Goal: Task Accomplishment & Management: Manage account settings

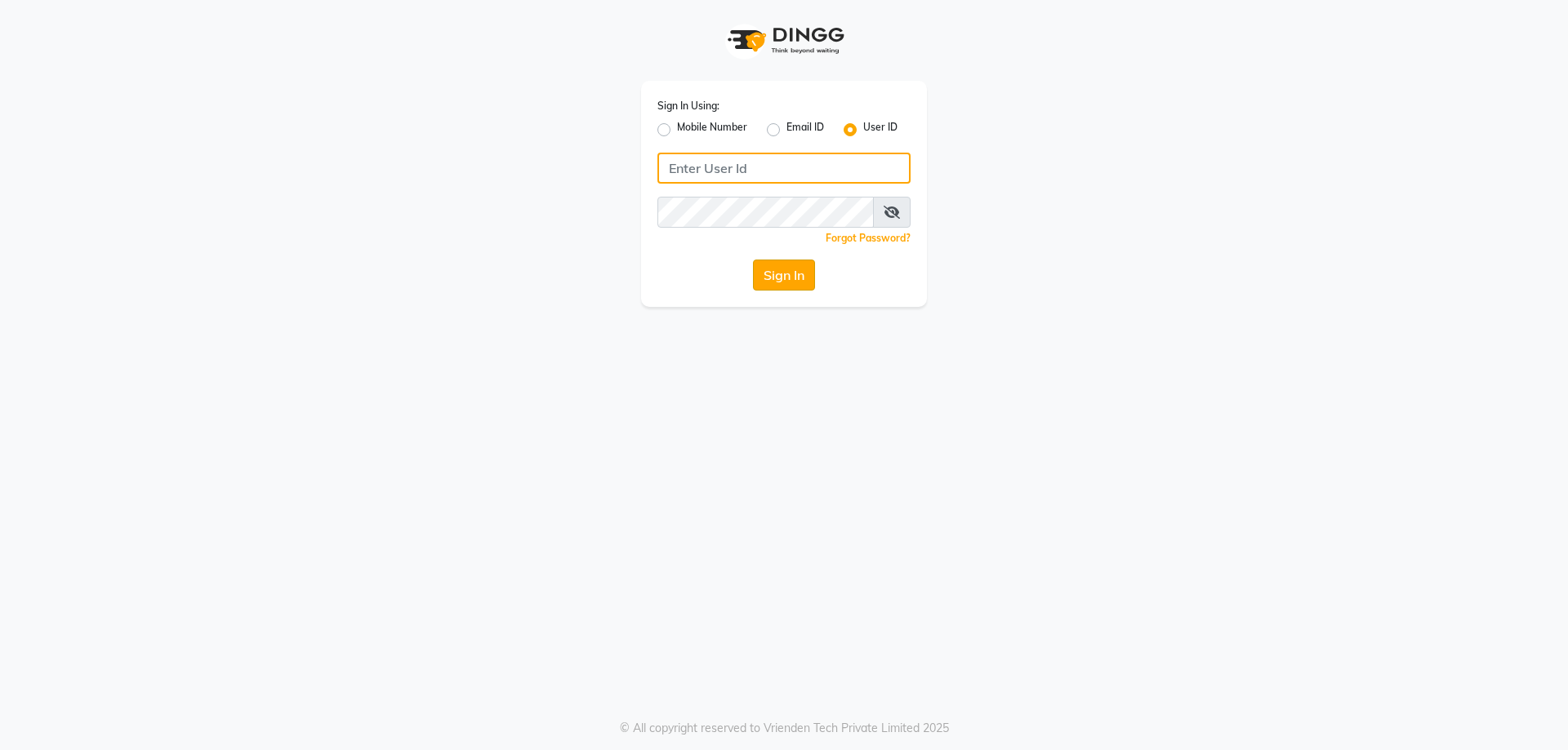
type input "kiyaraa"
click at [773, 270] on button "Sign In" at bounding box center [784, 274] width 62 height 31
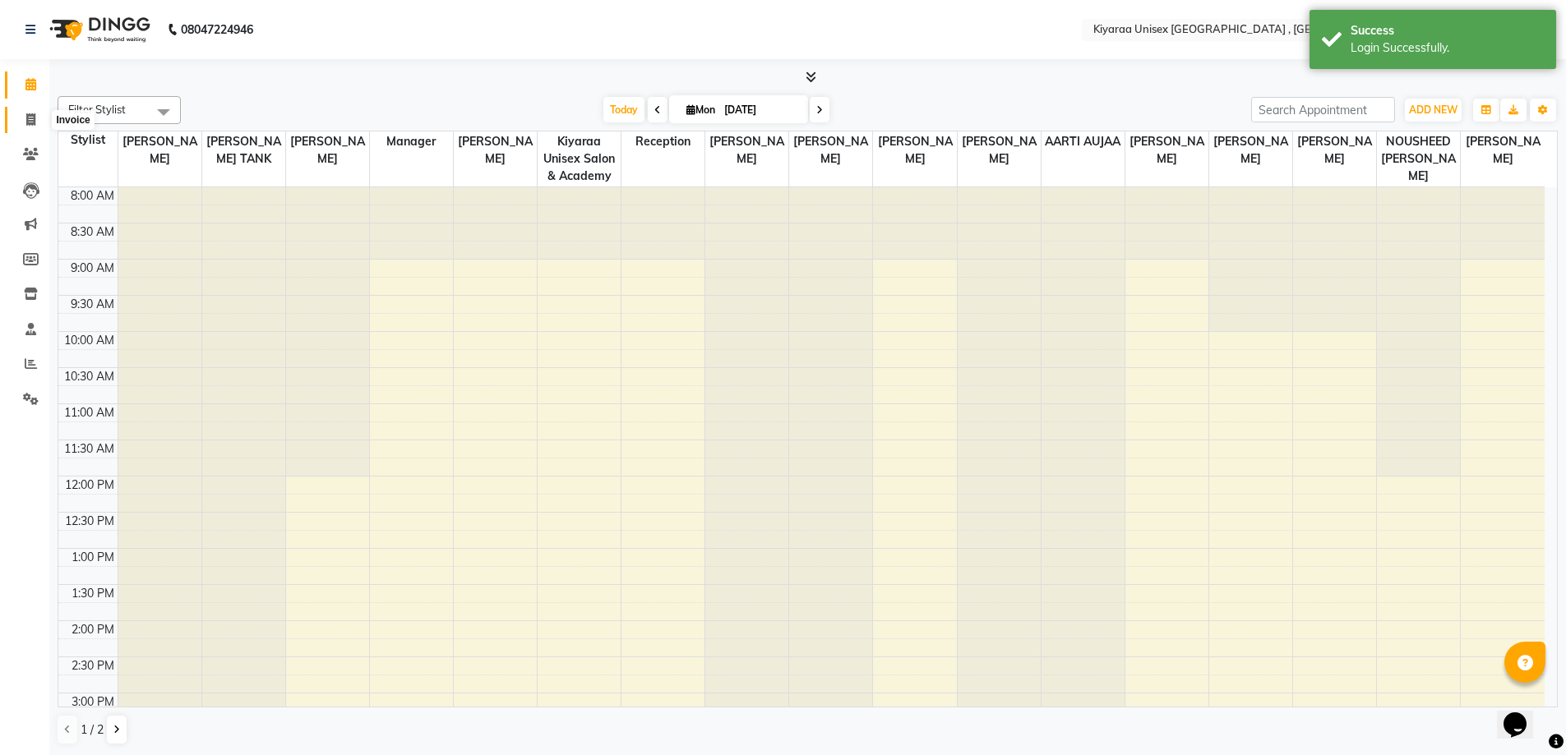
click at [32, 113] on icon at bounding box center [30, 119] width 9 height 12
select select "service"
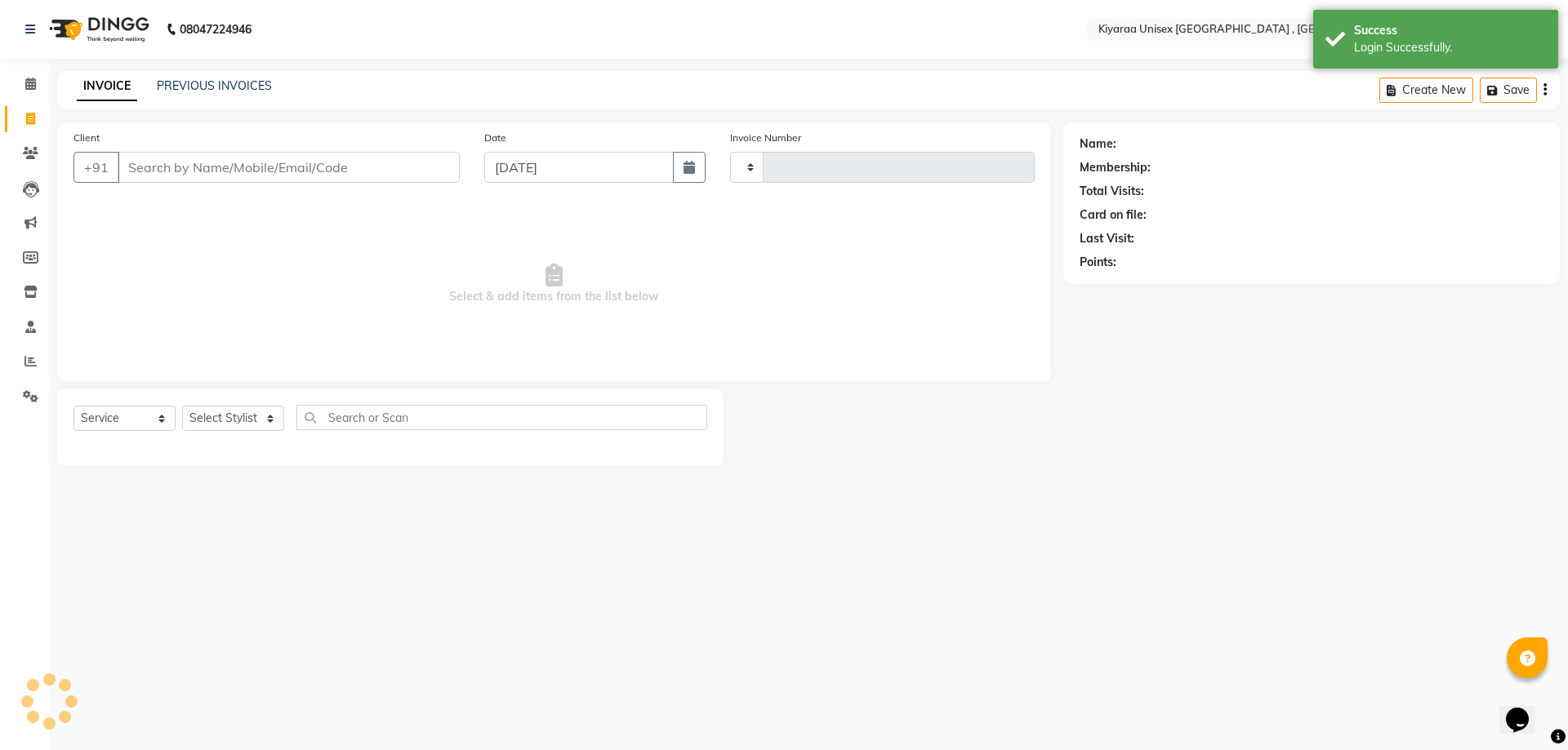
type input "1630"
select select "7001"
click at [130, 170] on input "Client" at bounding box center [288, 167] width 342 height 31
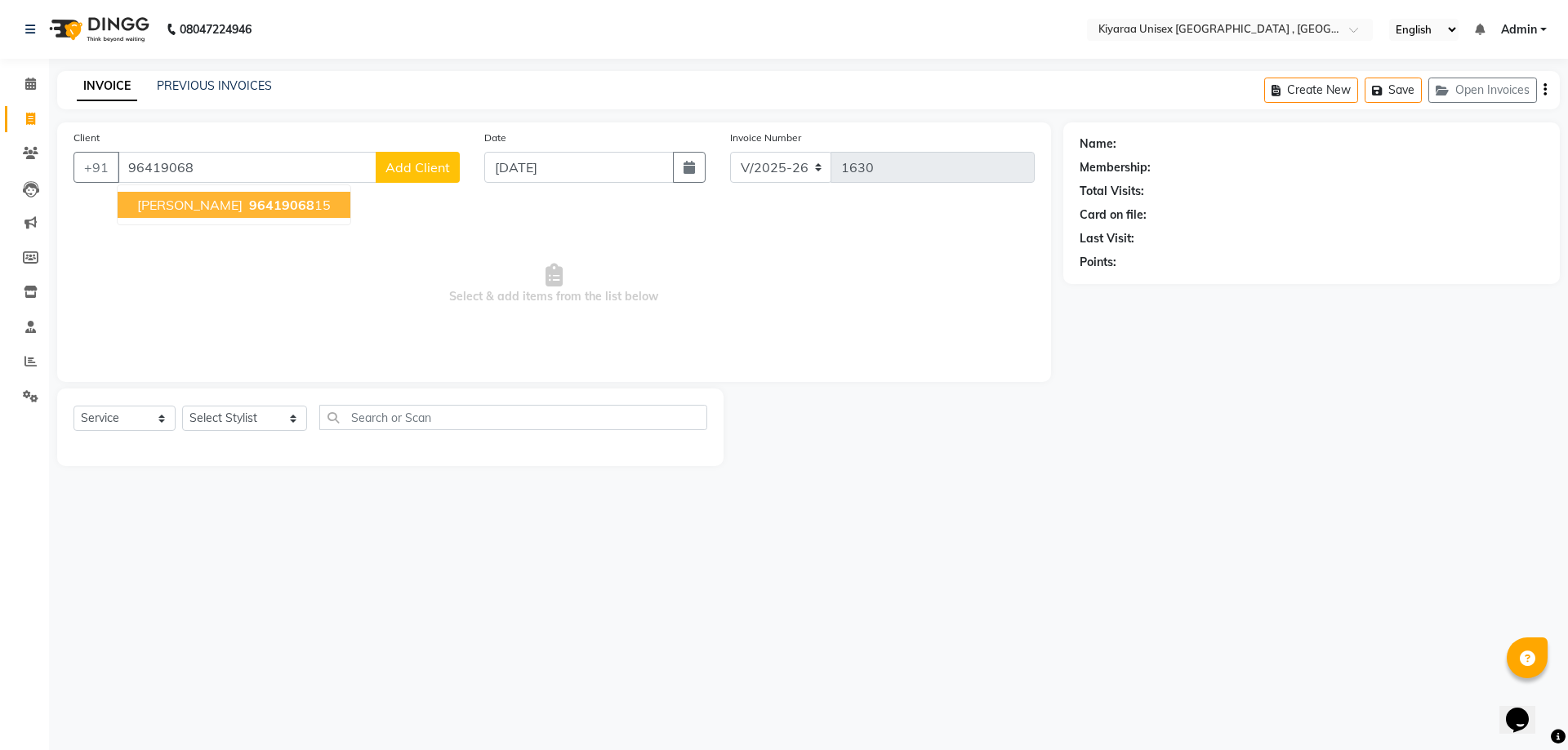
click at [249, 205] on span "96419068" at bounding box center [282, 205] width 66 height 16
type input "9641906815"
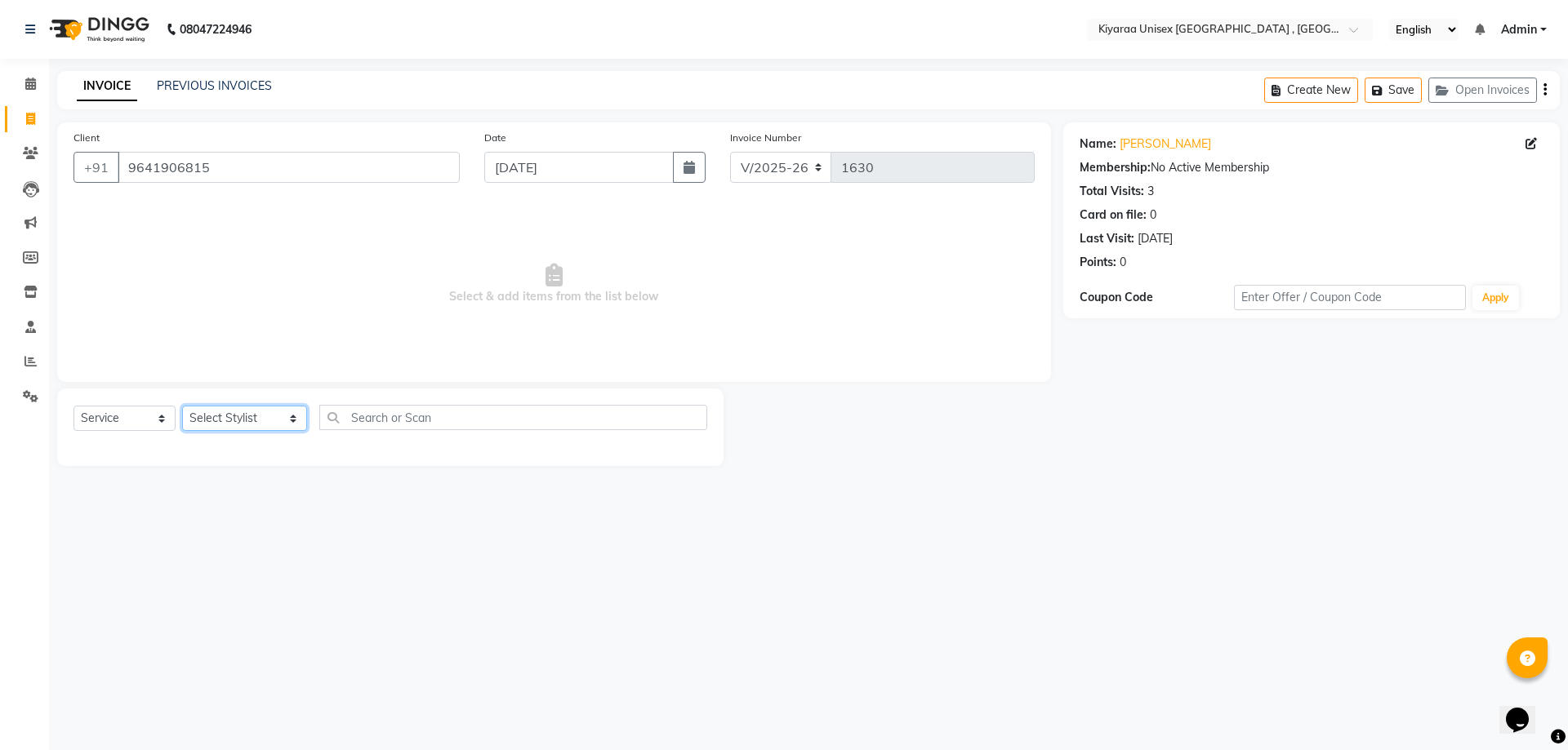
click at [231, 424] on select "Select Stylist AARTI AUJAA [PERSON_NAME] [PERSON_NAME] [PERSON_NAME] [PERSON_NA…" at bounding box center [244, 418] width 125 height 25
select select "57540"
click at [182, 406] on select "Select Stylist AARTI AUJAA [PERSON_NAME] [PERSON_NAME] [PERSON_NAME] [PERSON_NA…" at bounding box center [244, 418] width 125 height 25
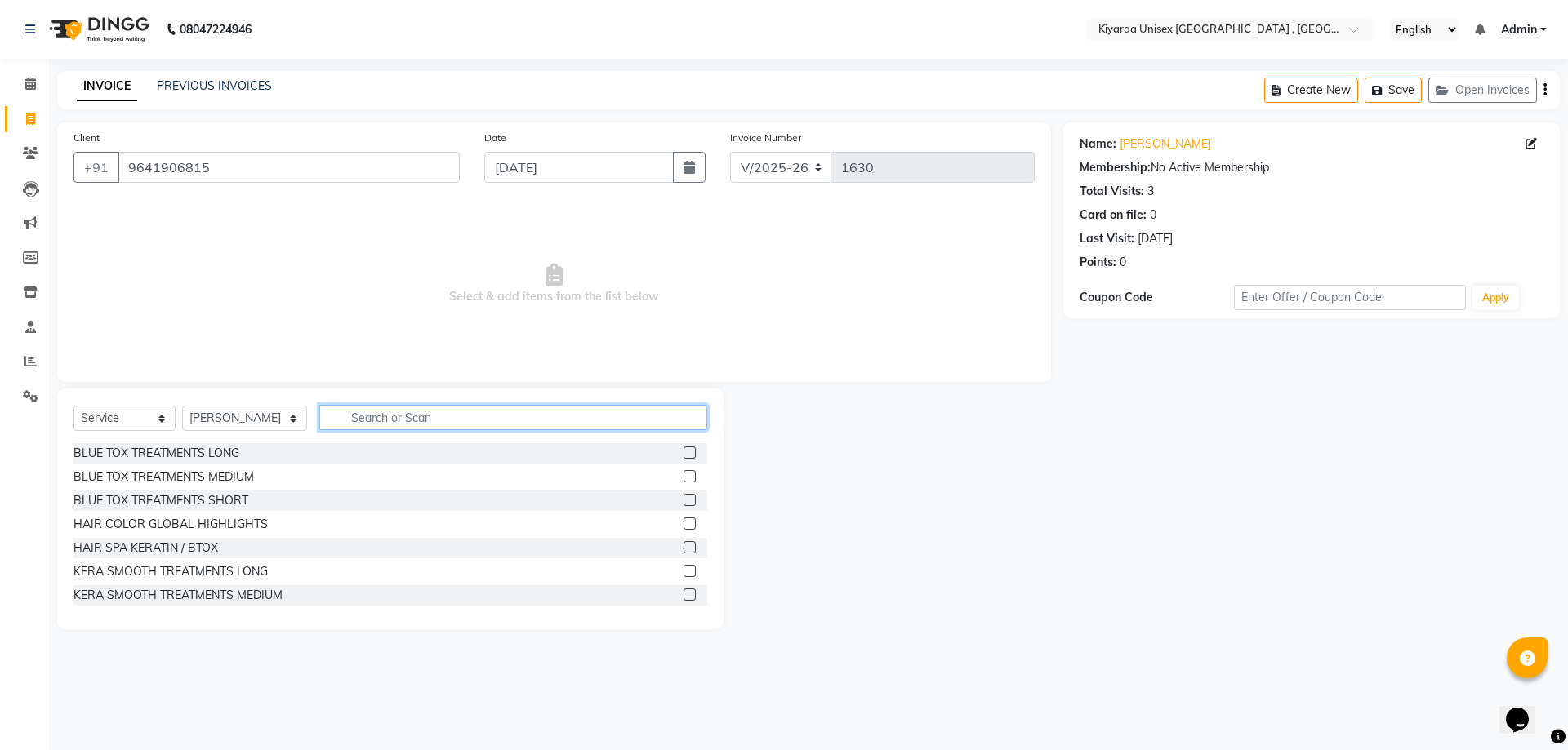
click at [347, 415] on input "text" at bounding box center [513, 417] width 388 height 25
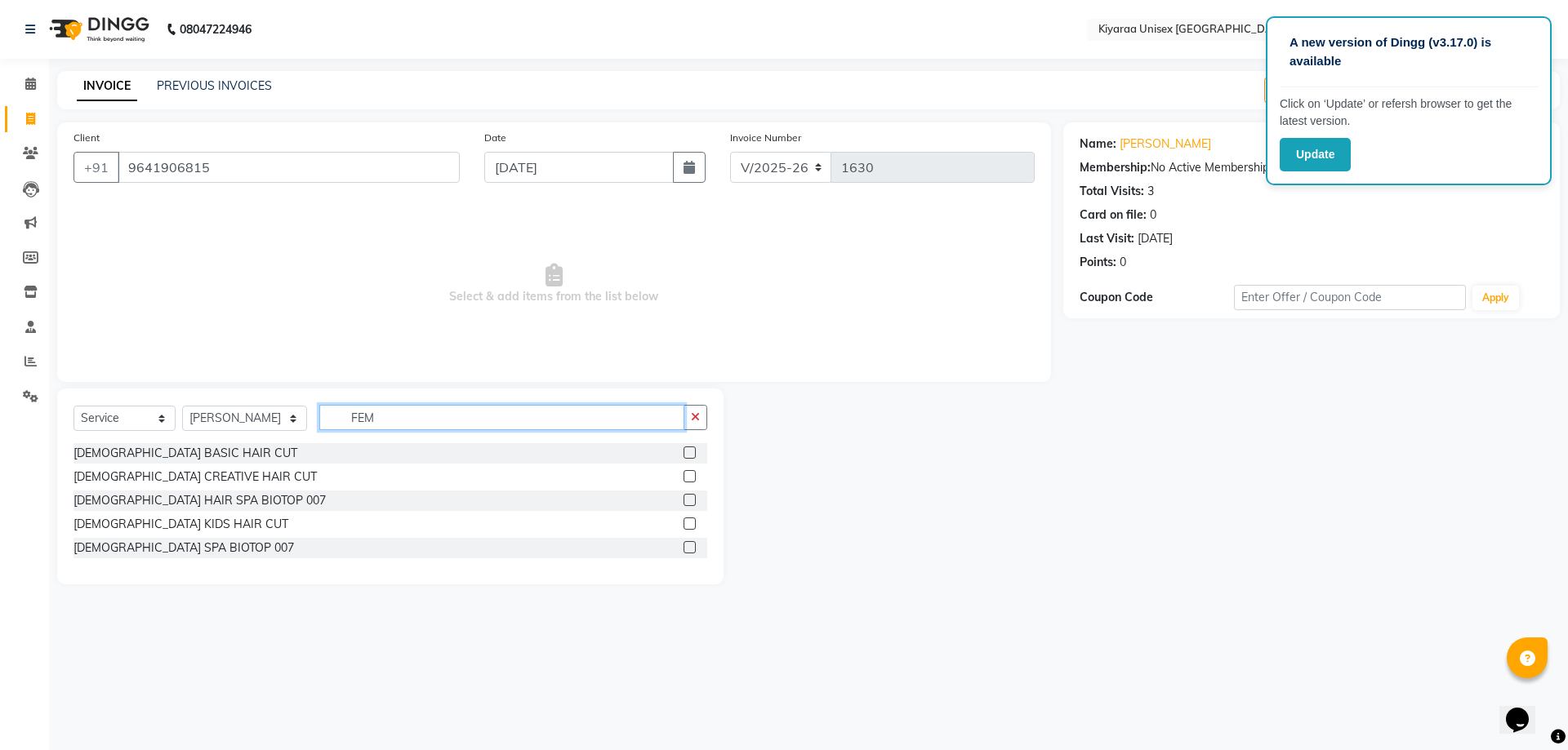
type input "FEM"
click at [687, 452] on label at bounding box center [690, 453] width 12 height 12
click at [687, 452] on input "checkbox" at bounding box center [689, 453] width 11 height 11
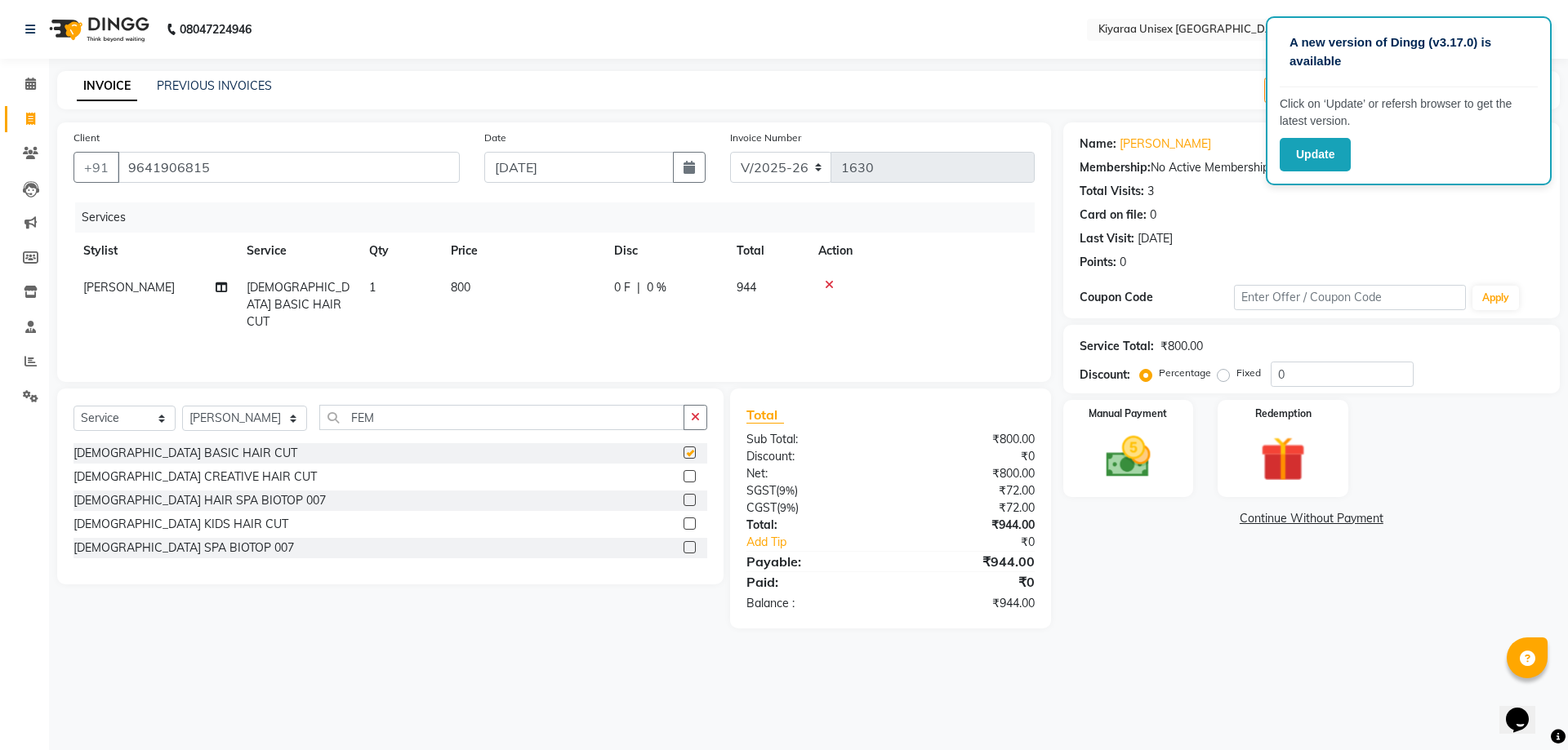
checkbox input "false"
click at [481, 289] on td "800" at bounding box center [523, 305] width 163 height 72
select select "57540"
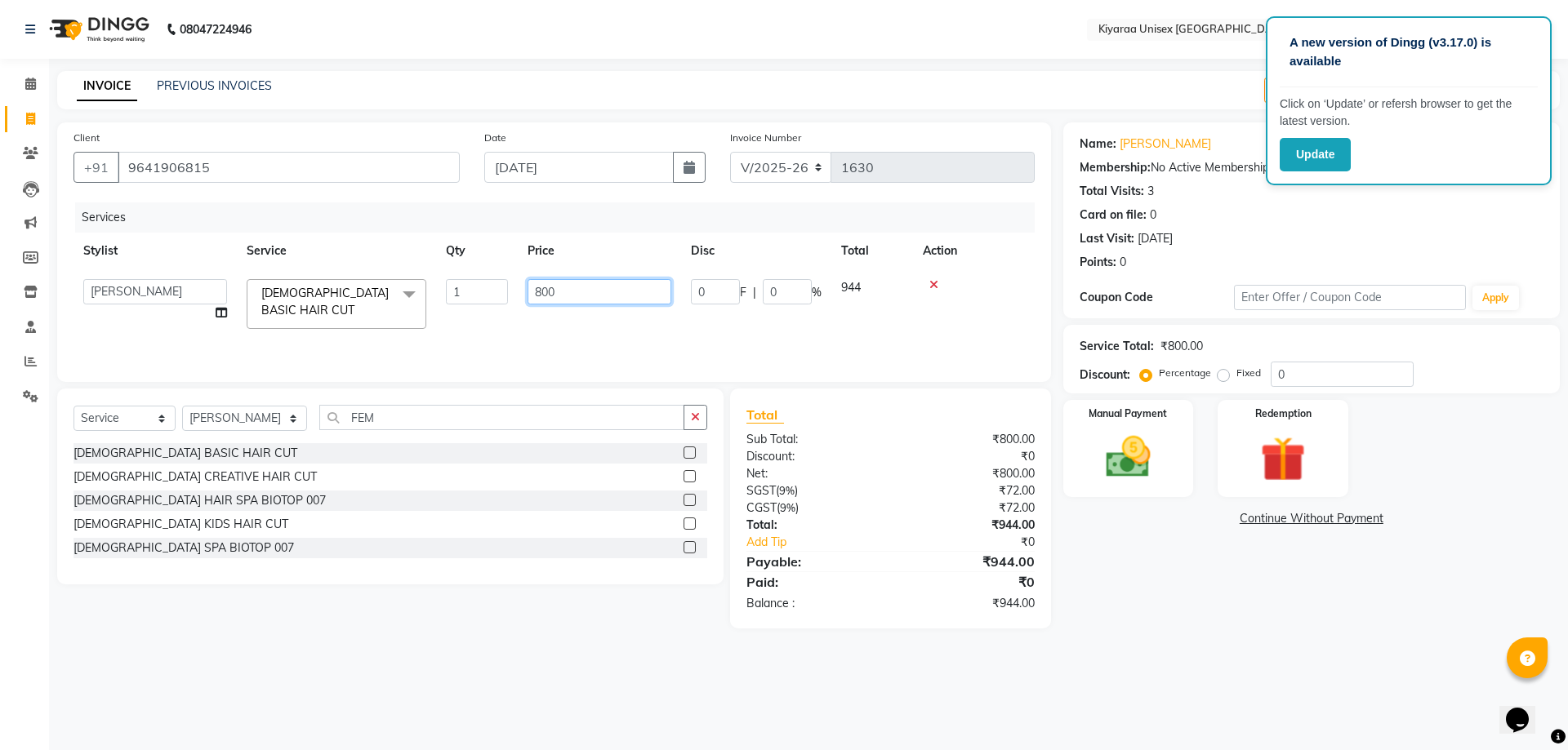
click at [571, 285] on input "800" at bounding box center [599, 291] width 144 height 25
type input "8"
click at [687, 474] on label at bounding box center [690, 477] width 12 height 12
click at [687, 474] on input "checkbox" at bounding box center [689, 477] width 11 height 11
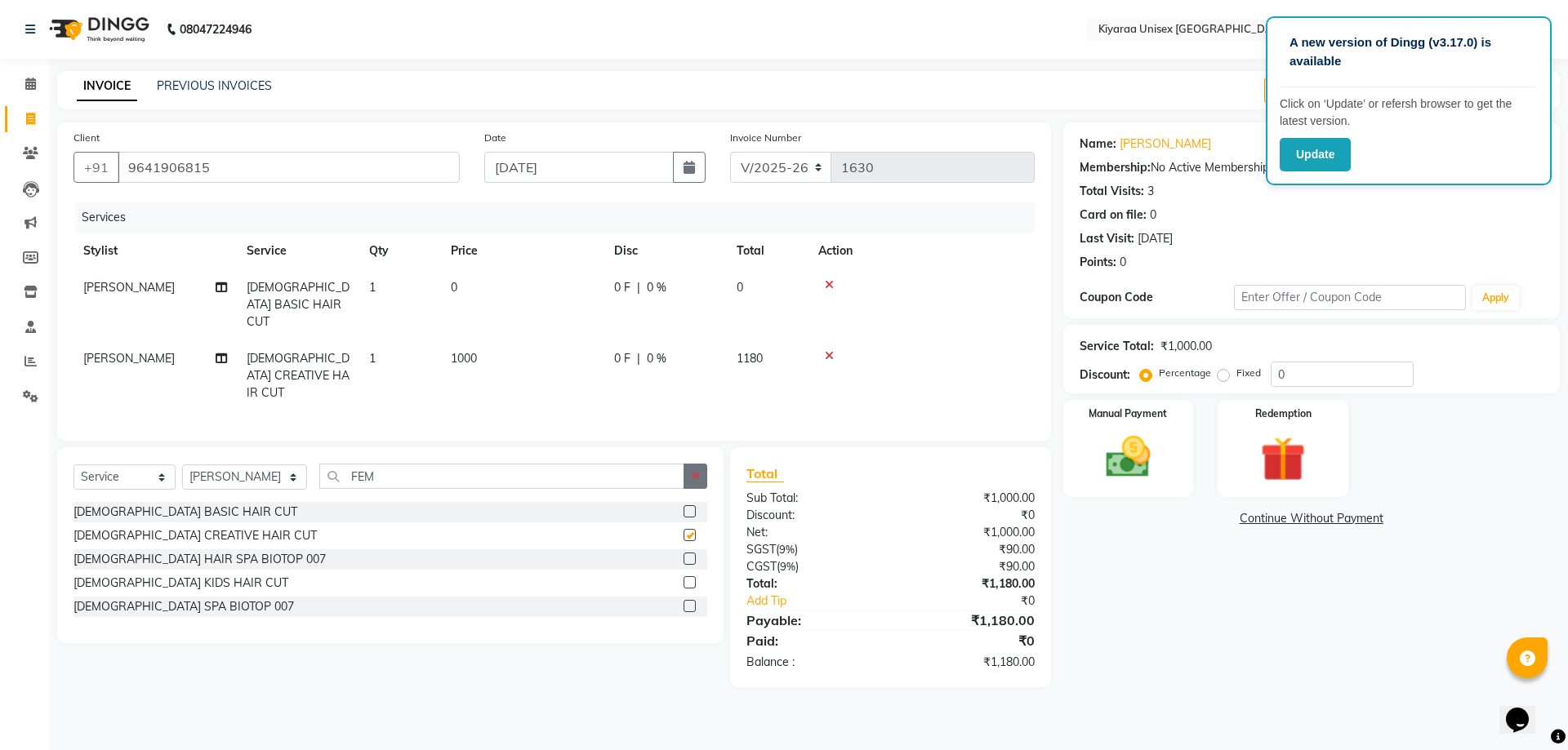
checkbox input "false"
click at [831, 281] on icon at bounding box center [829, 285] width 9 height 12
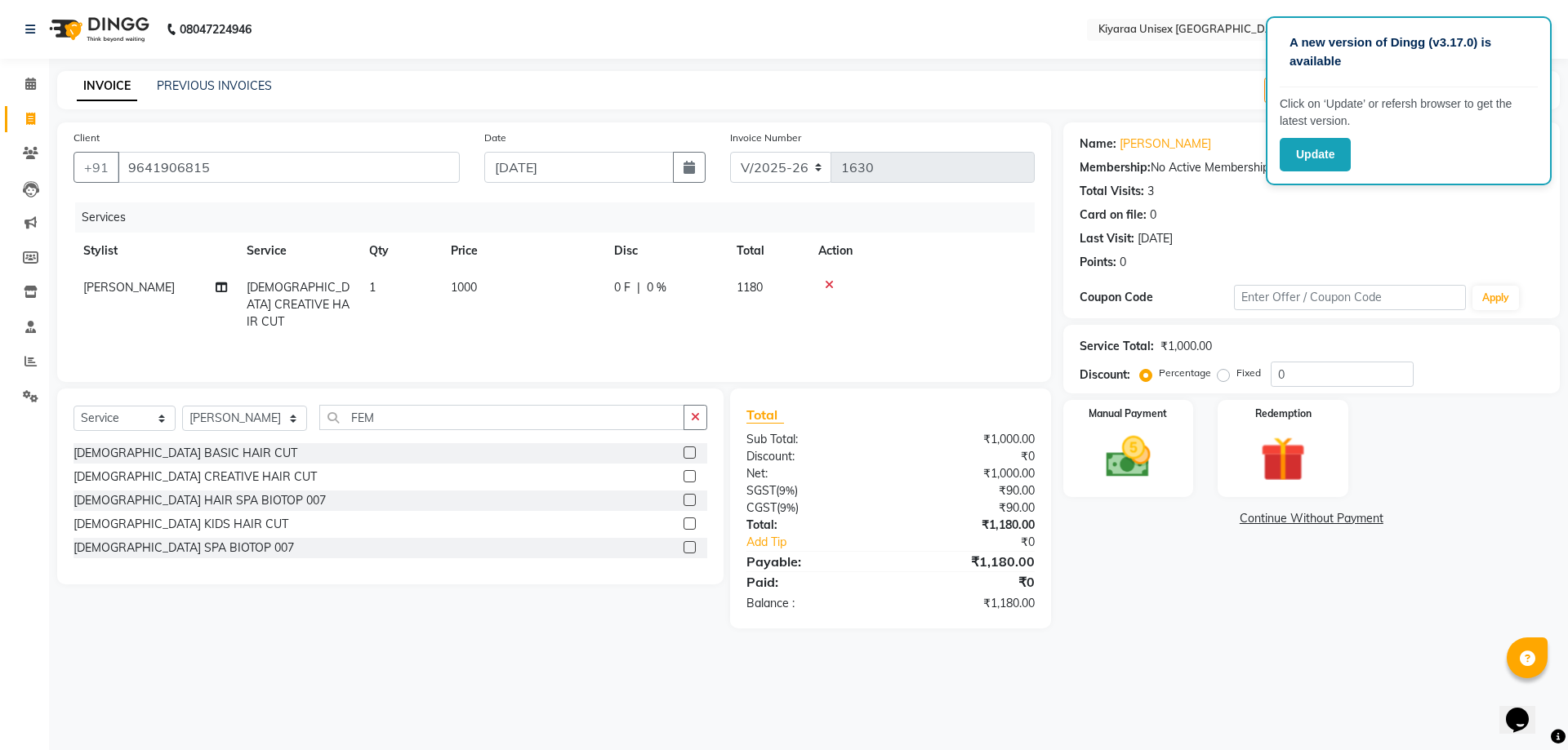
click at [1440, 237] on div "Last Visit: 19-01-2025" at bounding box center [1312, 238] width 464 height 17
click at [1327, 155] on button "Update" at bounding box center [1316, 155] width 72 height 34
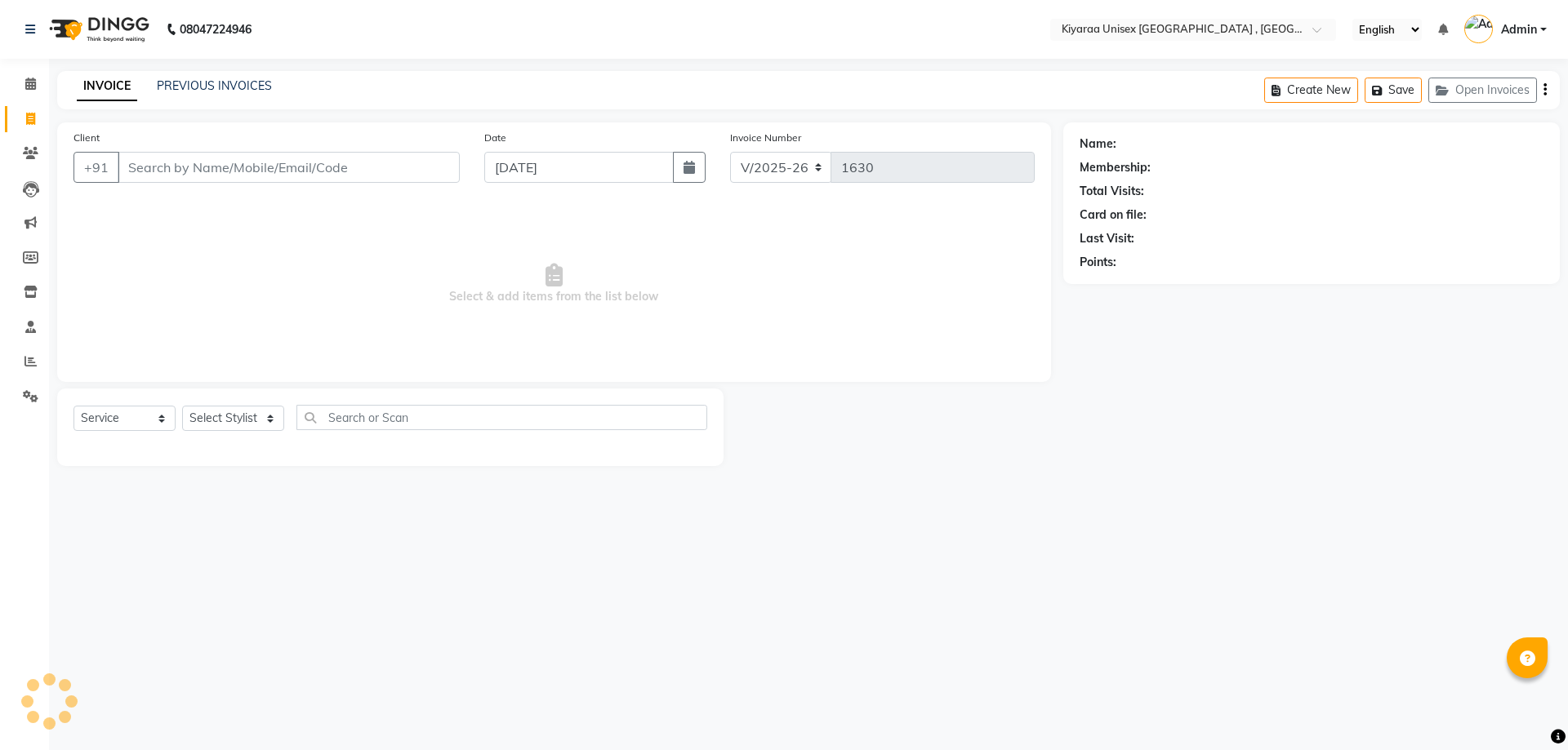
select select "7001"
select select "service"
click at [187, 170] on input "Client" at bounding box center [288, 167] width 342 height 31
click at [125, 165] on input "Client" at bounding box center [288, 167] width 342 height 31
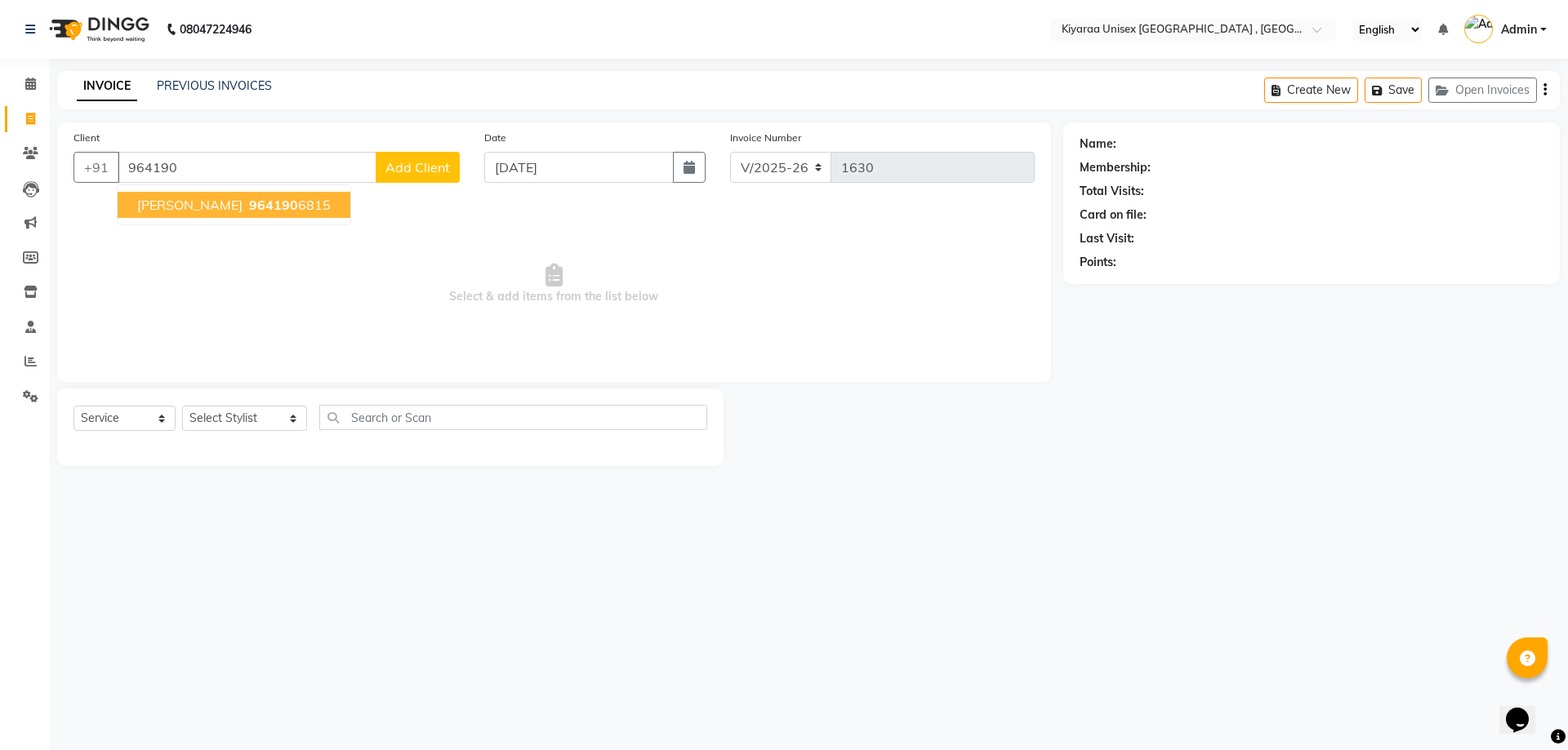
click at [255, 197] on span "964190" at bounding box center [273, 205] width 49 height 16
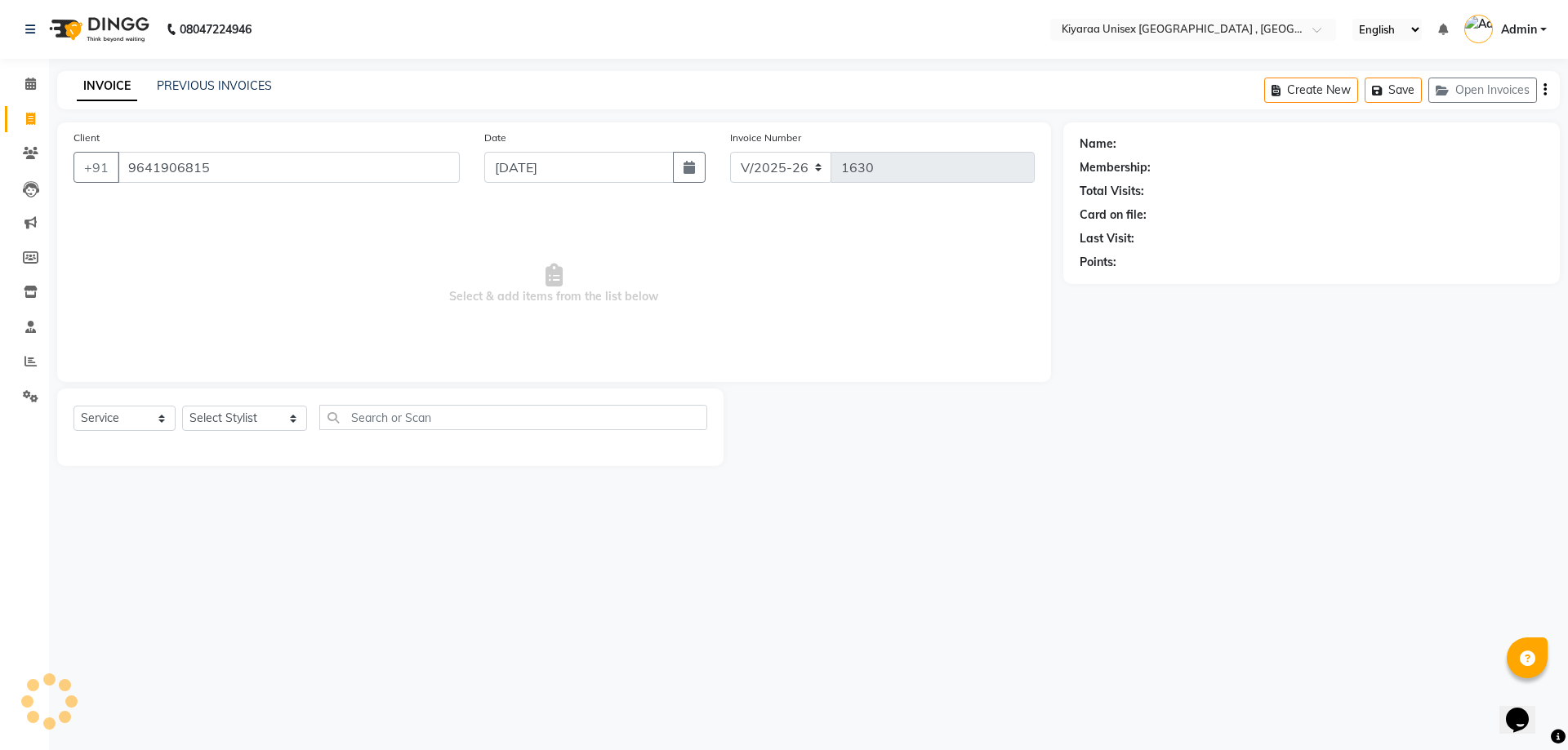
type input "9641906815"
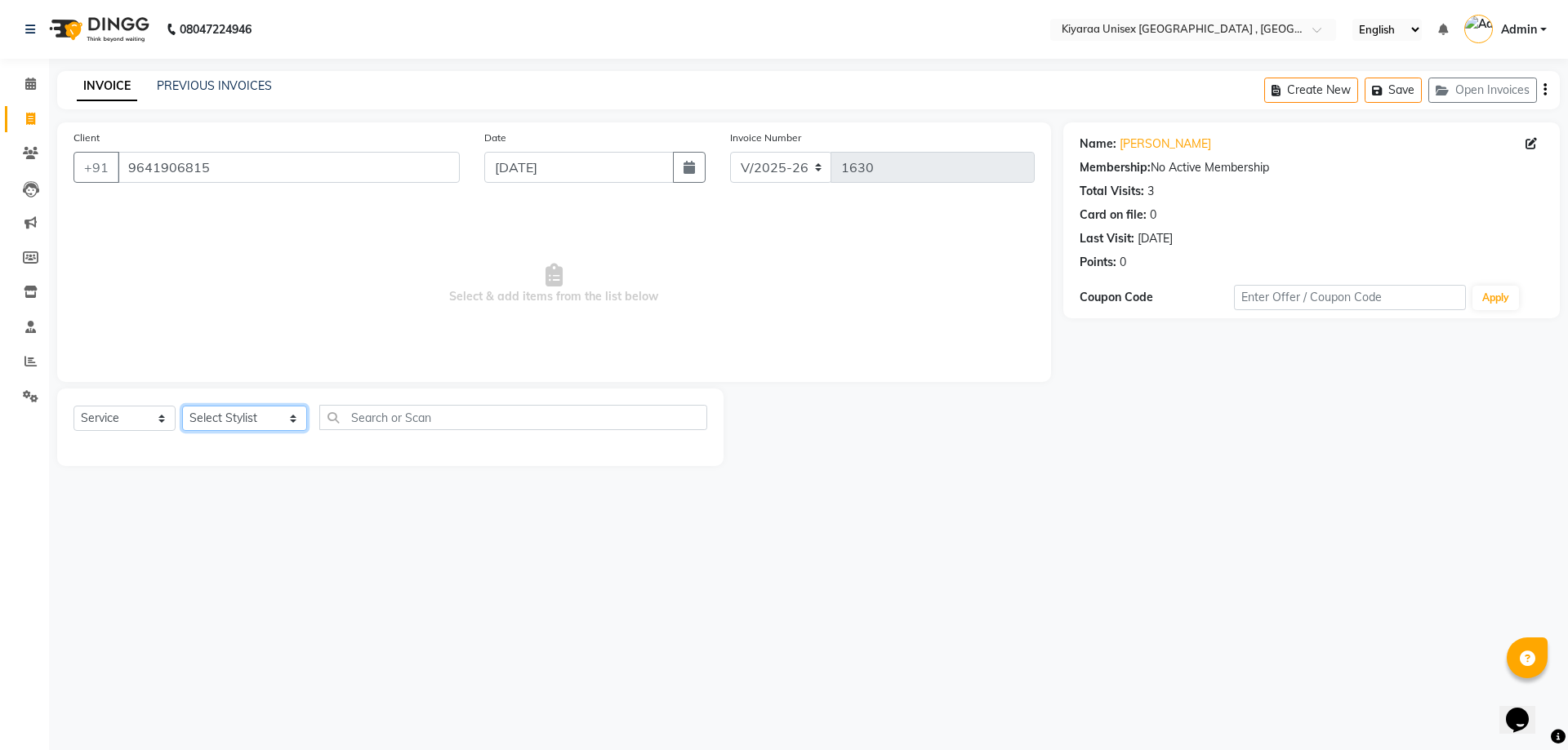
click at [245, 420] on select "Select Stylist AARTI AUJAA [PERSON_NAME] [PERSON_NAME] [PERSON_NAME] [PERSON_NA…" at bounding box center [244, 418] width 125 height 25
select select "57540"
click at [182, 406] on select "Select Stylist AARTI AUJAA [PERSON_NAME] [PERSON_NAME] [PERSON_NAME] [PERSON_NA…" at bounding box center [244, 418] width 125 height 25
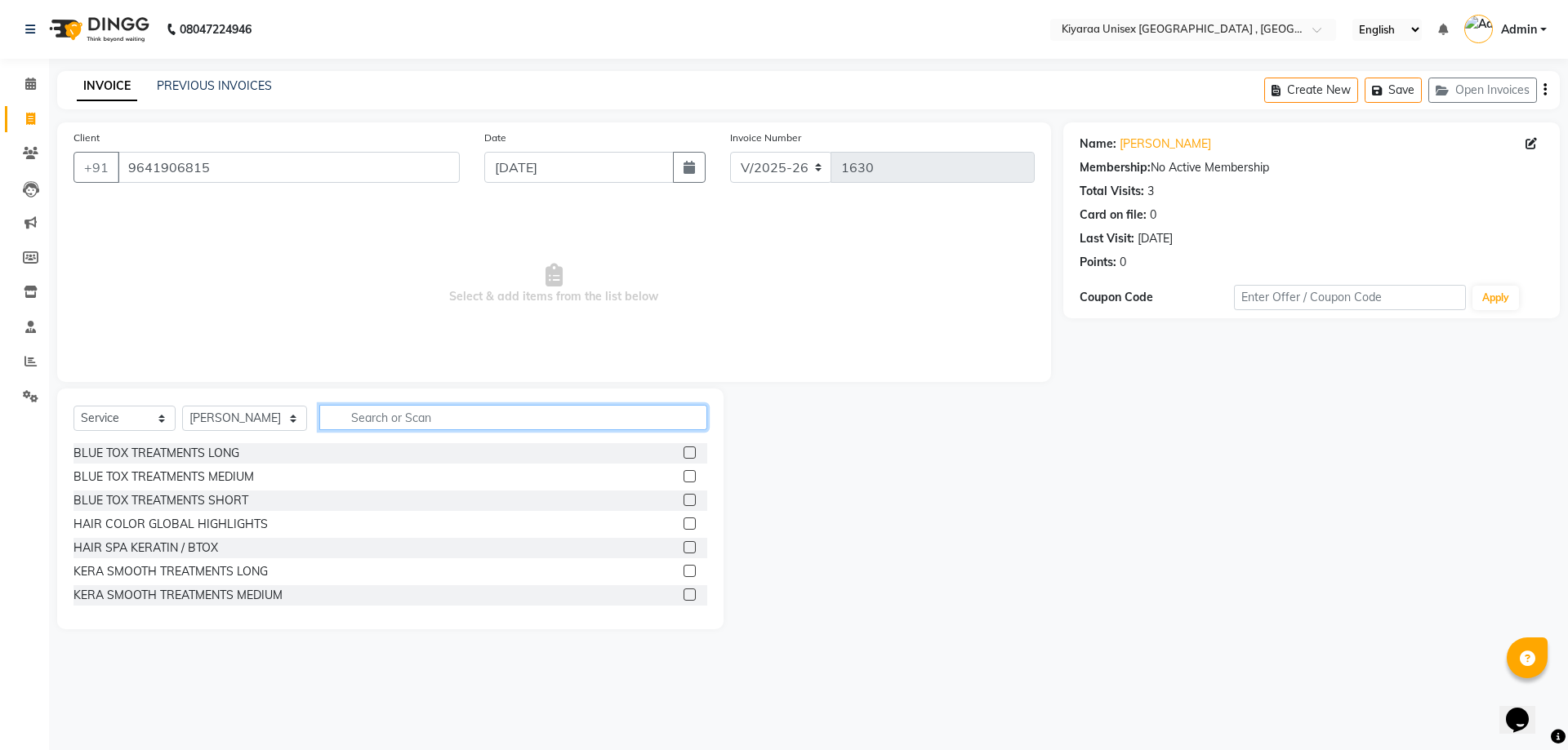
click at [351, 419] on input "text" at bounding box center [513, 417] width 388 height 25
type input "FE"
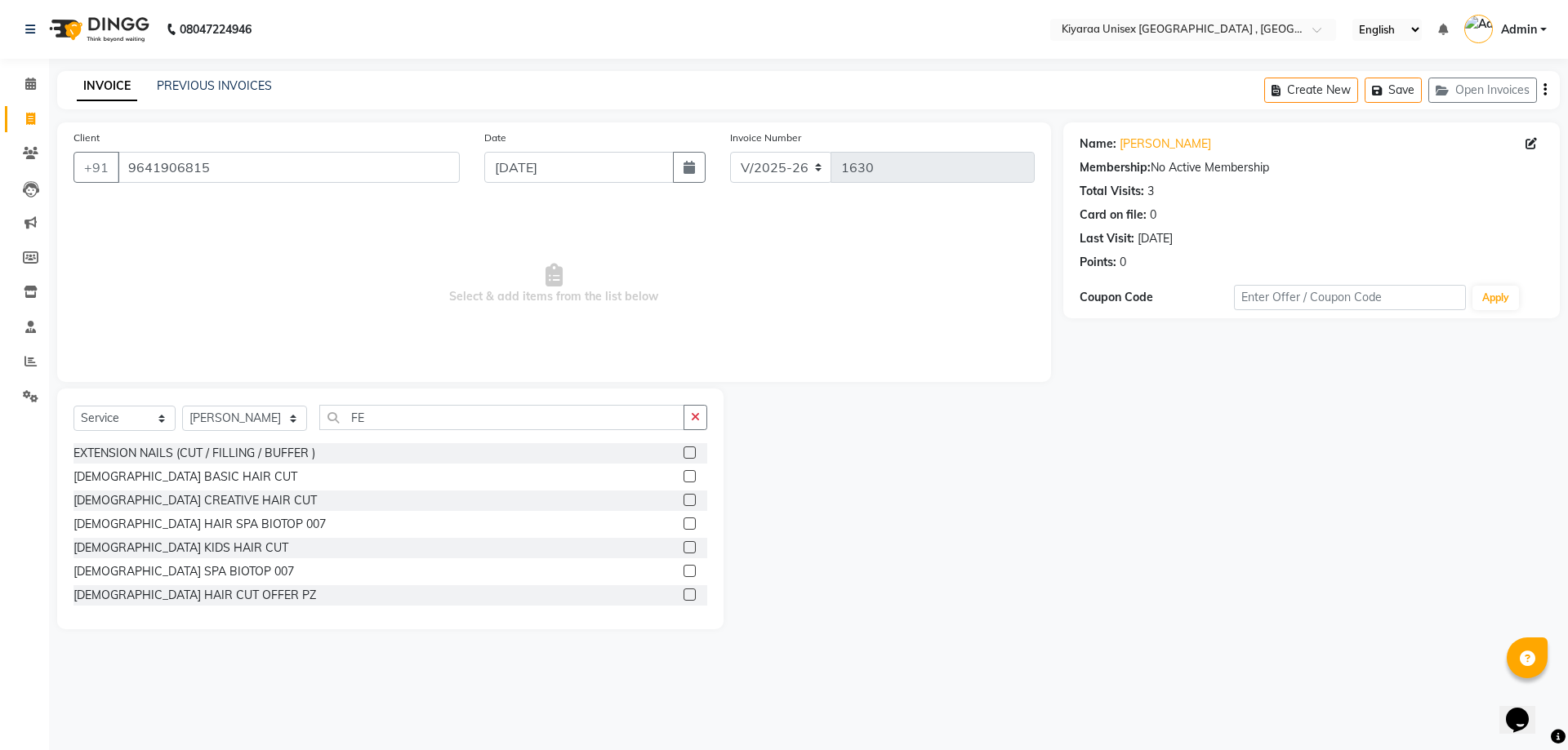
click at [684, 498] on label at bounding box center [690, 500] width 12 height 12
click at [684, 498] on input "checkbox" at bounding box center [689, 501] width 11 height 11
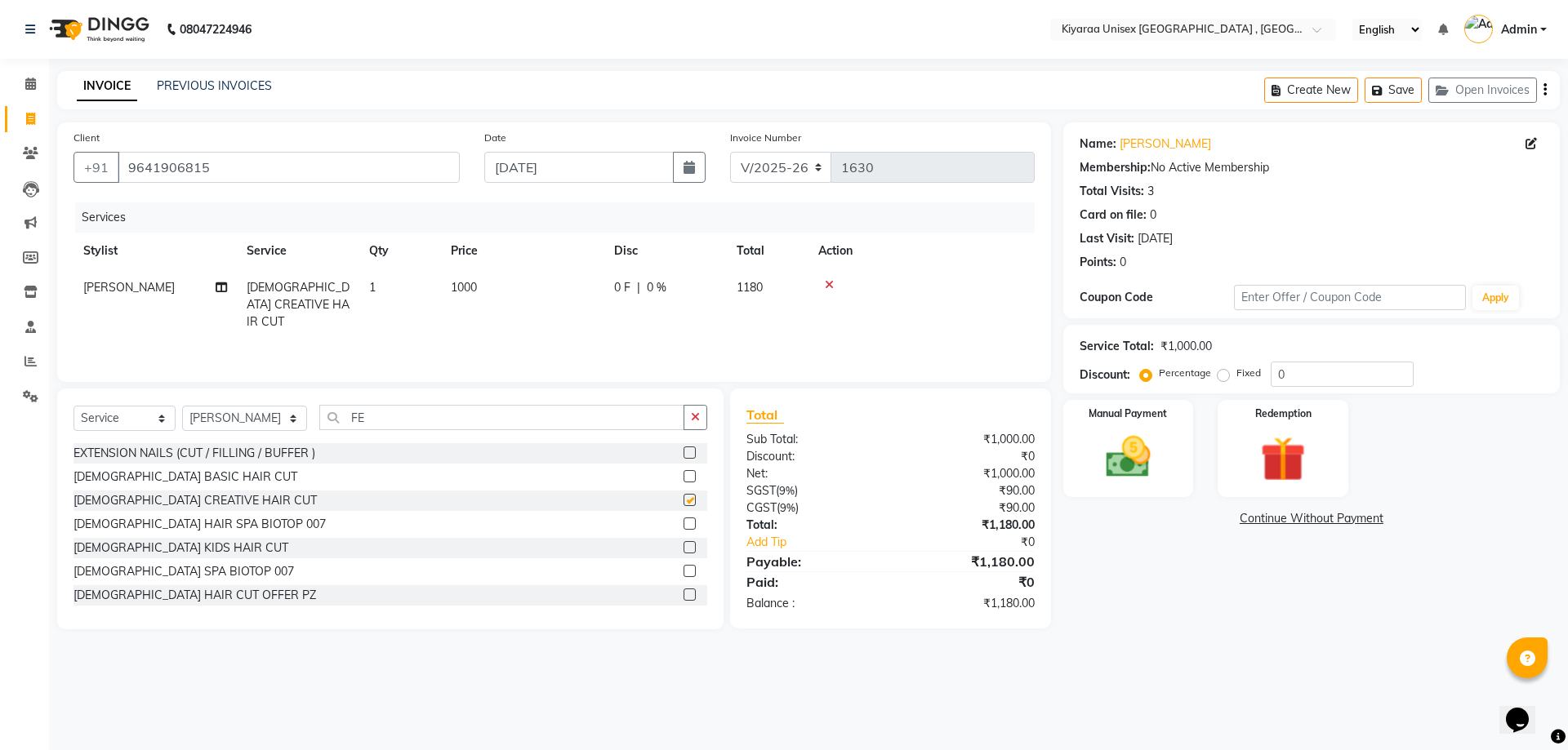
checkbox input "false"
click at [1544, 88] on button "button" at bounding box center [1545, 90] width 3 height 39
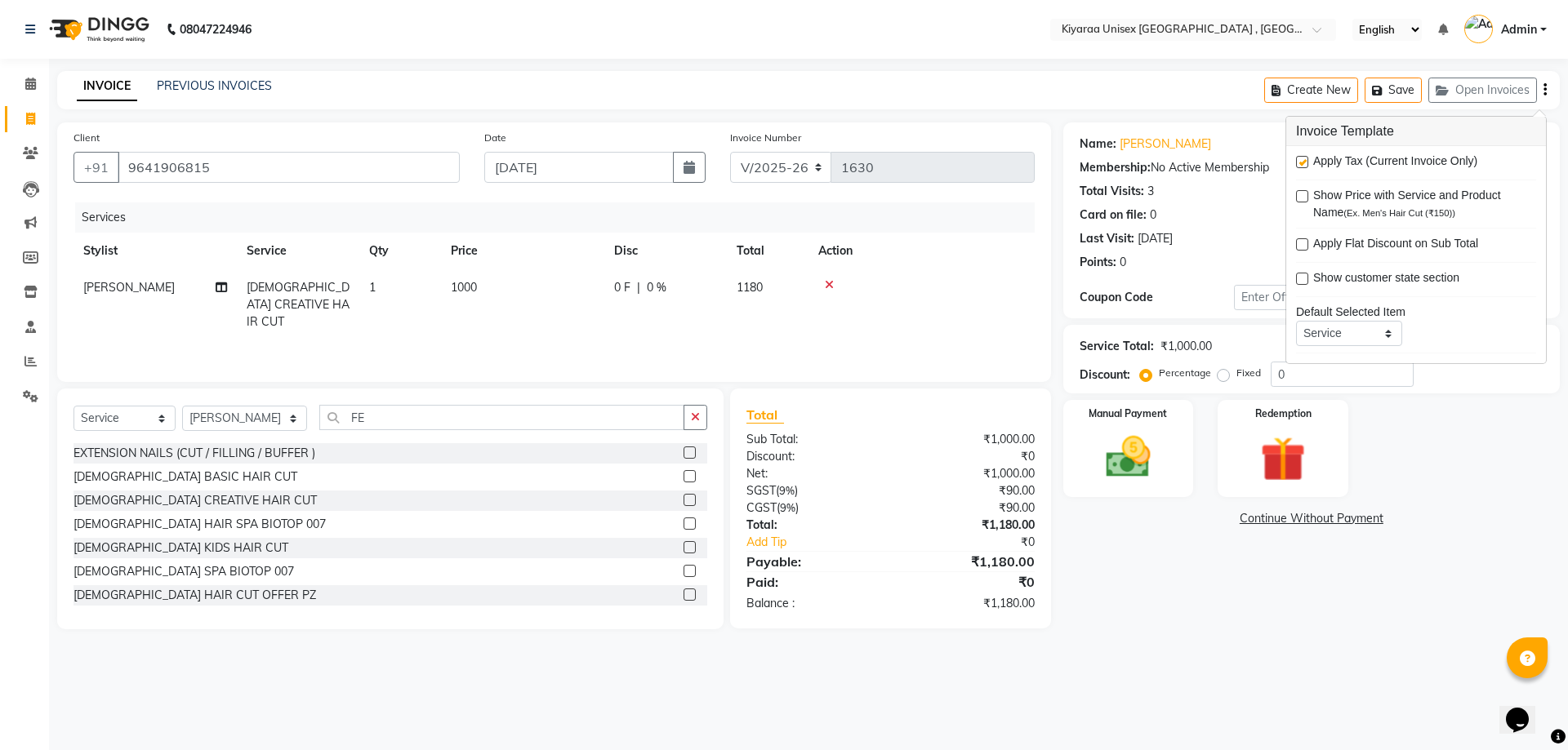
click at [1303, 162] on label at bounding box center [1303, 162] width 12 height 12
click at [1303, 162] on input "checkbox" at bounding box center [1302, 163] width 11 height 11
checkbox input "false"
click at [1170, 460] on div "Manual Payment" at bounding box center [1128, 448] width 135 height 100
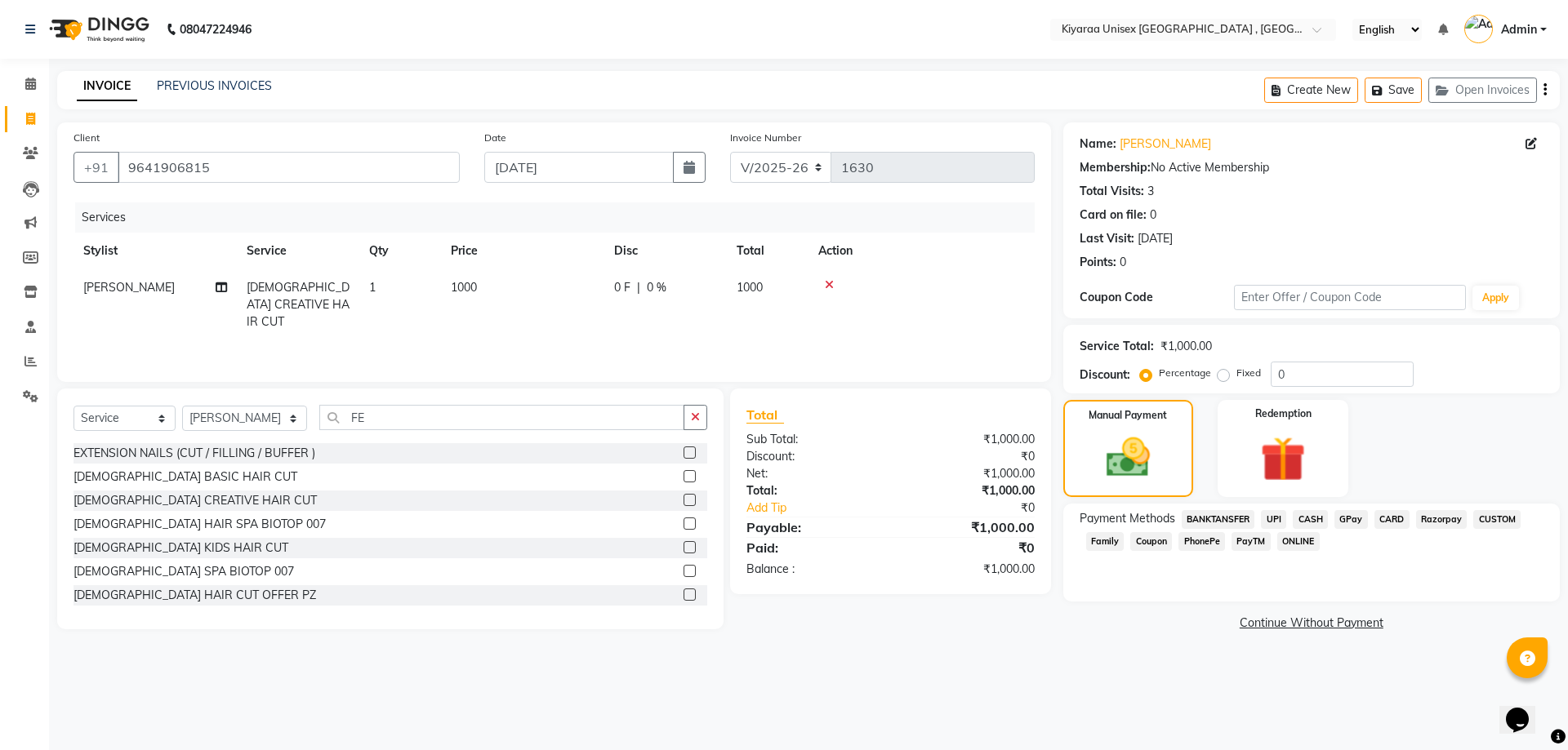
click at [1319, 516] on span "CASH" at bounding box center [1310, 520] width 35 height 19
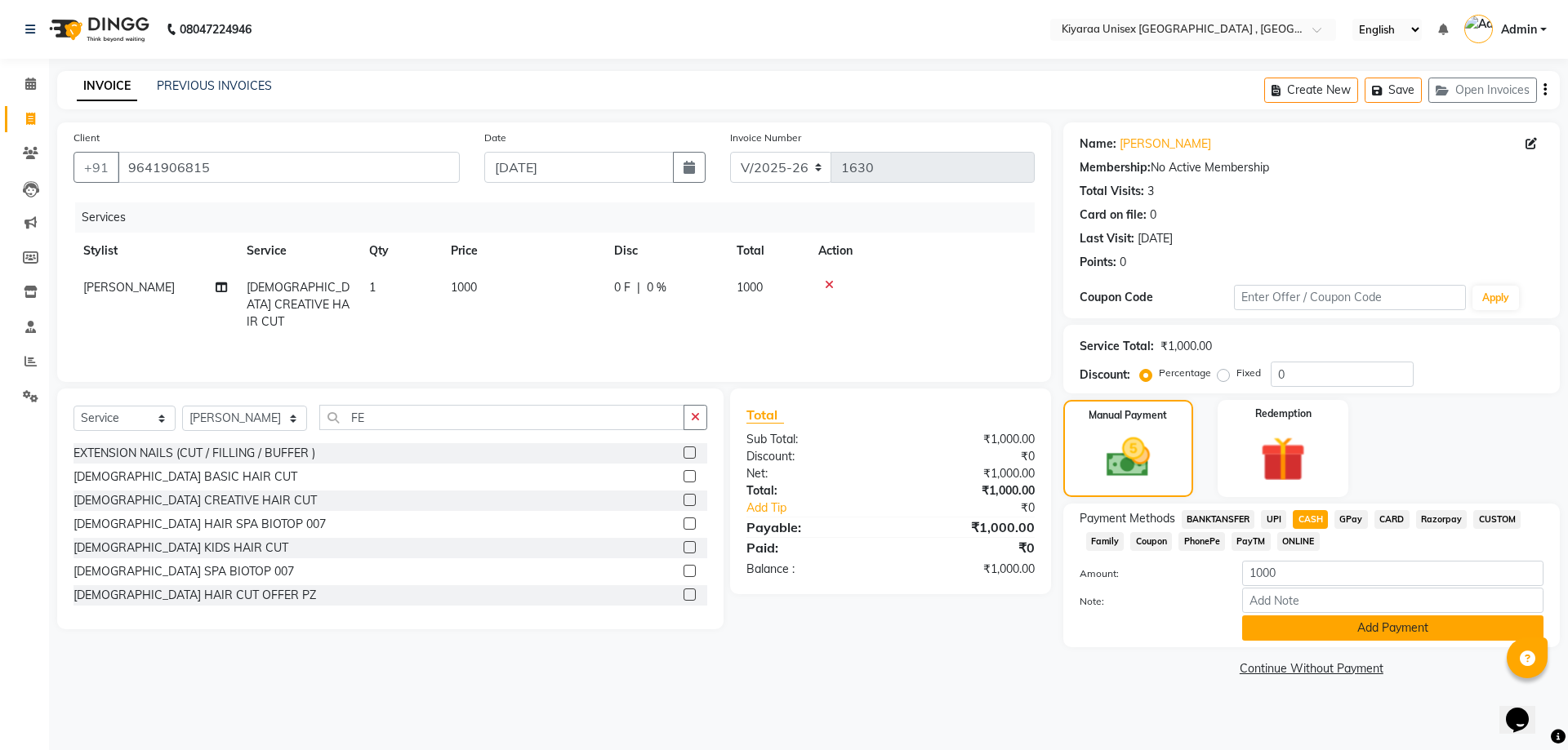
click at [1292, 623] on button "Add Payment" at bounding box center [1392, 628] width 301 height 25
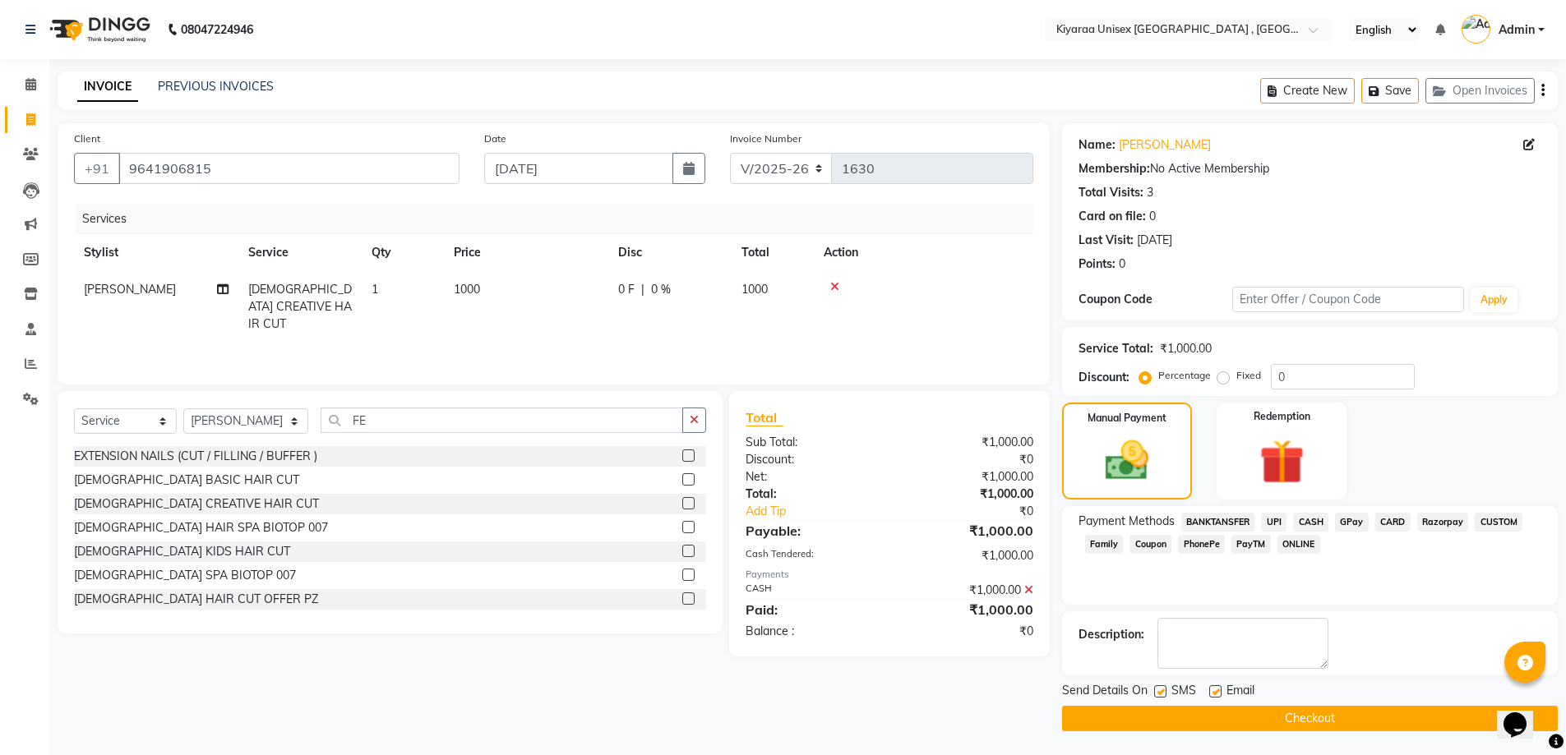
click at [1155, 690] on label at bounding box center [1160, 692] width 12 height 12
click at [1155, 690] on input "checkbox" at bounding box center [1159, 692] width 11 height 11
checkbox input "false"
click at [1211, 688] on label at bounding box center [1215, 692] width 12 height 12
click at [1211, 688] on input "checkbox" at bounding box center [1214, 692] width 11 height 11
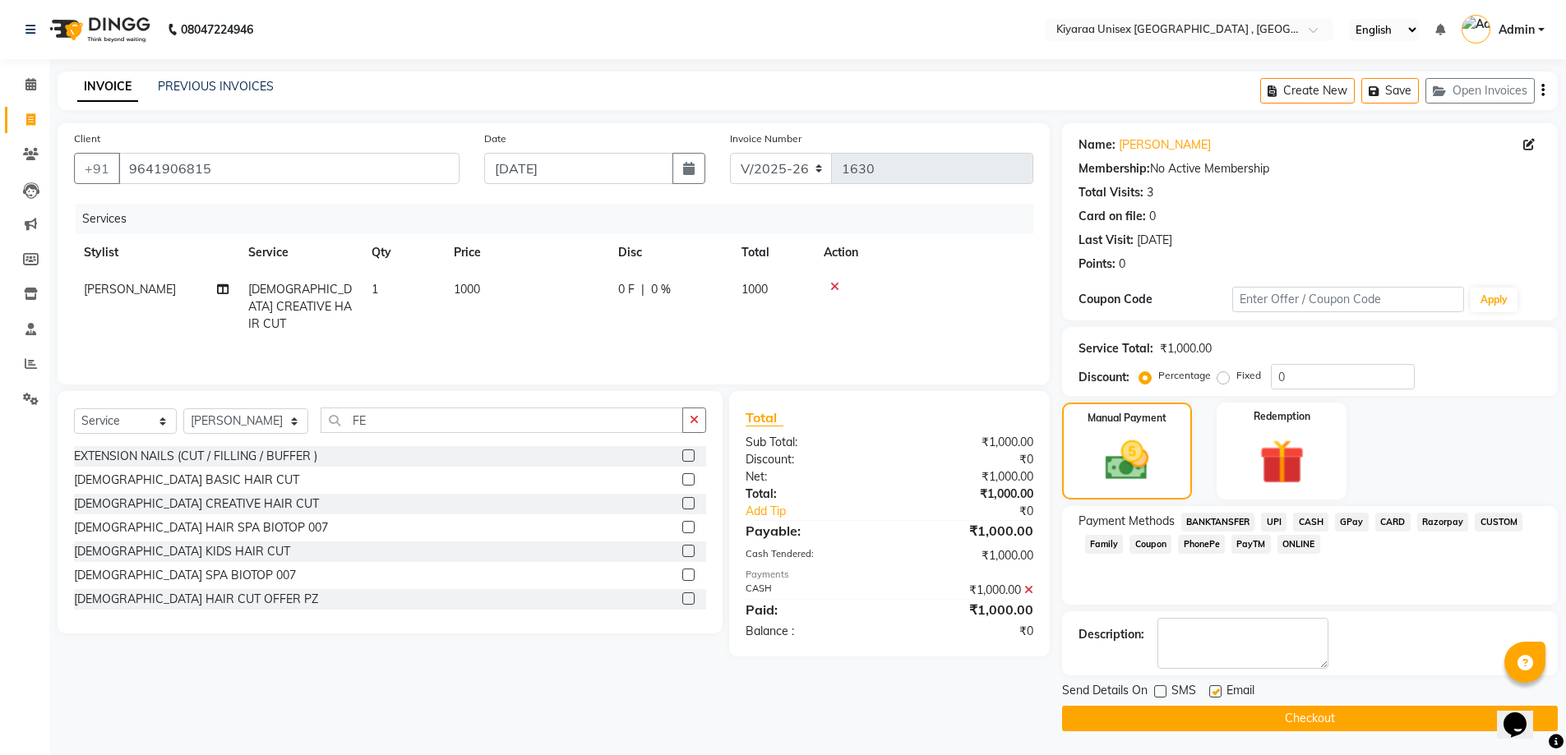
checkbox input "false"
click at [1206, 710] on button "Checkout" at bounding box center [1310, 718] width 496 height 25
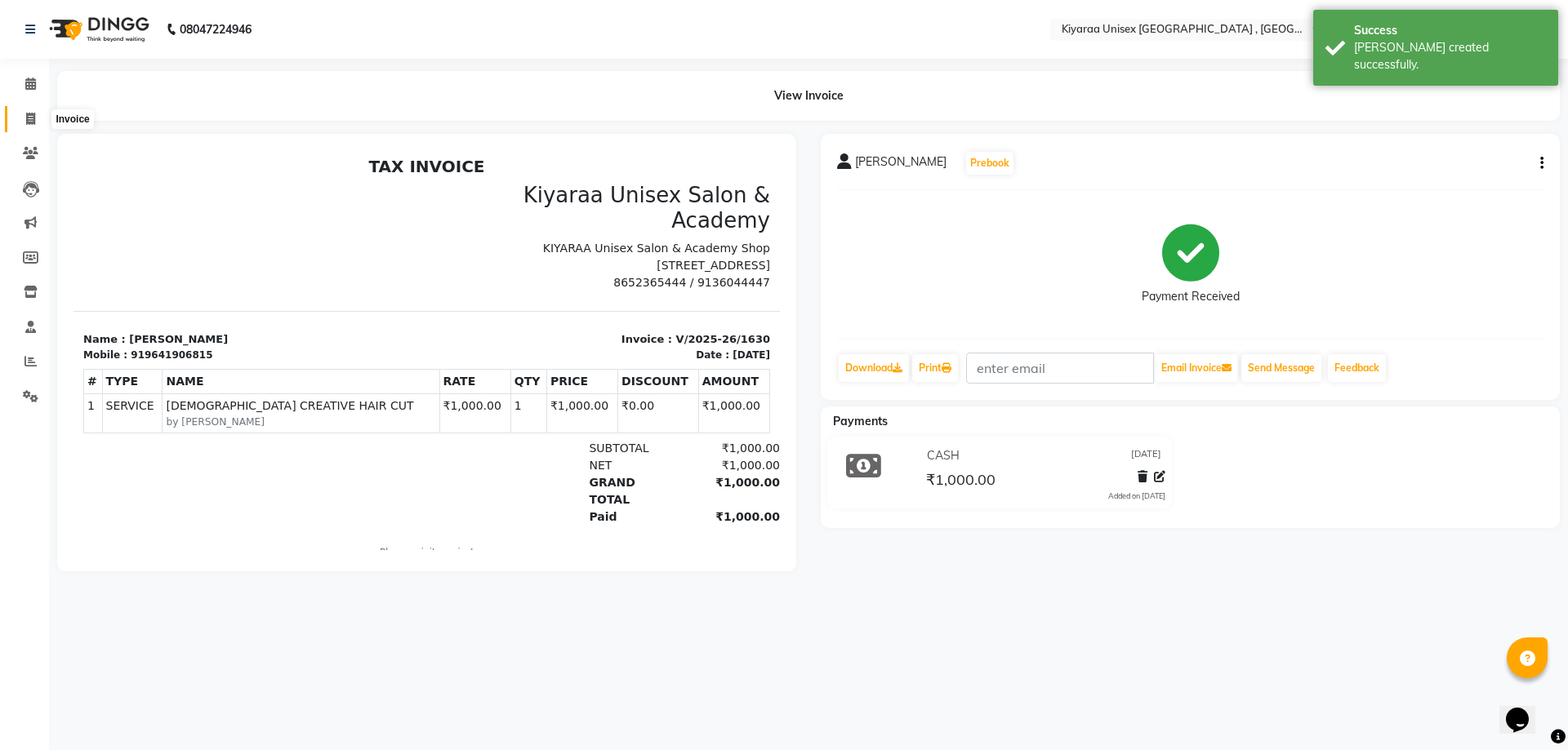
click at [30, 117] on icon at bounding box center [30, 118] width 9 height 12
select select "service"
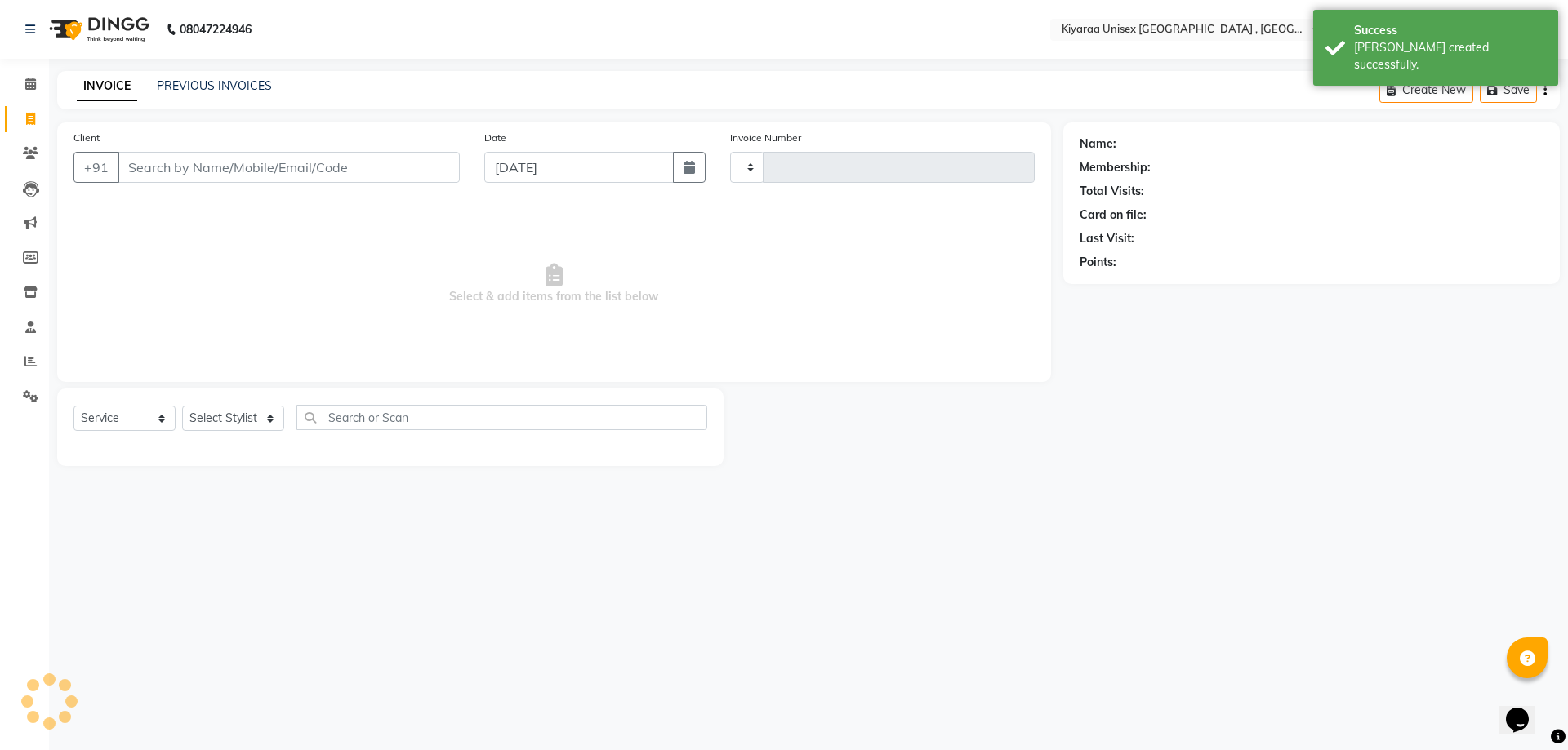
type input "1631"
select select "7001"
click at [131, 171] on input "Client" at bounding box center [288, 167] width 342 height 31
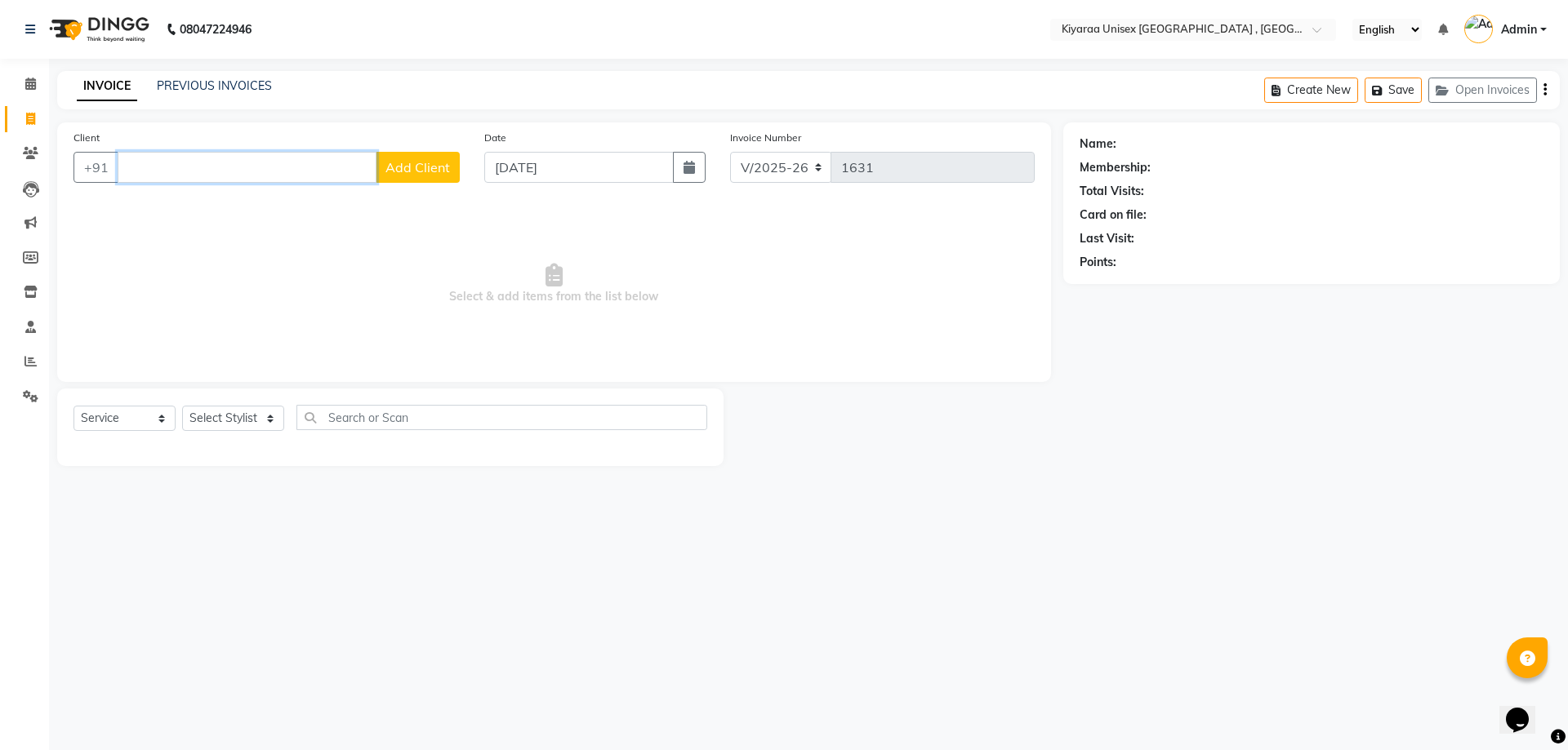
click at [126, 164] on input "Client" at bounding box center [246, 167] width 259 height 31
click at [211, 83] on link "PREVIOUS INVOICES" at bounding box center [215, 85] width 115 height 15
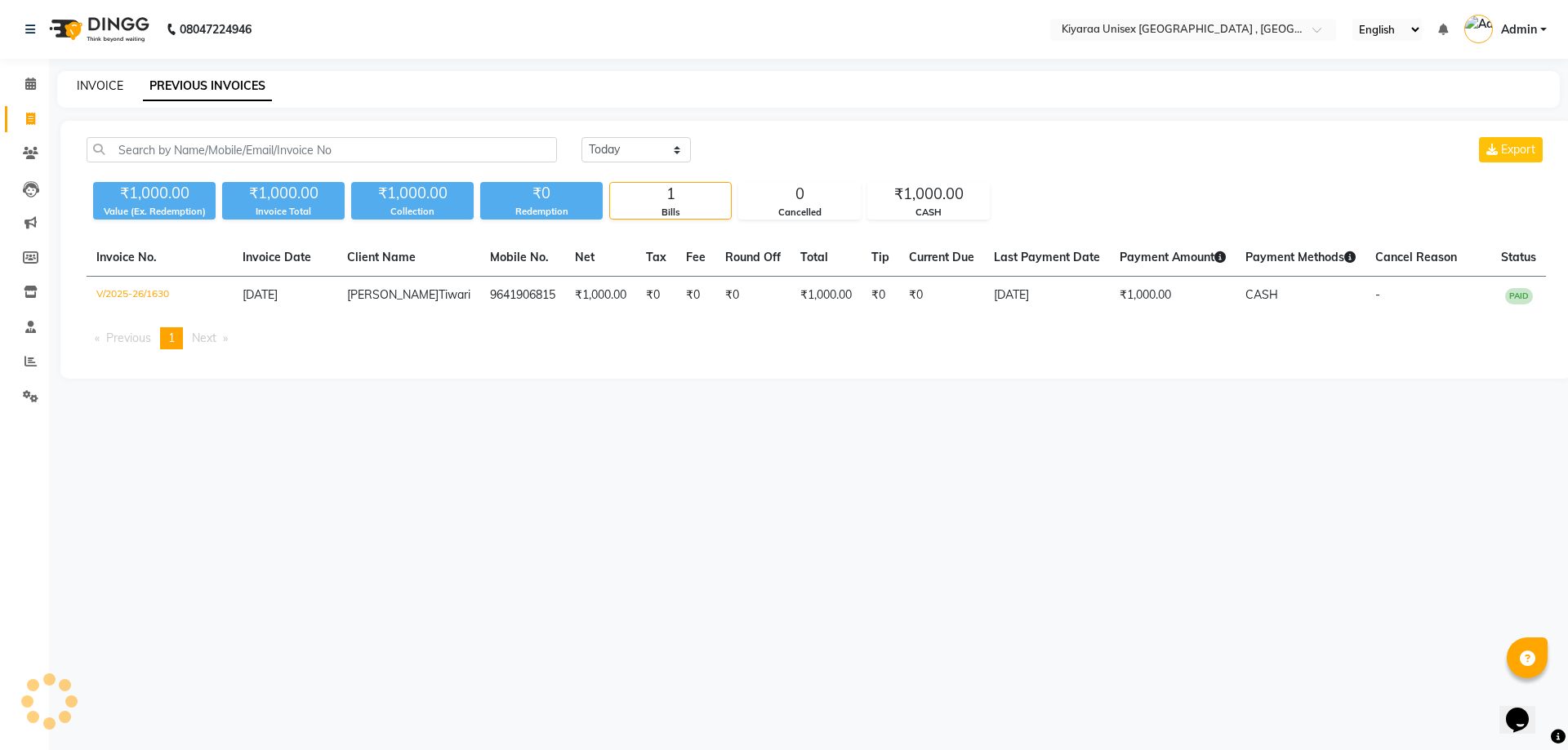
click at [95, 86] on link "INVOICE" at bounding box center [99, 85] width 47 height 15
select select "service"
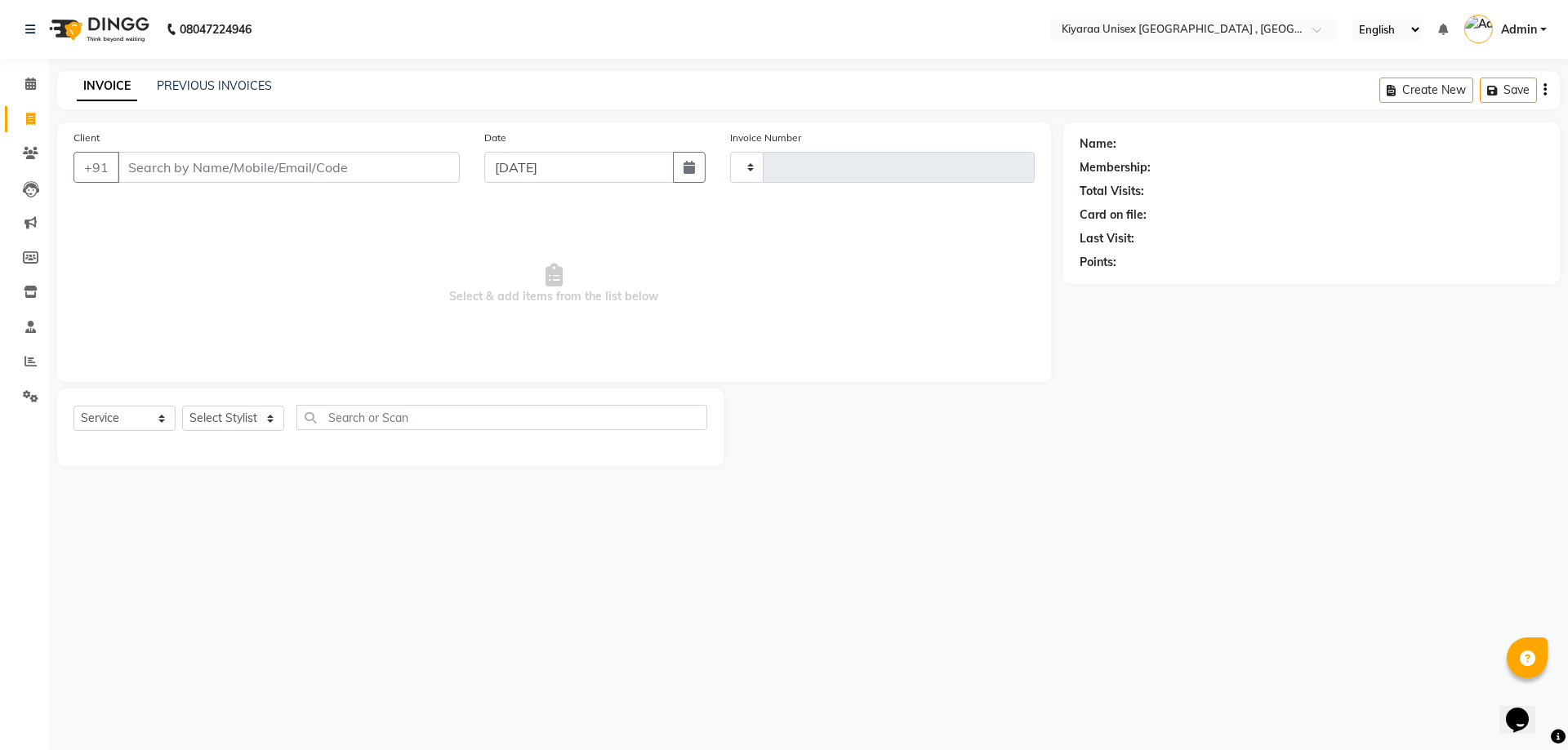
type input "1631"
select select "7001"
click at [175, 87] on link "PREVIOUS INVOICES" at bounding box center [215, 85] width 115 height 15
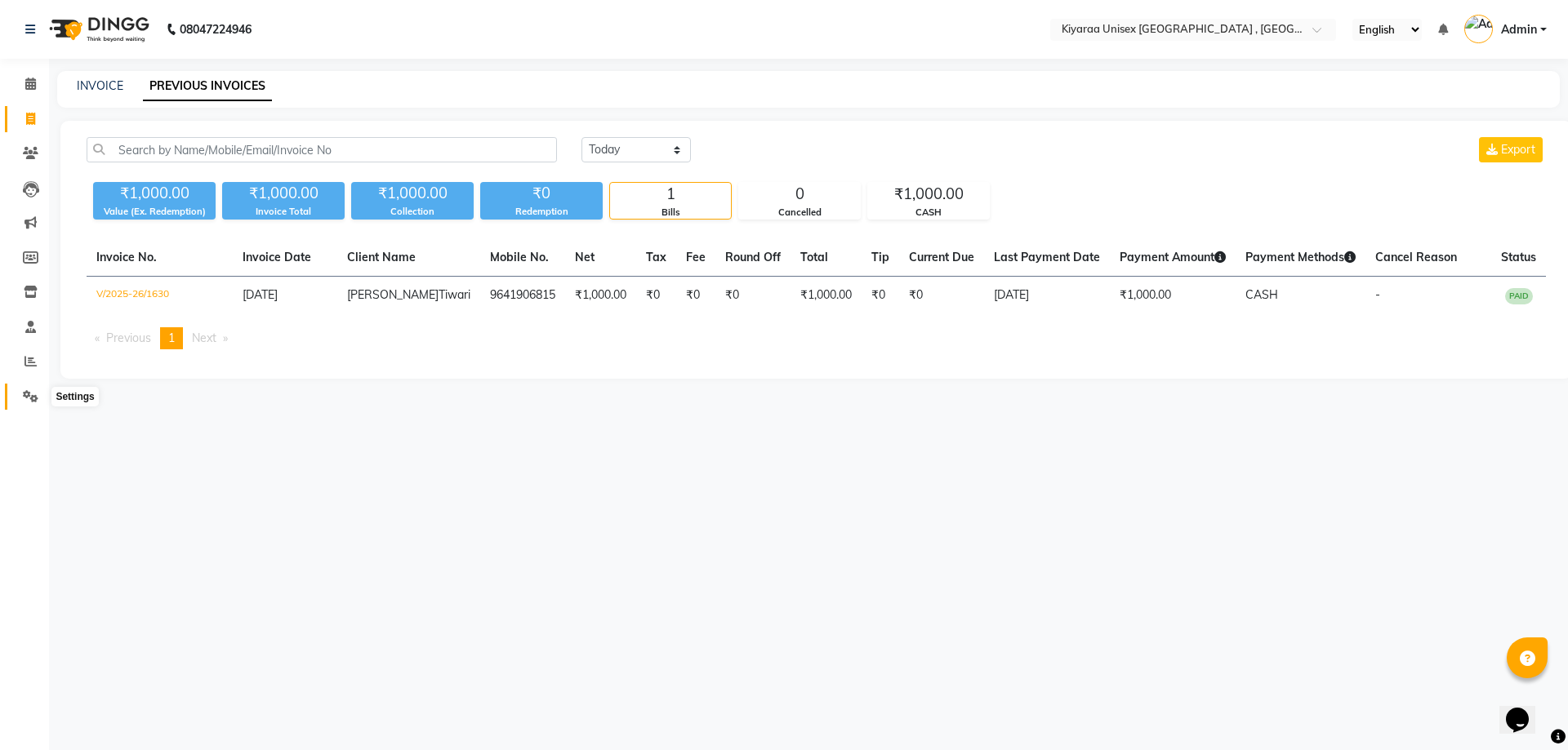
drag, startPoint x: 30, startPoint y: 397, endPoint x: 25, endPoint y: 391, distance: 7.8
click at [30, 397] on icon at bounding box center [31, 396] width 16 height 12
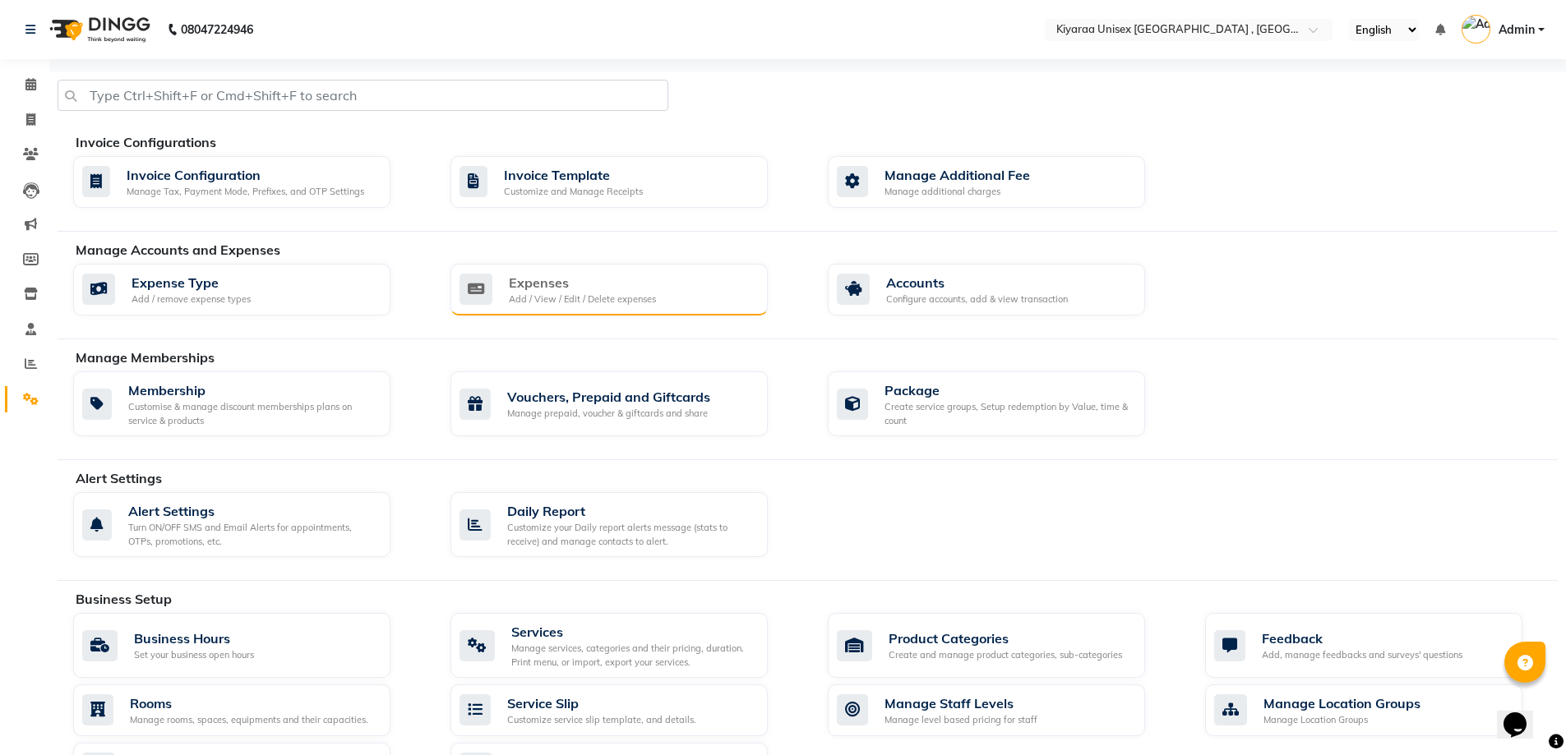
click at [559, 298] on div "Add / View / Edit / Delete expenses" at bounding box center [582, 300] width 147 height 14
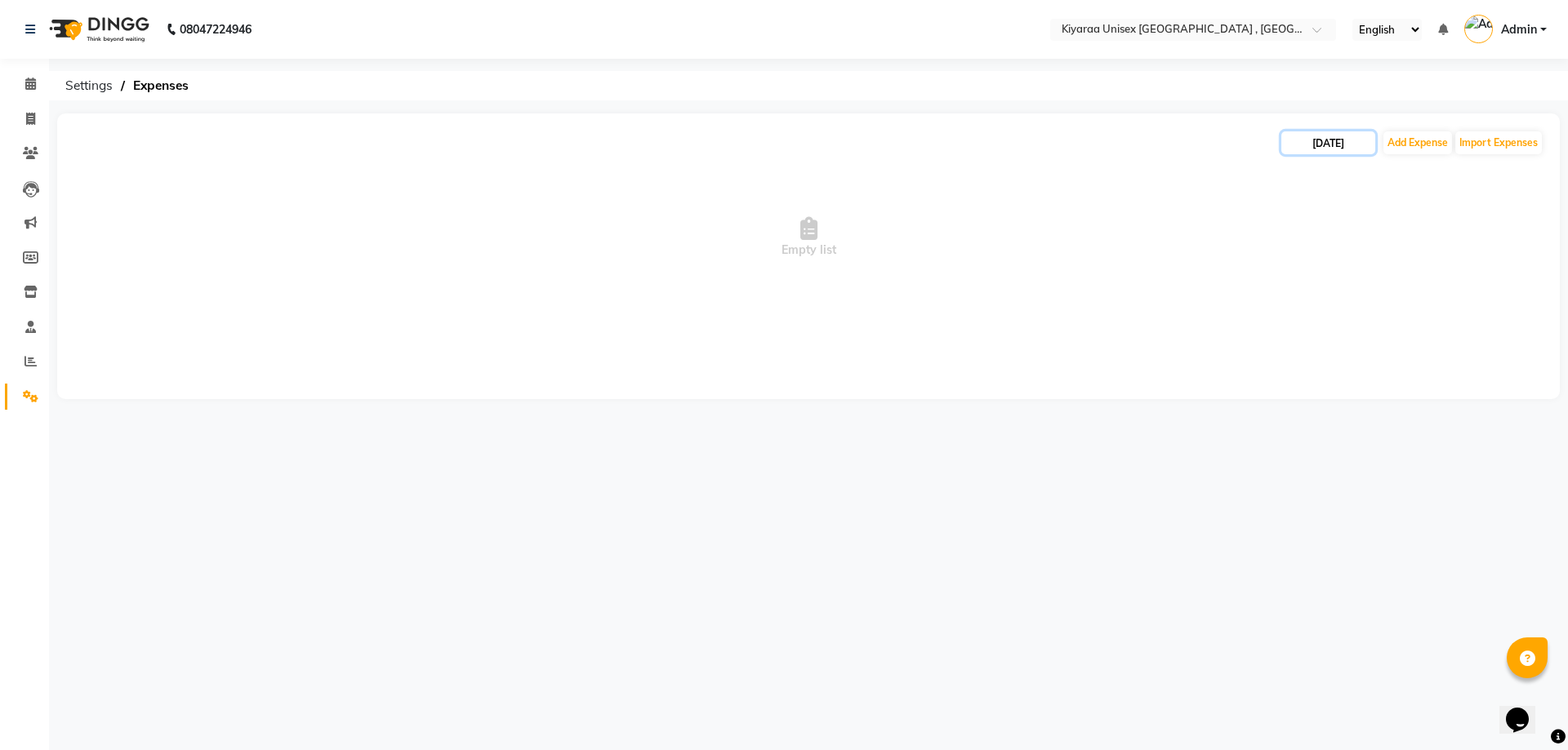
click at [1293, 147] on input "[DATE]" at bounding box center [1329, 142] width 94 height 23
select select "9"
select select "2025"
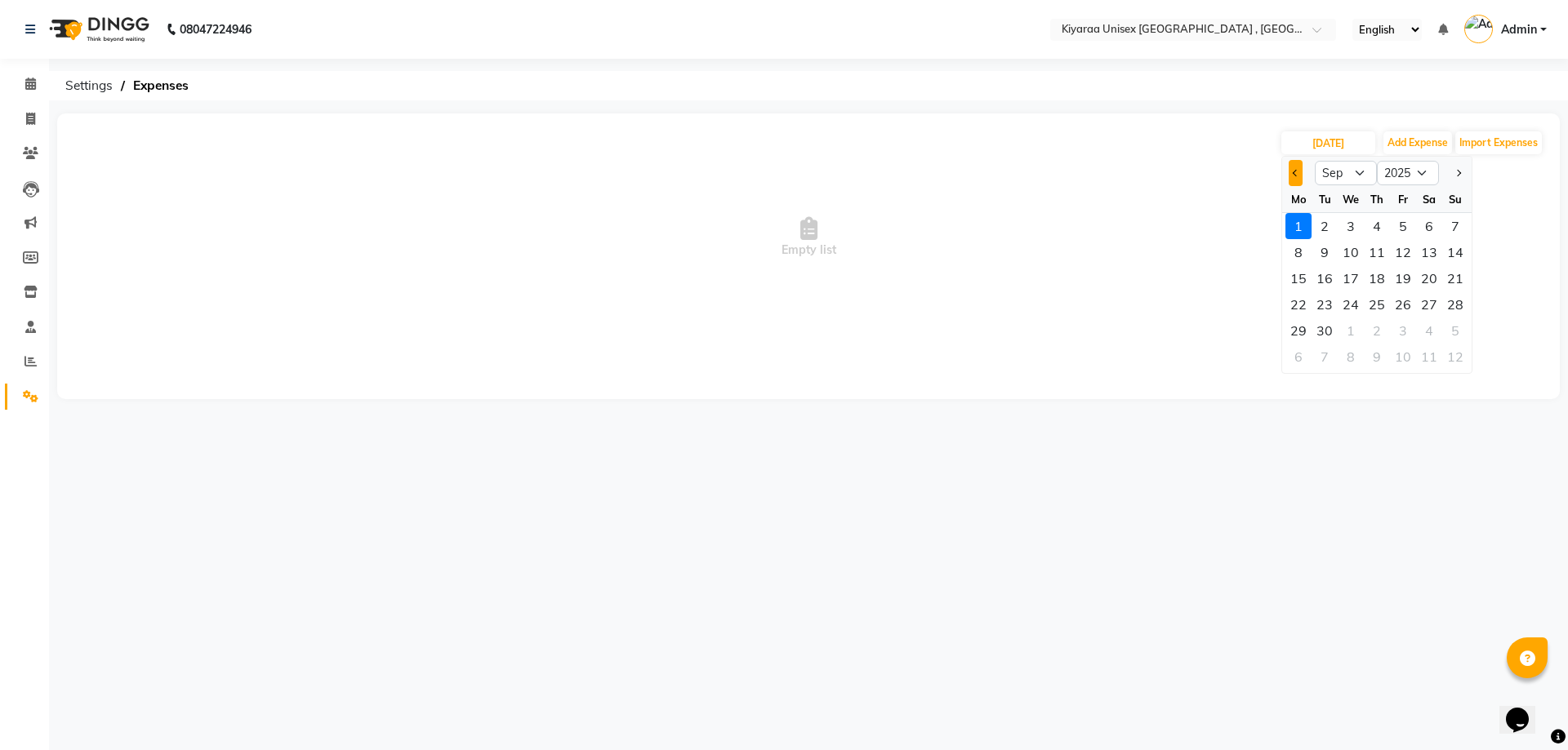
click at [1294, 175] on span "Previous month" at bounding box center [1296, 173] width 7 height 7
select select "8"
click at [1449, 328] on div "31" at bounding box center [1456, 331] width 26 height 26
type input "[DATE]"
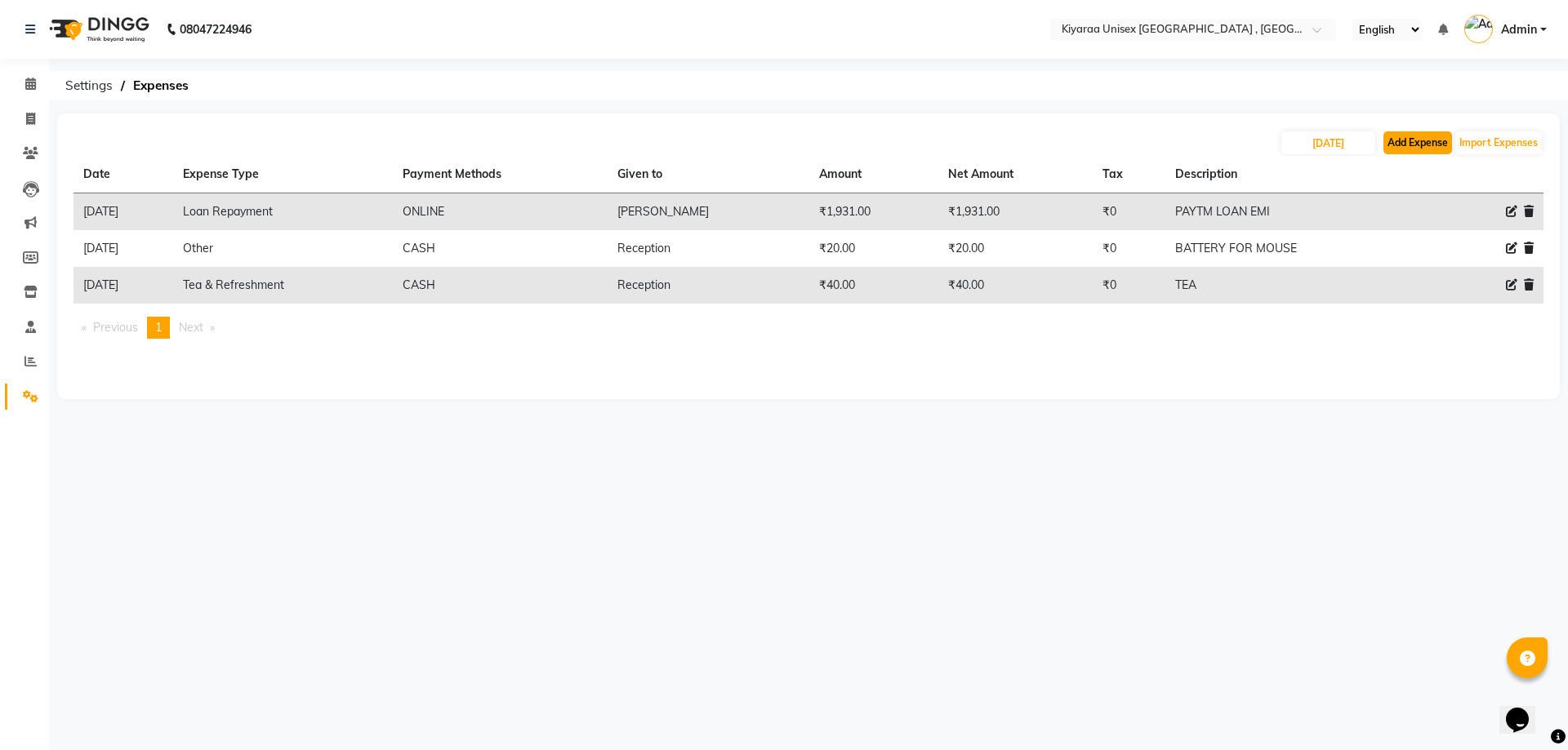
click at [1399, 139] on button "Add Expense" at bounding box center [1418, 142] width 69 height 23
select select "1"
select select "6061"
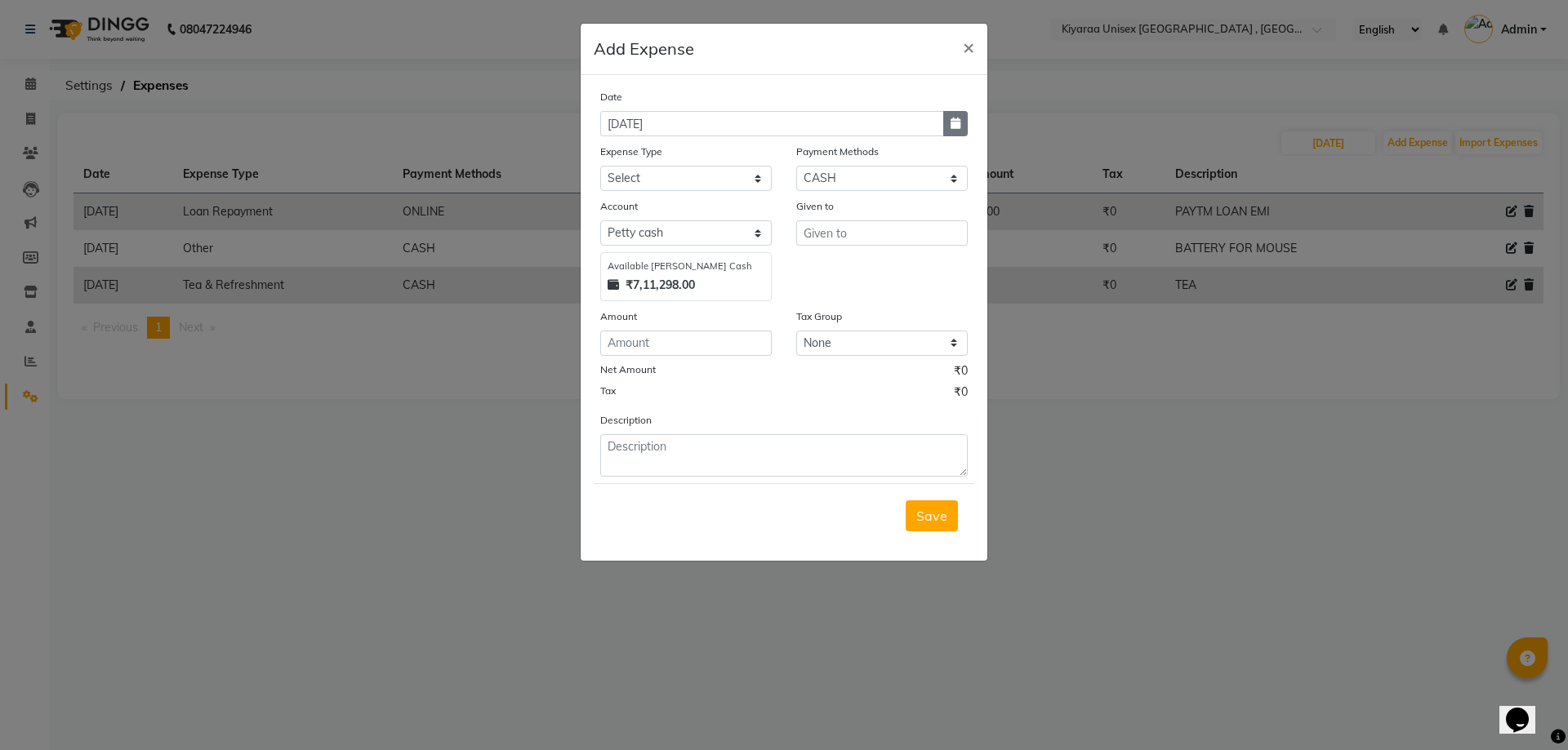
click at [953, 123] on icon "button" at bounding box center [956, 123] width 10 height 12
select select "9"
select select "2025"
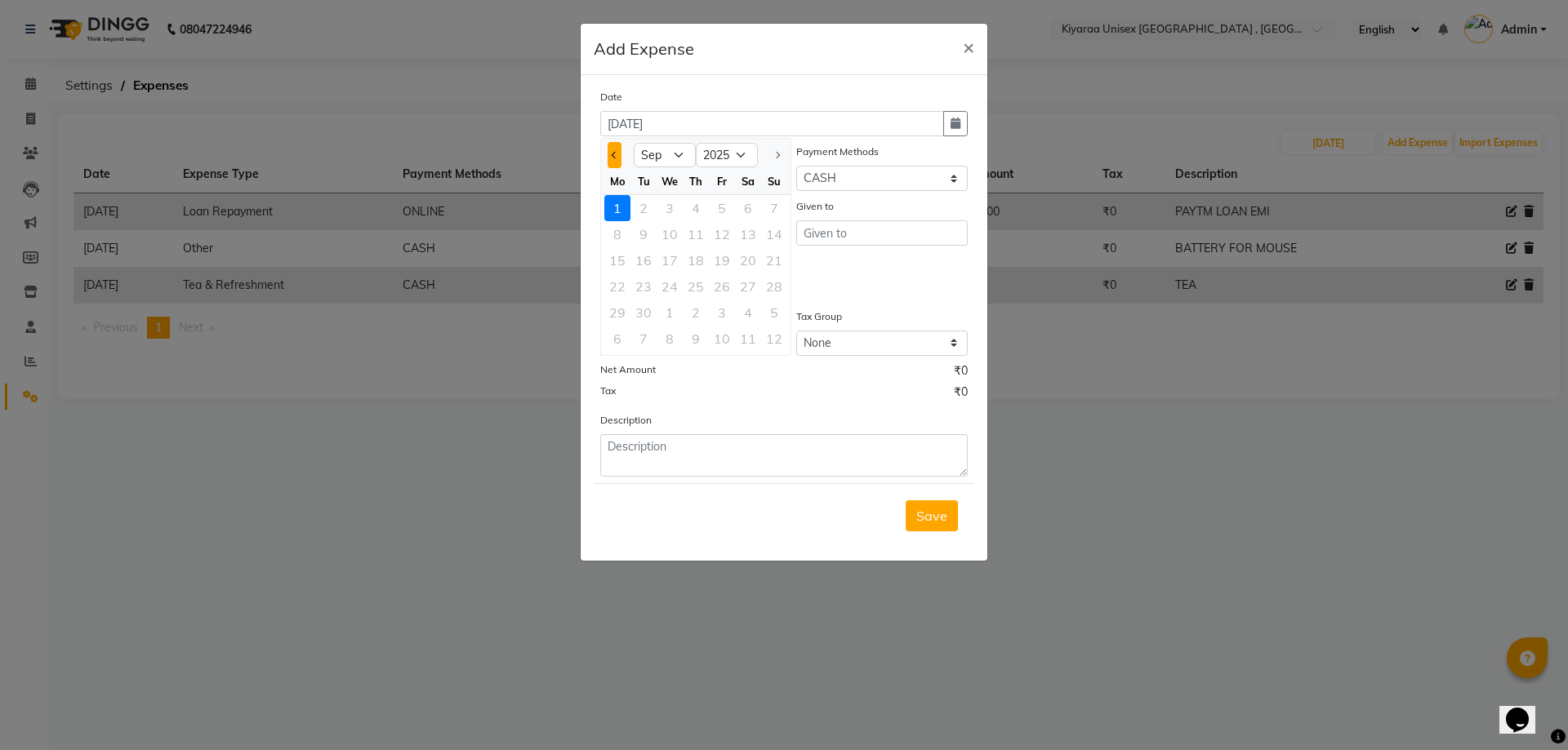
click at [611, 149] on button "Previous month" at bounding box center [615, 155] width 14 height 26
select select "8"
drag, startPoint x: 765, startPoint y: 311, endPoint x: 753, endPoint y: 301, distance: 15.6
click at [763, 310] on div "31" at bounding box center [774, 313] width 26 height 26
type input "[DATE]"
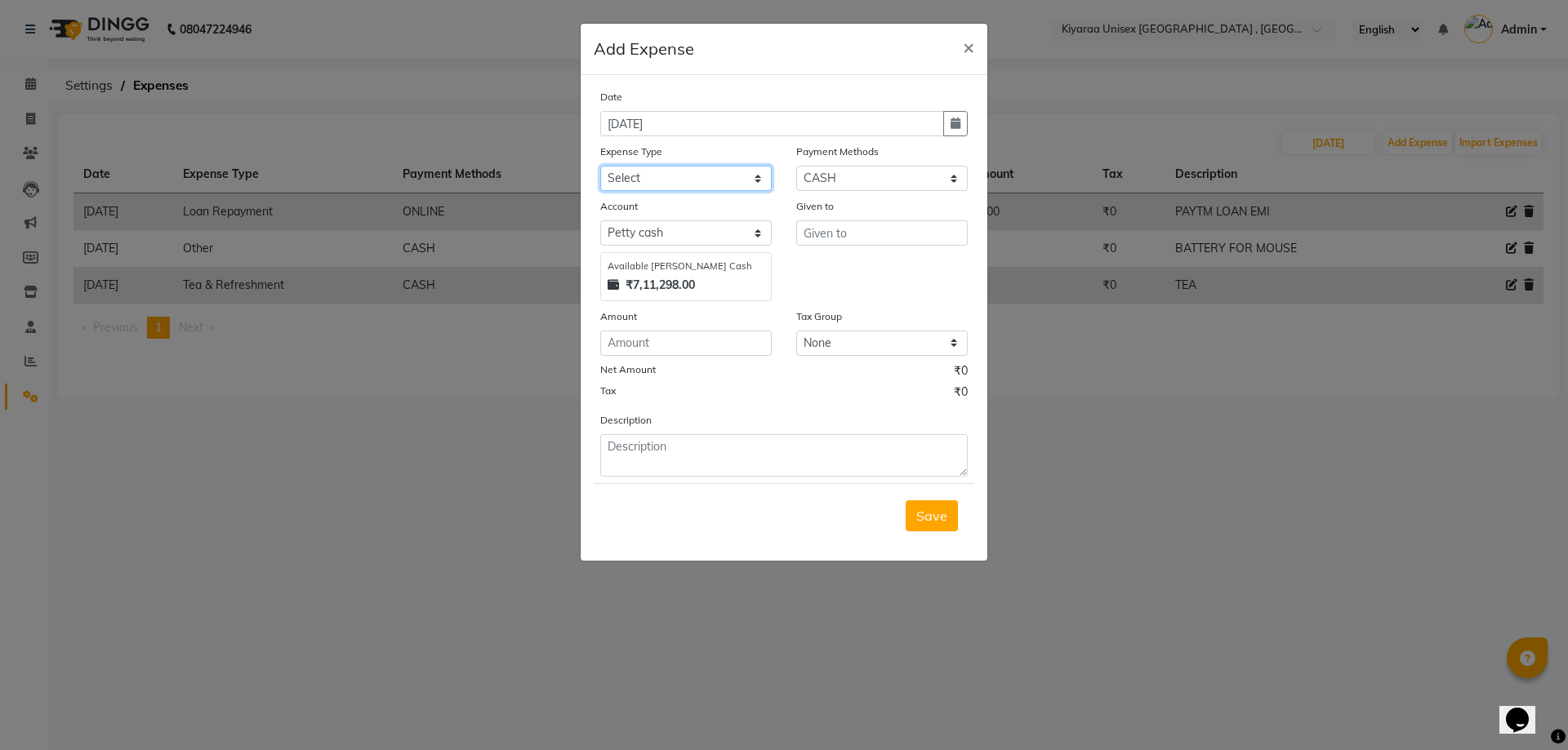
click at [641, 172] on select "Select Advance Salary Bank charges Car maintenance Cash transfer to bank Cash t…" at bounding box center [686, 178] width 172 height 25
select select "17466"
click at [600, 166] on select "Select Advance Salary Bank charges Car maintenance Cash transfer to bank Cash t…" at bounding box center [686, 178] width 172 height 25
click at [807, 239] on input "text" at bounding box center [882, 232] width 172 height 25
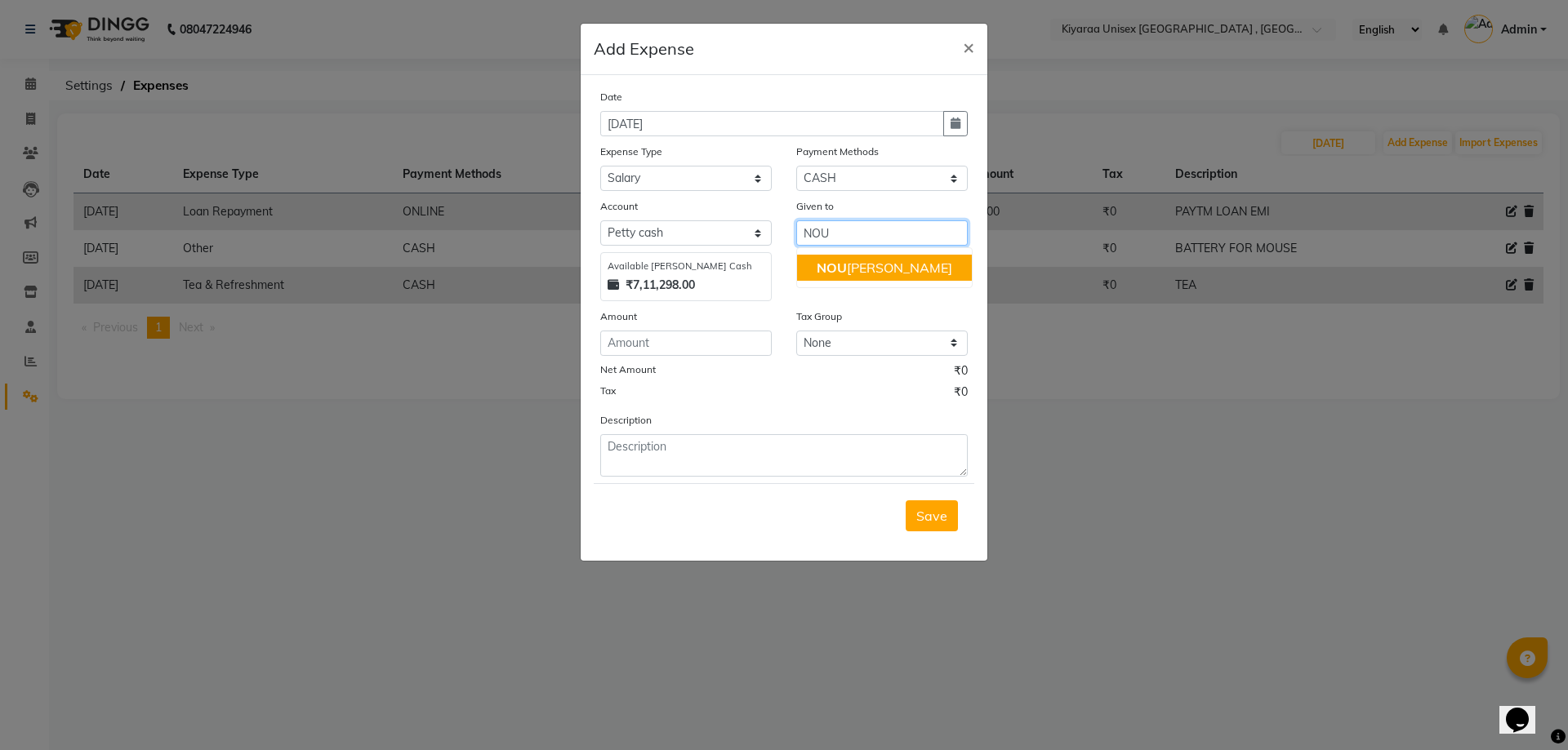
click at [829, 260] on span "NOU" at bounding box center [832, 267] width 30 height 16
type input "NOUSHEED [PERSON_NAME]"
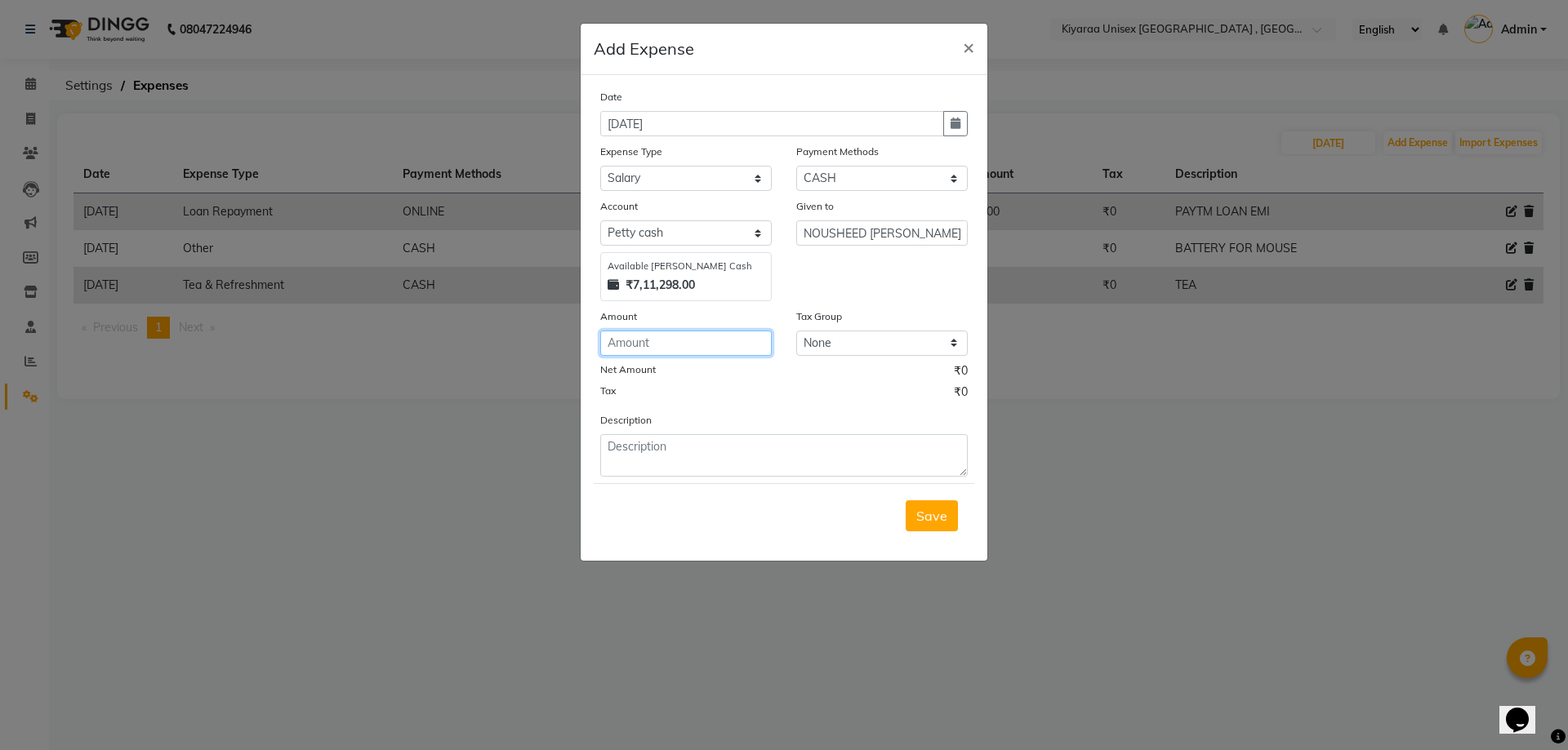
click at [624, 340] on input "number" at bounding box center [686, 343] width 172 height 25
click at [630, 340] on input "number" at bounding box center [686, 343] width 172 height 25
type input "1000"
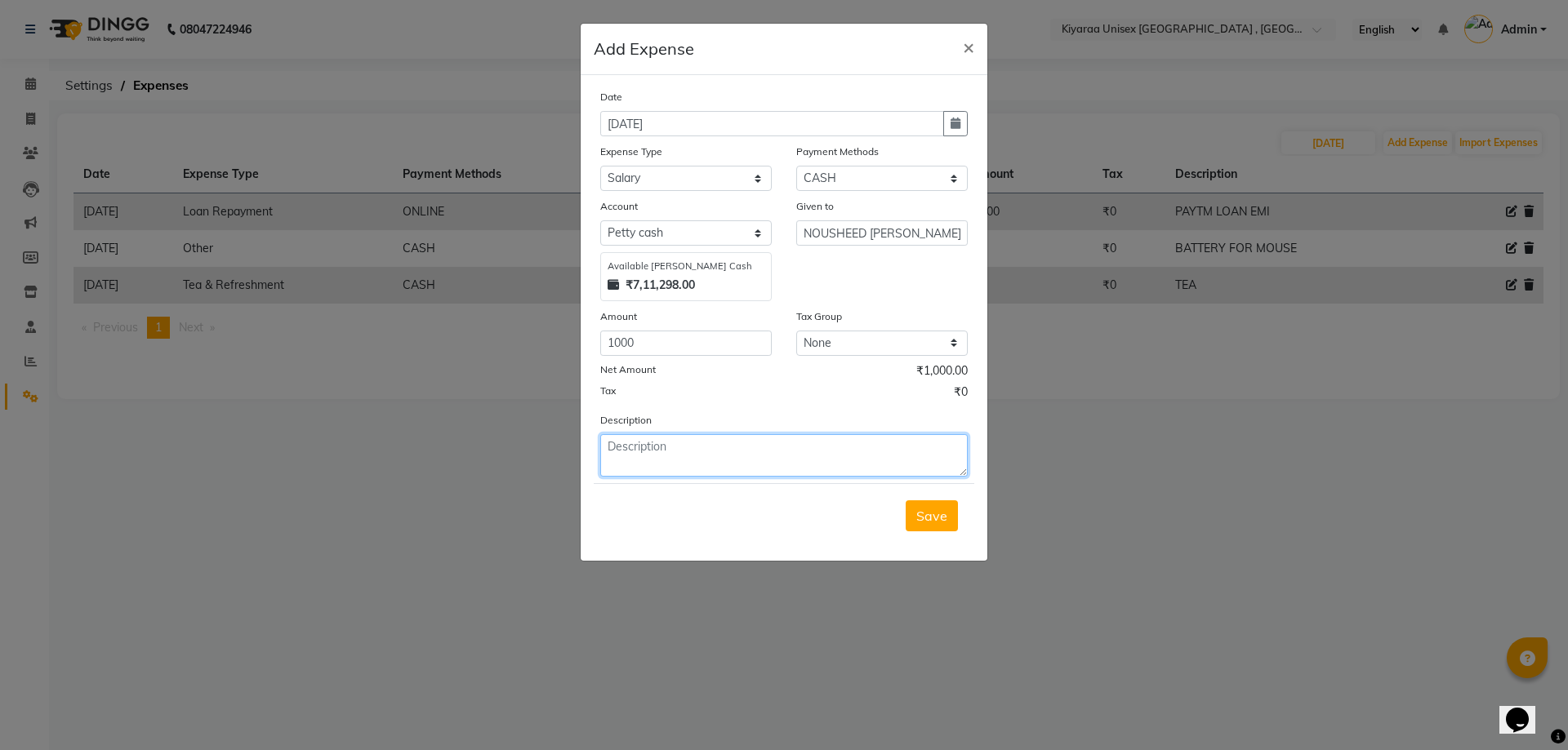
click at [605, 443] on textarea at bounding box center [784, 455] width 368 height 43
click at [607, 444] on textarea at bounding box center [784, 455] width 368 height 43
drag, startPoint x: 641, startPoint y: 450, endPoint x: 697, endPoint y: 460, distance: 56.9
click at [643, 452] on textarea at bounding box center [784, 455] width 368 height 43
type textarea "0"
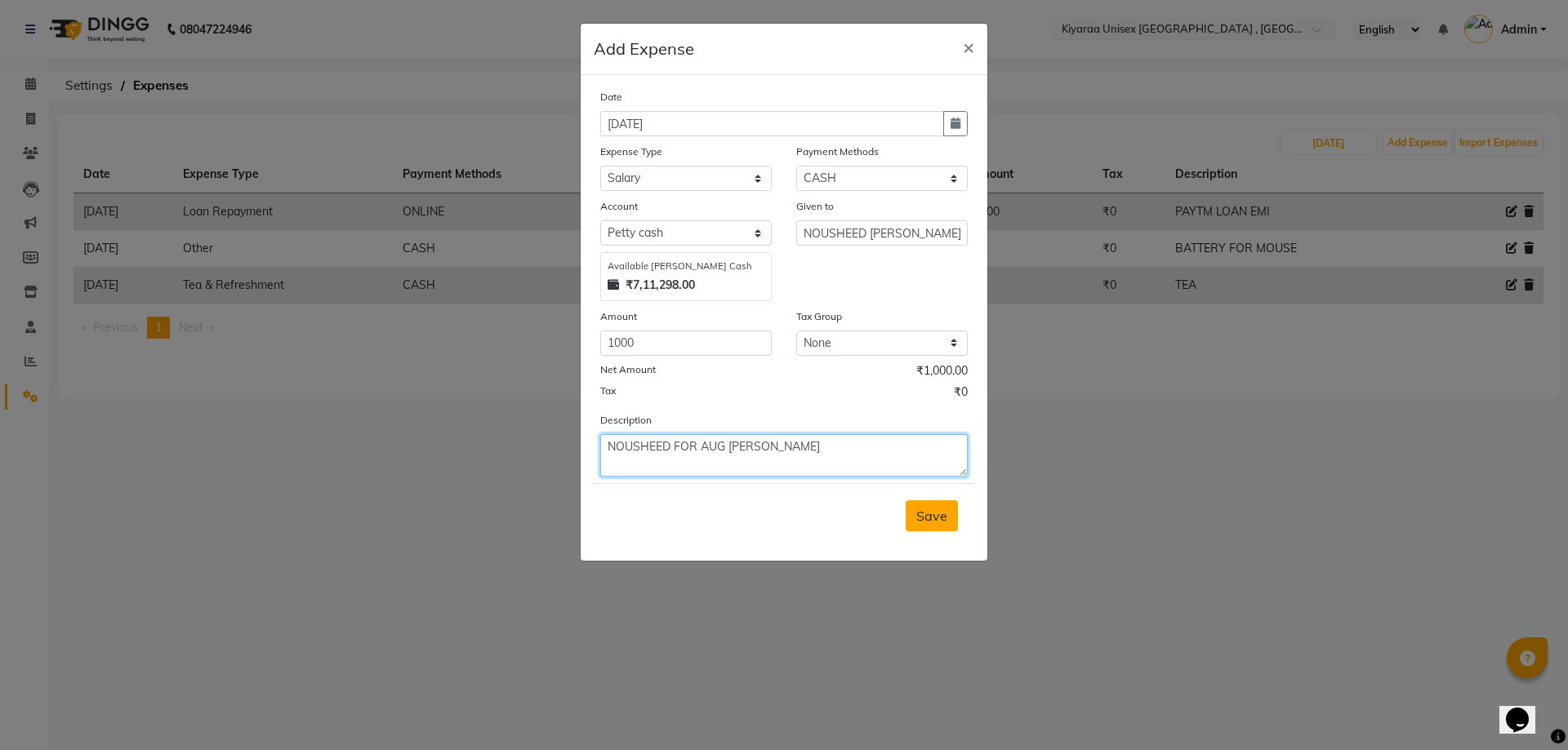
type textarea "NOUSHEED FOR AUG [PERSON_NAME]"
click at [940, 513] on span "Save" at bounding box center [931, 516] width 31 height 16
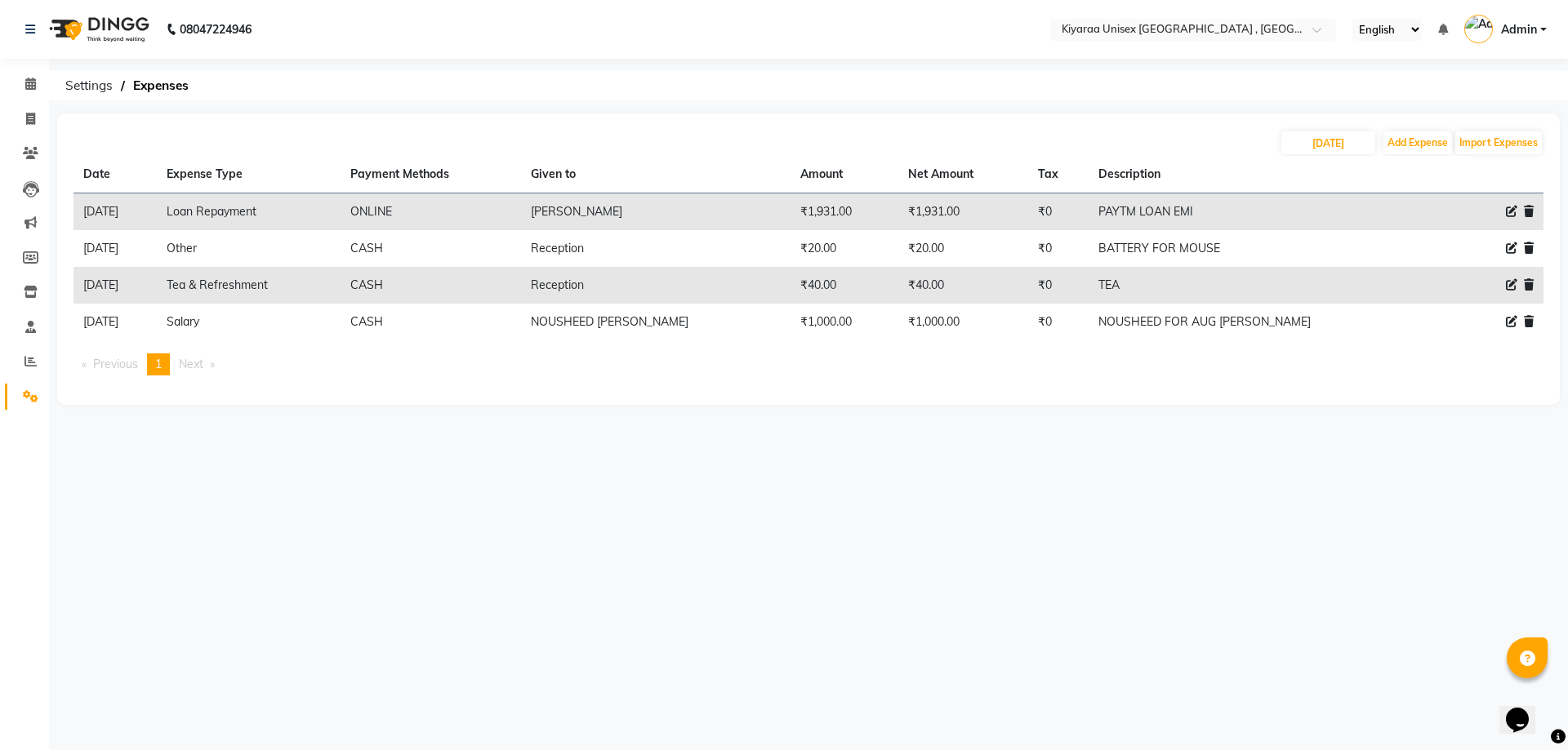
click at [402, 131] on div "[DATE] Add Expense Import Expenses" at bounding box center [809, 143] width 1471 height 26
click at [1412, 138] on button "Add Expense" at bounding box center [1418, 142] width 69 height 23
select select "1"
select select "6061"
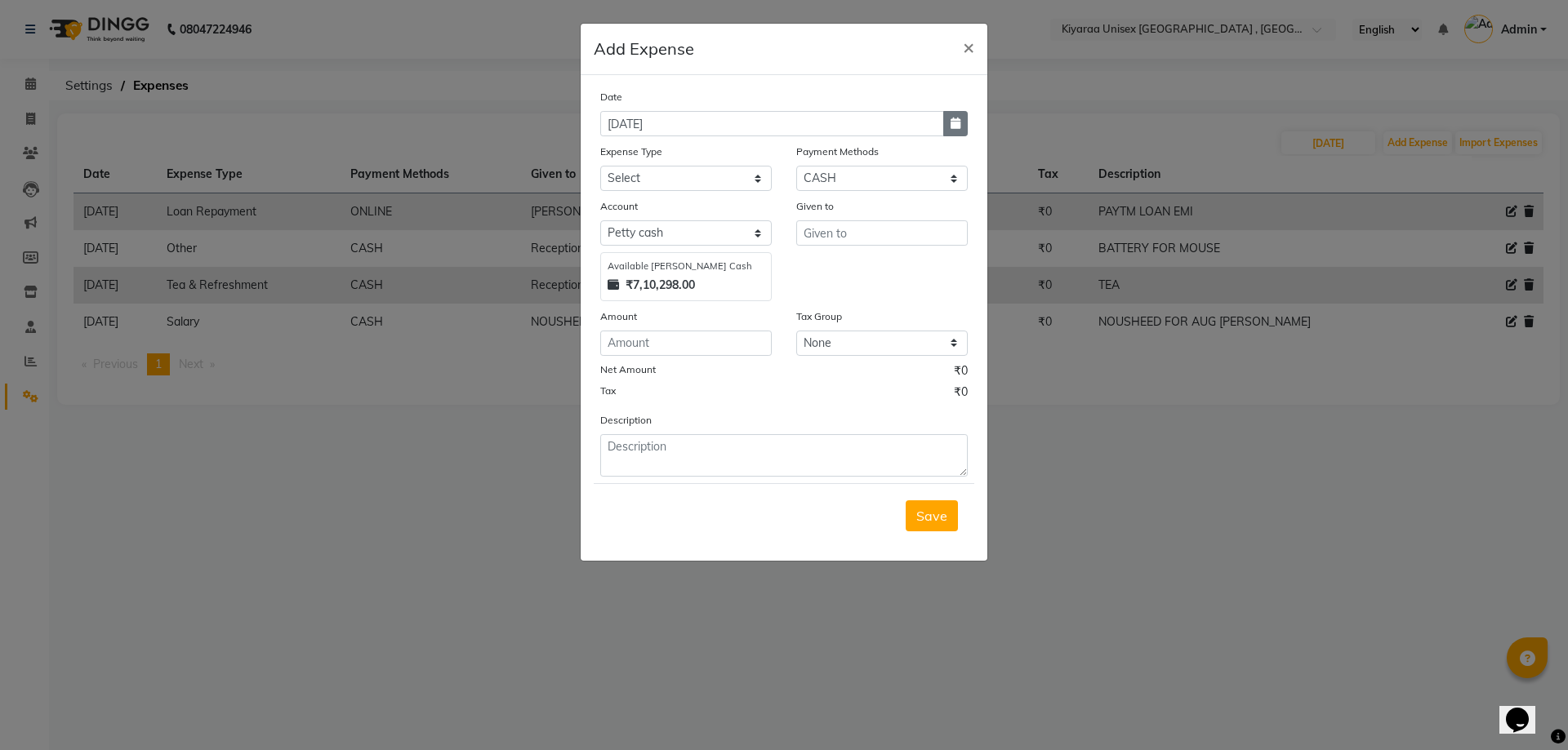
click at [954, 125] on icon "button" at bounding box center [956, 123] width 10 height 12
select select "9"
select select "2025"
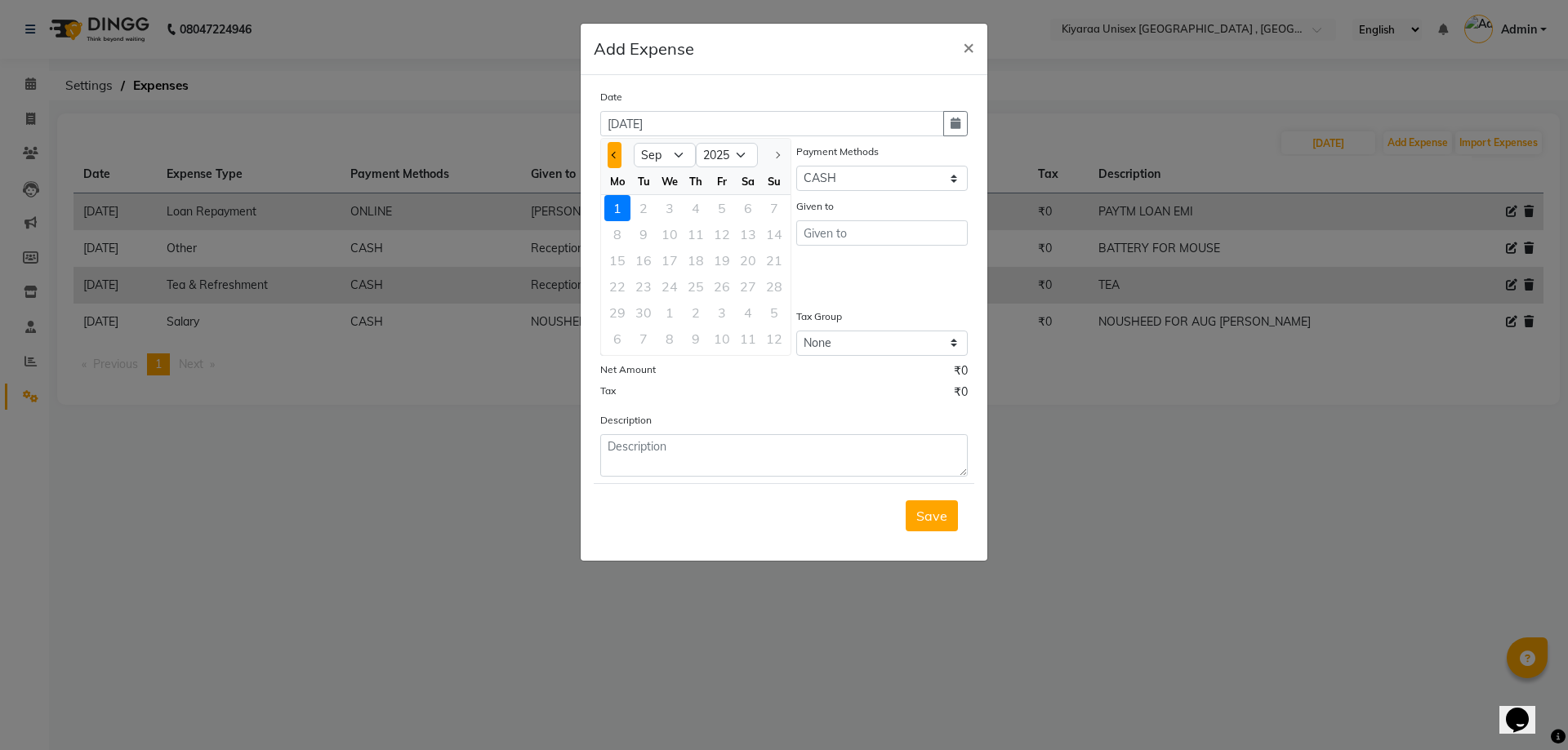
click at [610, 152] on button "Previous month" at bounding box center [615, 155] width 14 height 26
select select "8"
click at [774, 310] on div "31" at bounding box center [774, 313] width 26 height 26
type input "[DATE]"
click at [687, 176] on select "Select Advance Salary Bank charges Car maintenance Cash transfer to bank Cash t…" at bounding box center [686, 178] width 172 height 25
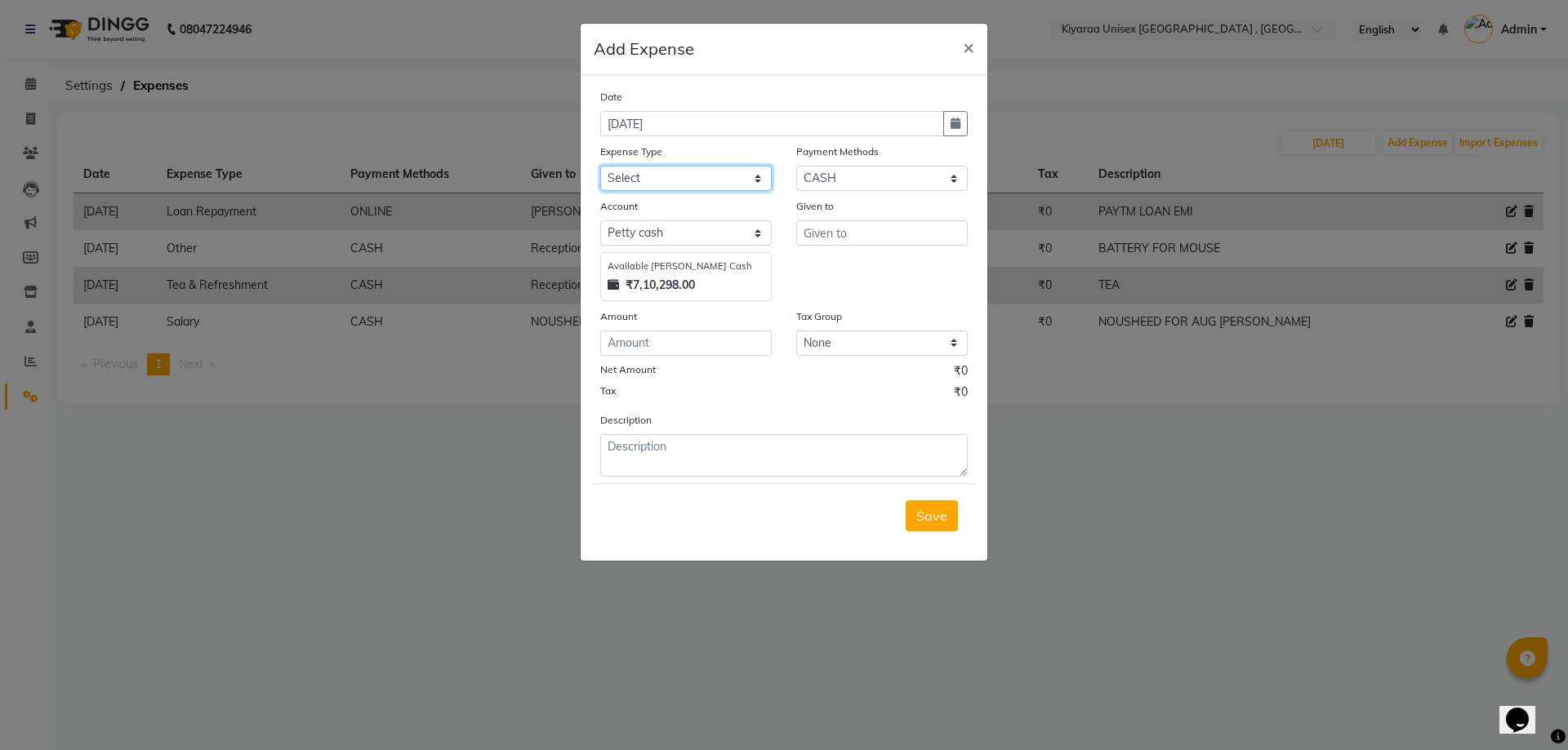
select select "17466"
click at [600, 166] on select "Select Advance Salary Bank charges Car maintenance Cash transfer to bank Cash t…" at bounding box center [686, 178] width 172 height 25
click at [802, 228] on input "text" at bounding box center [882, 232] width 172 height 25
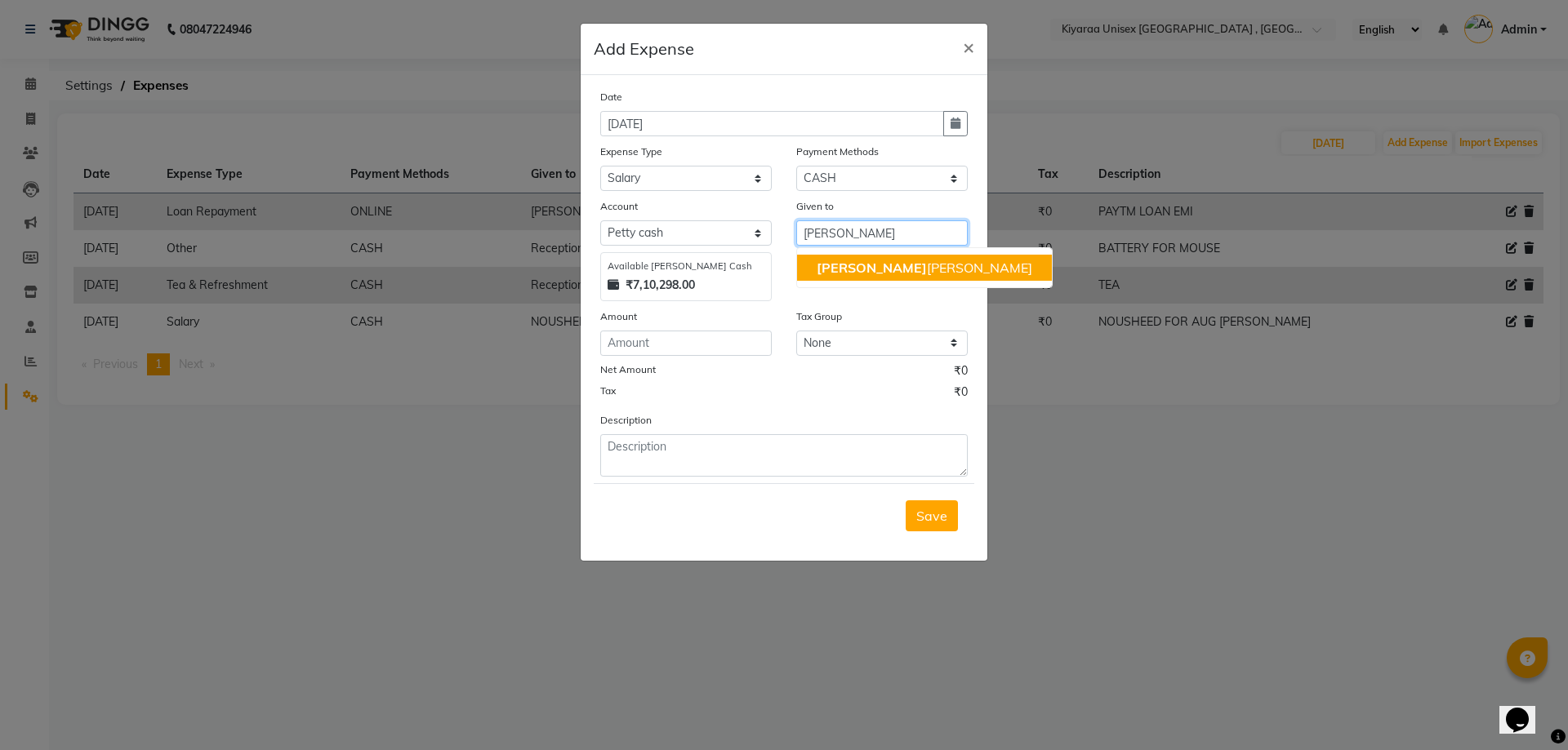
drag, startPoint x: 828, startPoint y: 263, endPoint x: 798, endPoint y: 267, distance: 30.3
click at [823, 263] on span "[PERSON_NAME]" at bounding box center [871, 267] width 110 height 16
type input "[PERSON_NAME]"
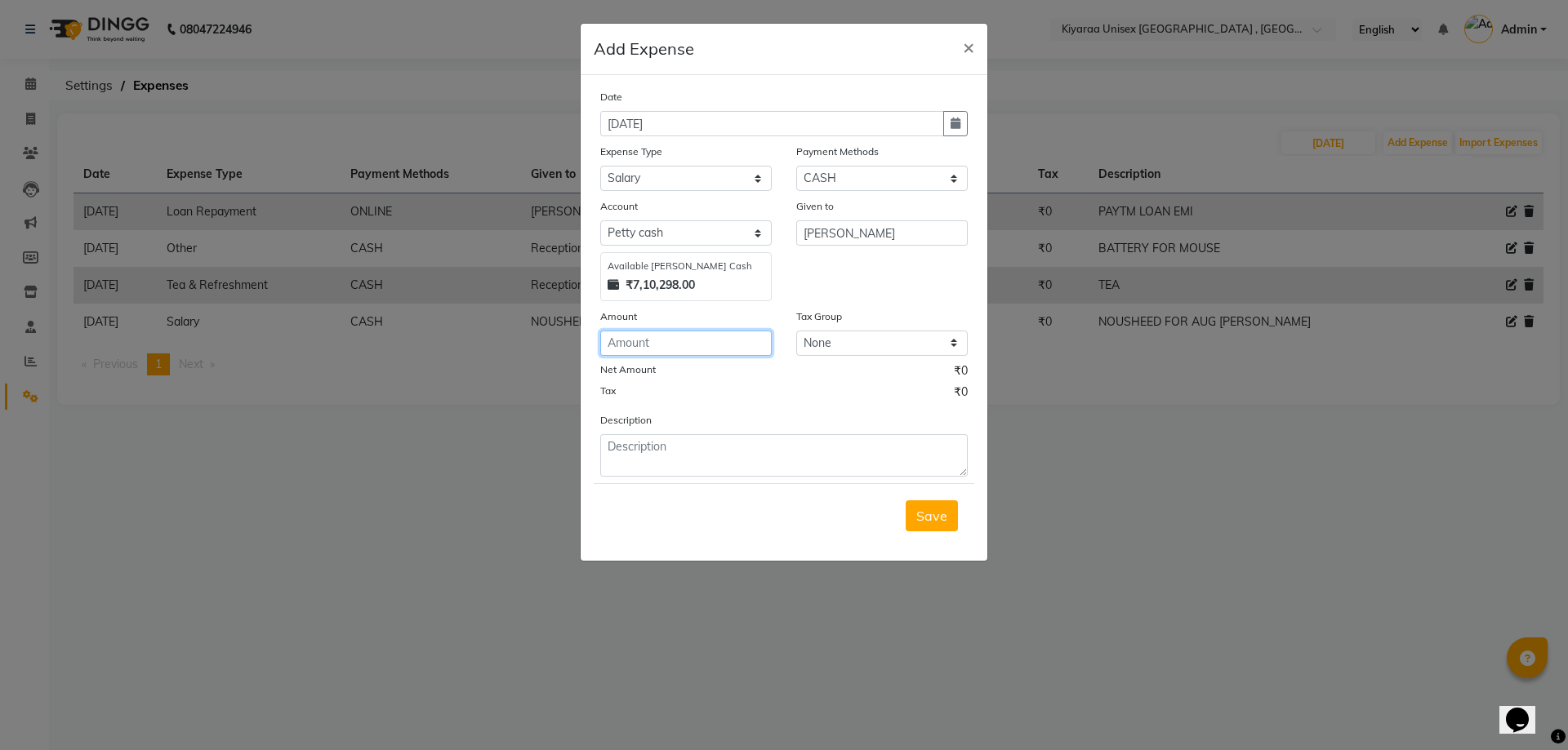
click at [615, 340] on input "number" at bounding box center [686, 343] width 172 height 25
type input "823"
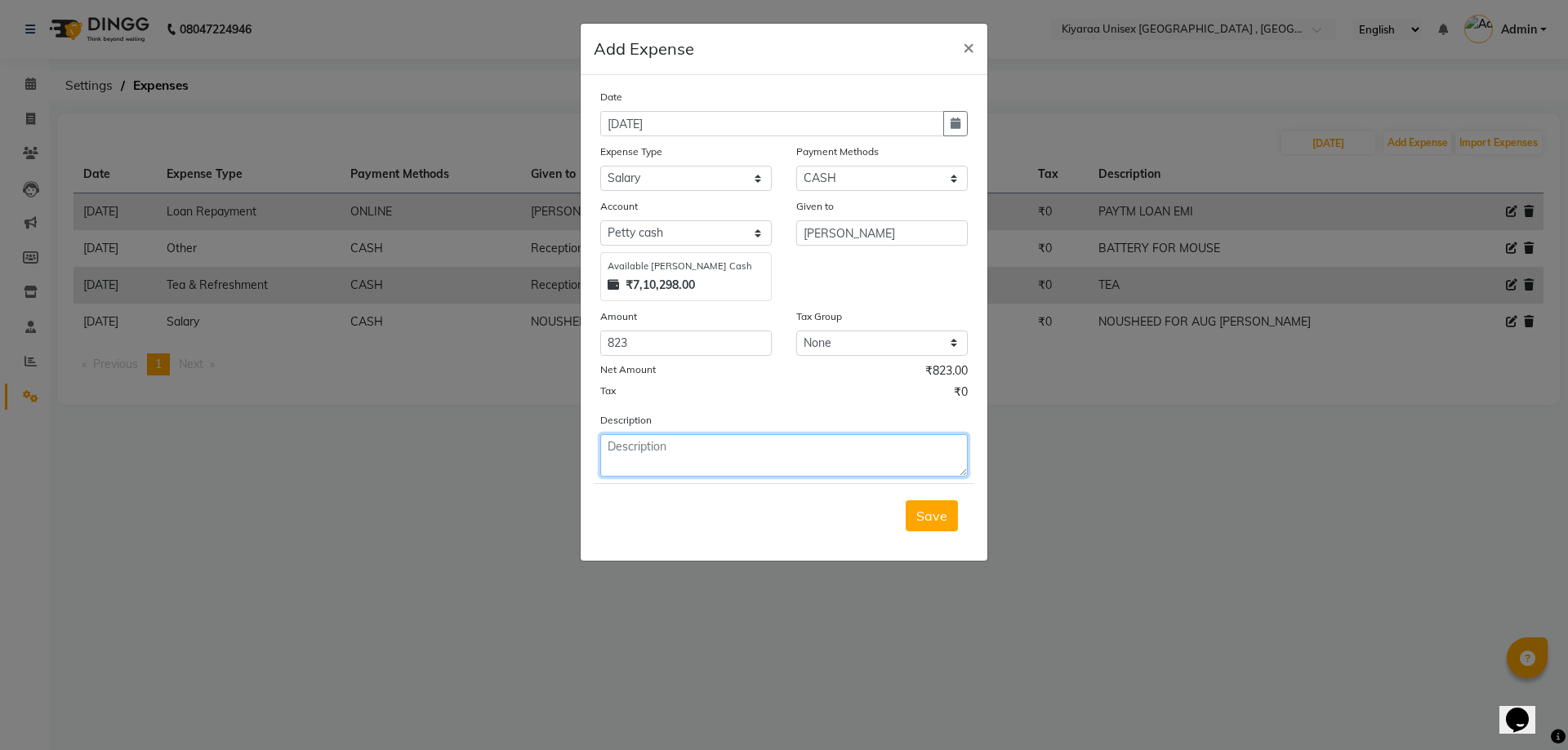
click at [627, 443] on textarea at bounding box center [784, 455] width 368 height 43
type textarea "[PERSON_NAME] FOR JULY [PERSON_NAME]"
click at [935, 518] on span "Save" at bounding box center [931, 516] width 31 height 16
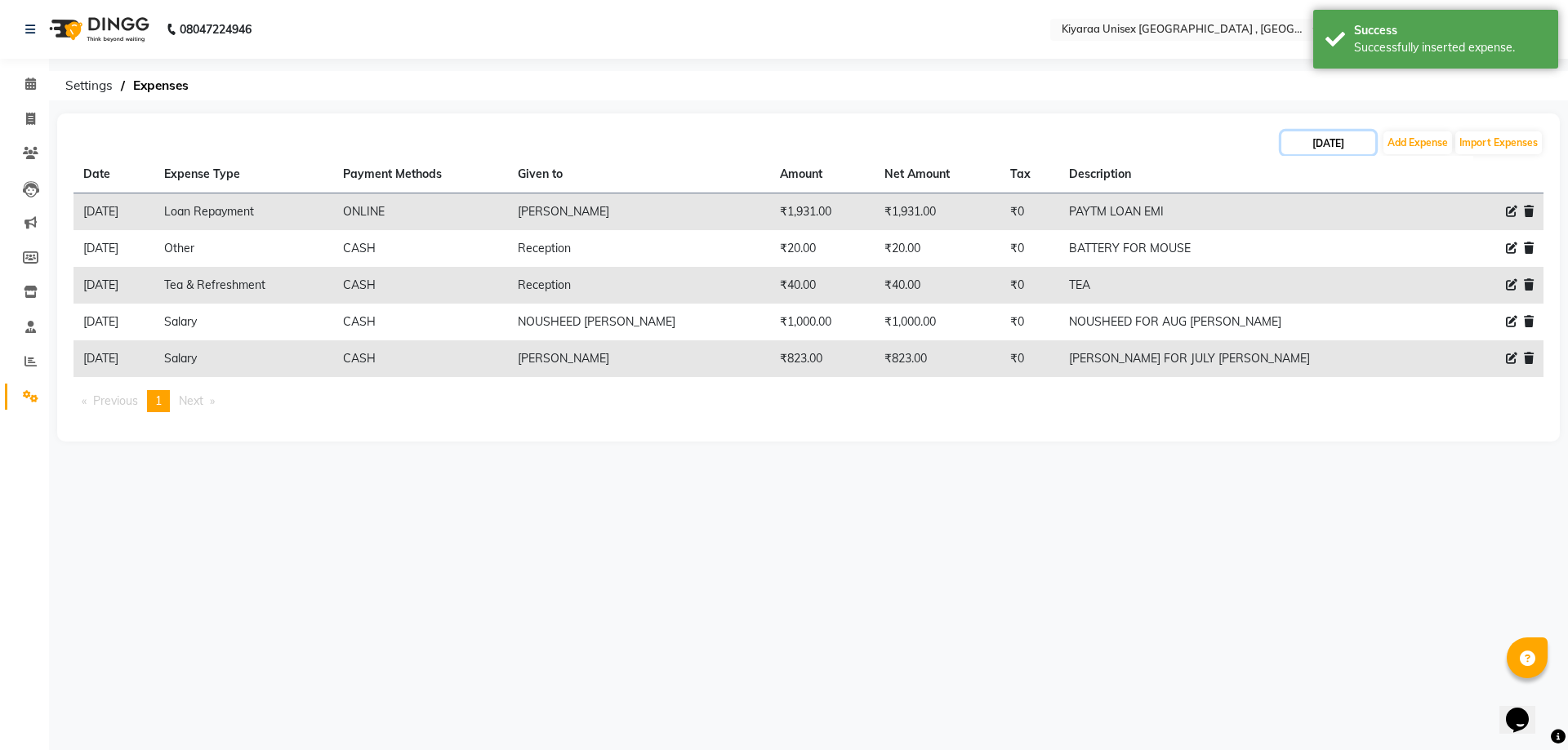
click at [1296, 134] on input "[DATE]" at bounding box center [1329, 142] width 94 height 23
select select "8"
select select "2025"
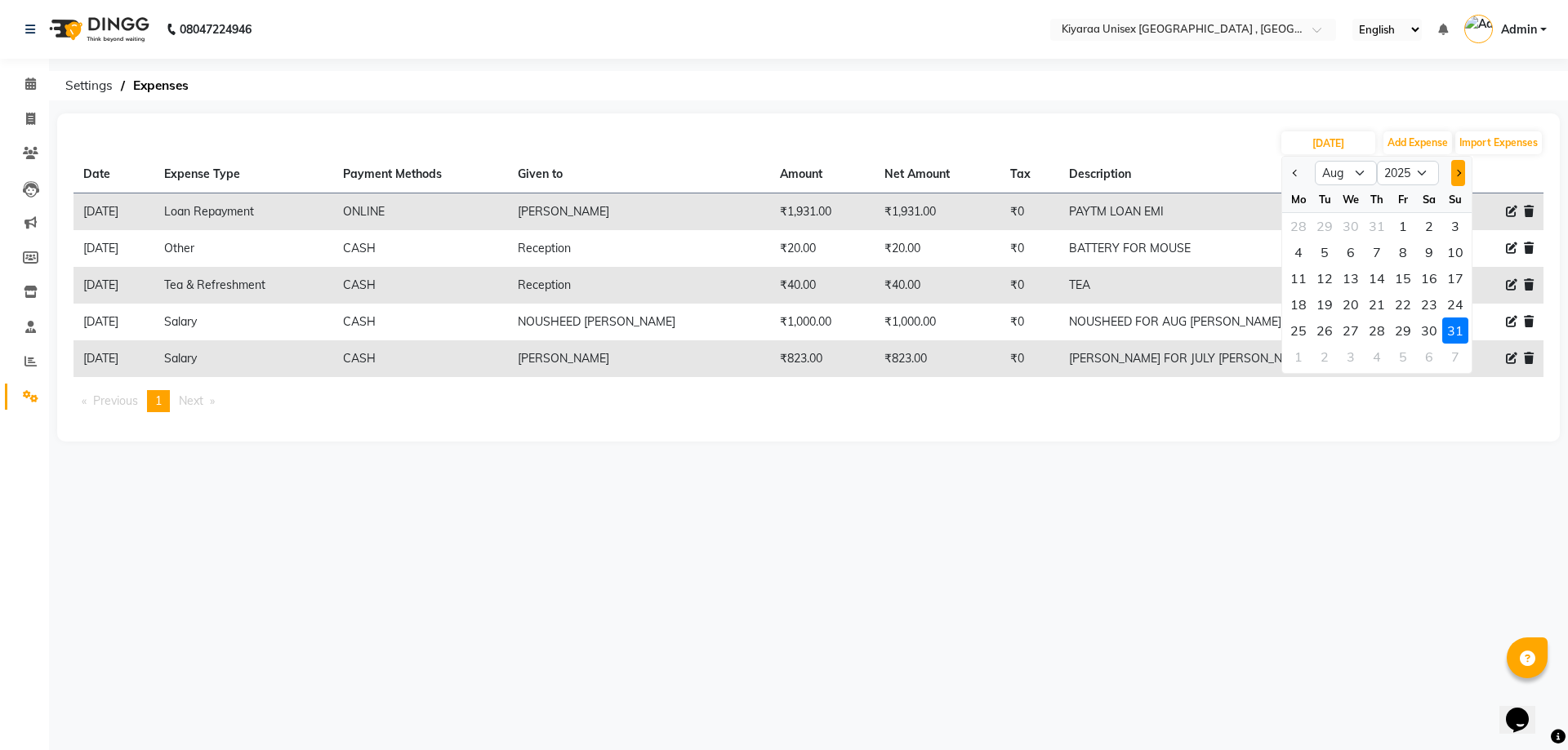
click at [1459, 170] on span "Next month" at bounding box center [1458, 173] width 7 height 7
select select "9"
click at [1298, 225] on div "1" at bounding box center [1299, 226] width 26 height 26
type input "[DATE]"
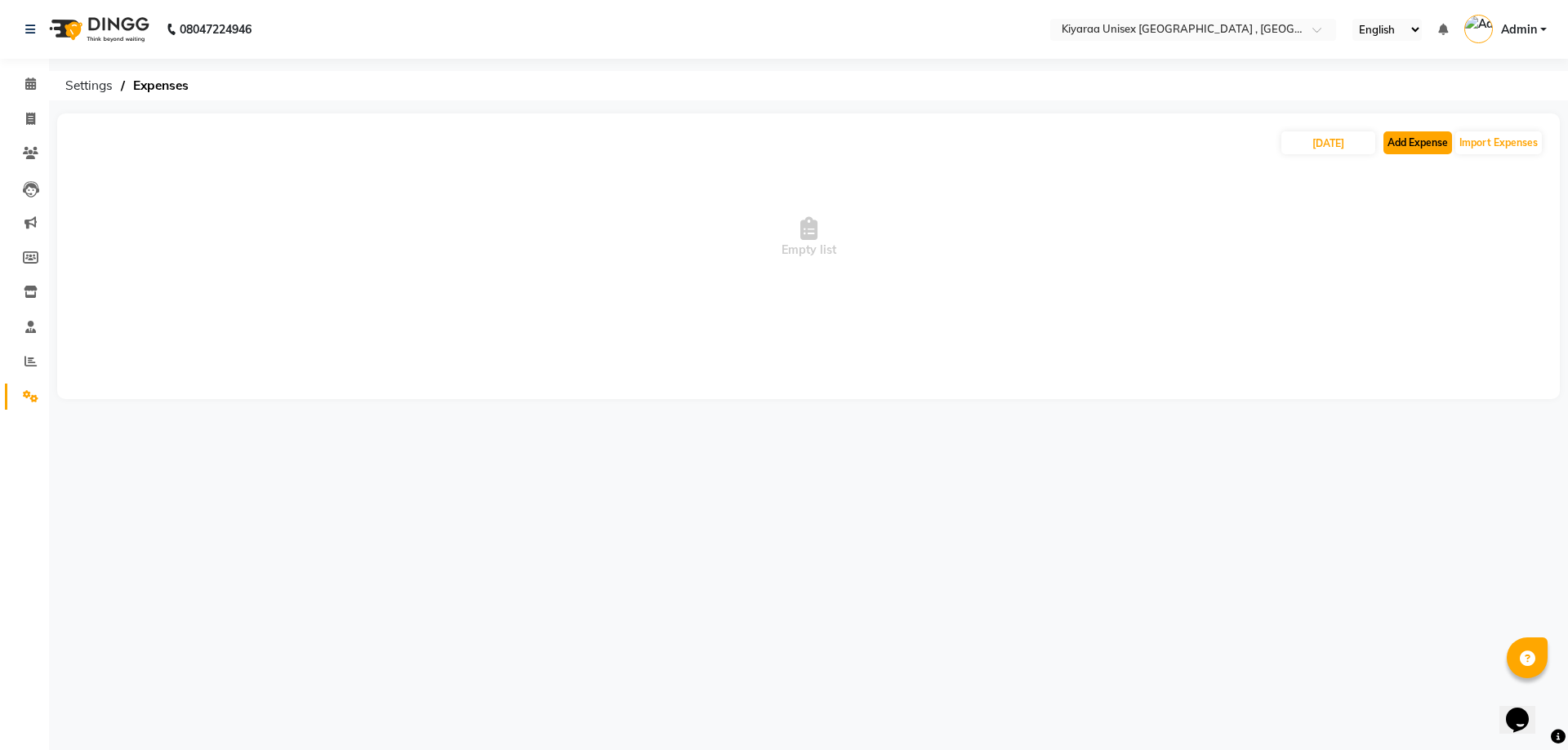
click at [1402, 141] on button "Add Expense" at bounding box center [1418, 142] width 69 height 23
select select "1"
select select "6061"
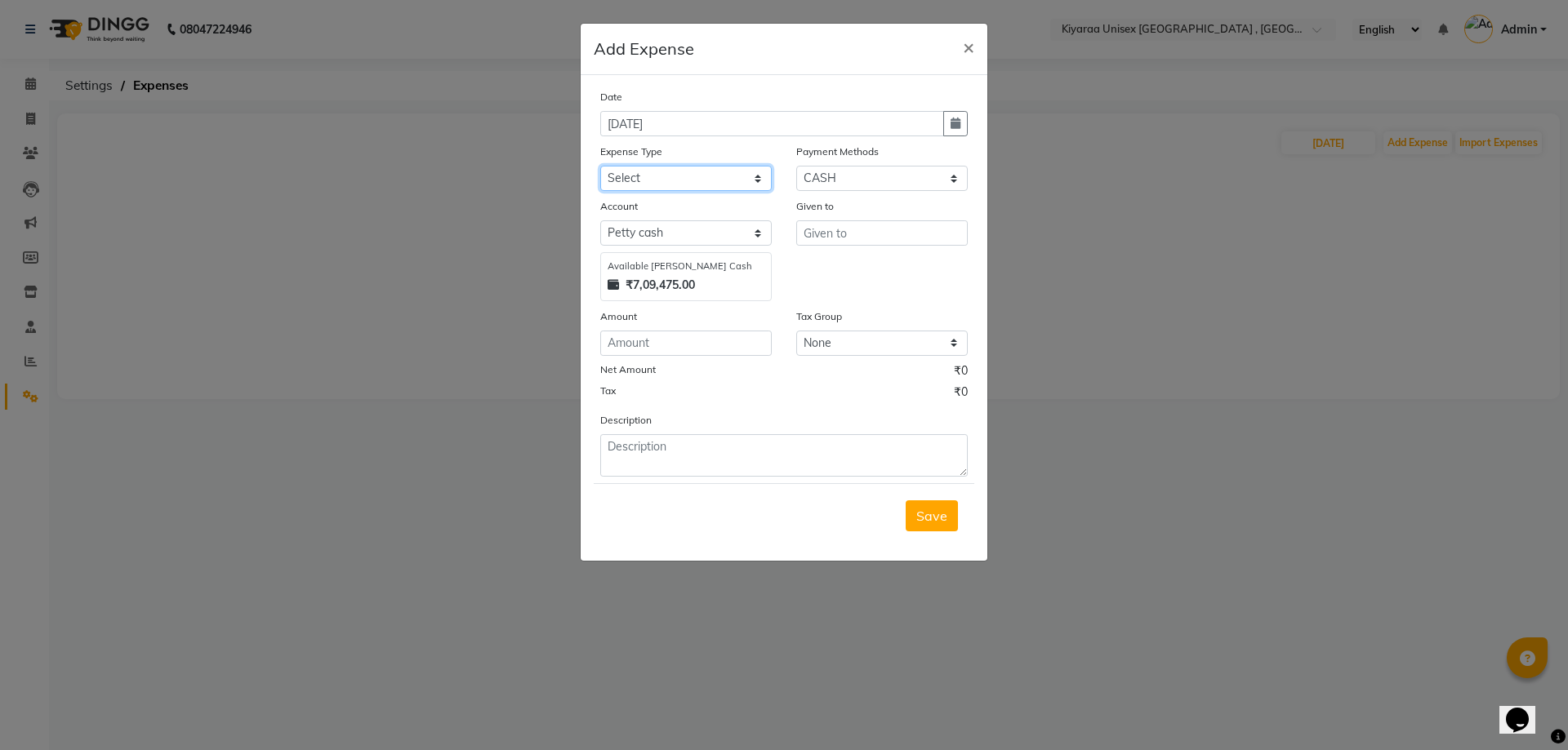
click at [682, 179] on select "Select Advance Salary Bank charges Car maintenance Cash transfer to bank Cash t…" at bounding box center [686, 178] width 172 height 25
select select "17491"
click at [600, 166] on select "Select Advance Salary Bank charges Car maintenance Cash transfer to bank Cash t…" at bounding box center [686, 178] width 172 height 25
drag, startPoint x: 842, startPoint y: 172, endPoint x: 842, endPoint y: 188, distance: 16.0
click at [842, 176] on select "Select BANKTANSFER UPI CASH GPay CARD Razorpay CUSTOM Family Gift Card Coupon P…" at bounding box center [882, 178] width 172 height 25
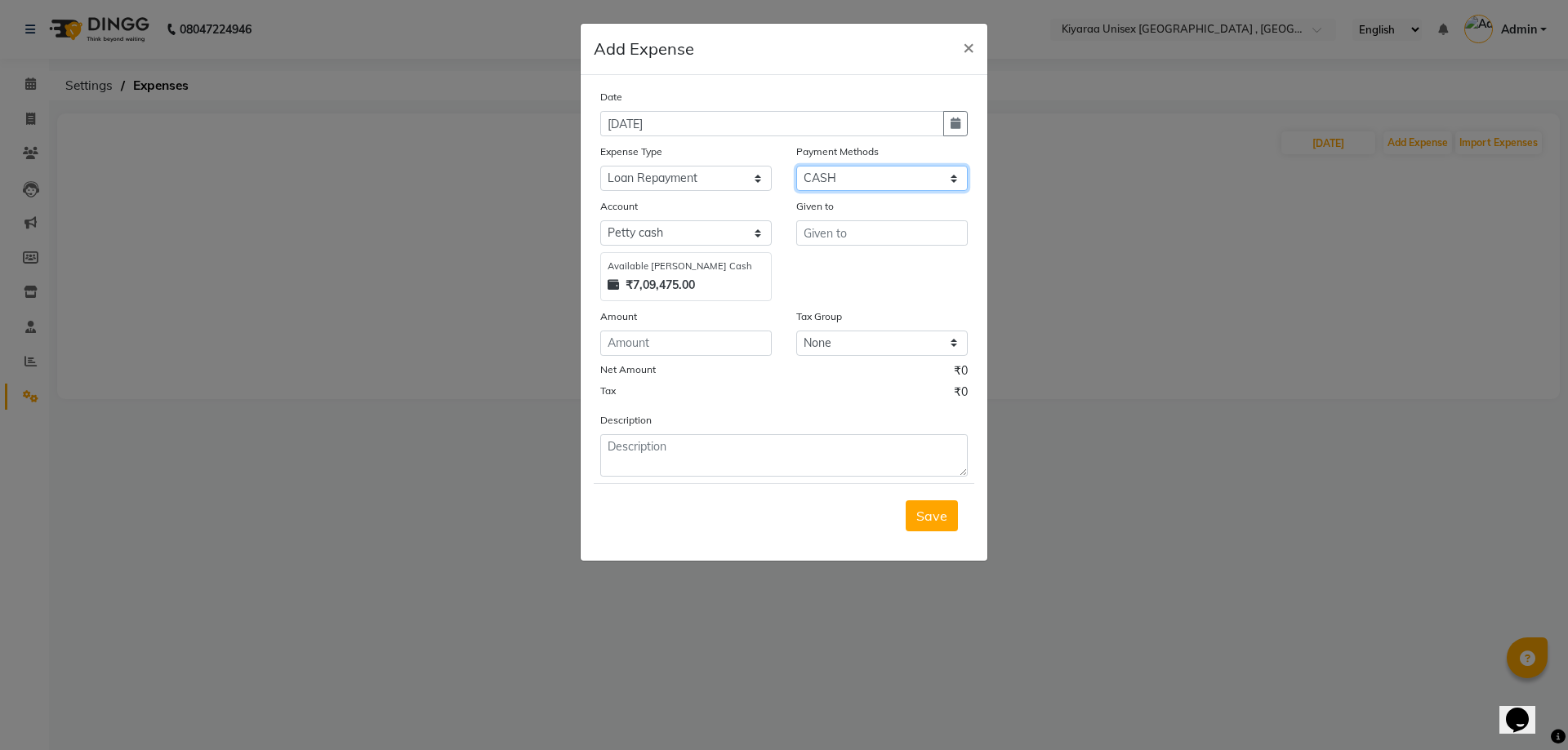
select select "3"
click at [797, 166] on select "Select BANKTANSFER UPI CASH GPay CARD Razorpay CUSTOM Family Gift Card Coupon P…" at bounding box center [882, 178] width 172 height 25
select select "6062"
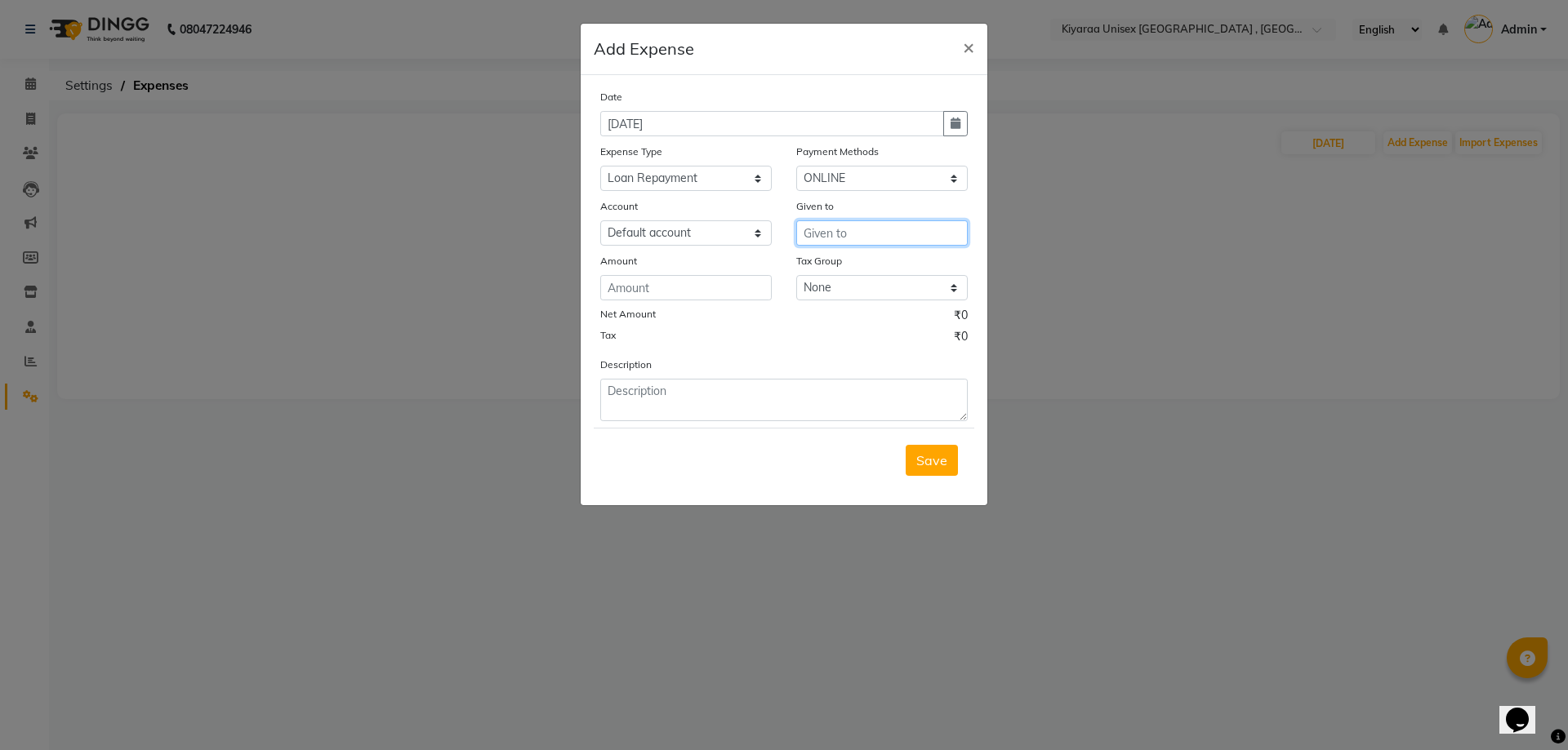
click at [806, 225] on input "text" at bounding box center [882, 232] width 172 height 25
drag, startPoint x: 833, startPoint y: 262, endPoint x: 778, endPoint y: 265, distance: 55.1
click at [834, 264] on ngb-highlight "FA LGUNI PARMAR" at bounding box center [874, 267] width 115 height 16
type input "[PERSON_NAME]"
click at [638, 284] on input "number" at bounding box center [686, 287] width 172 height 25
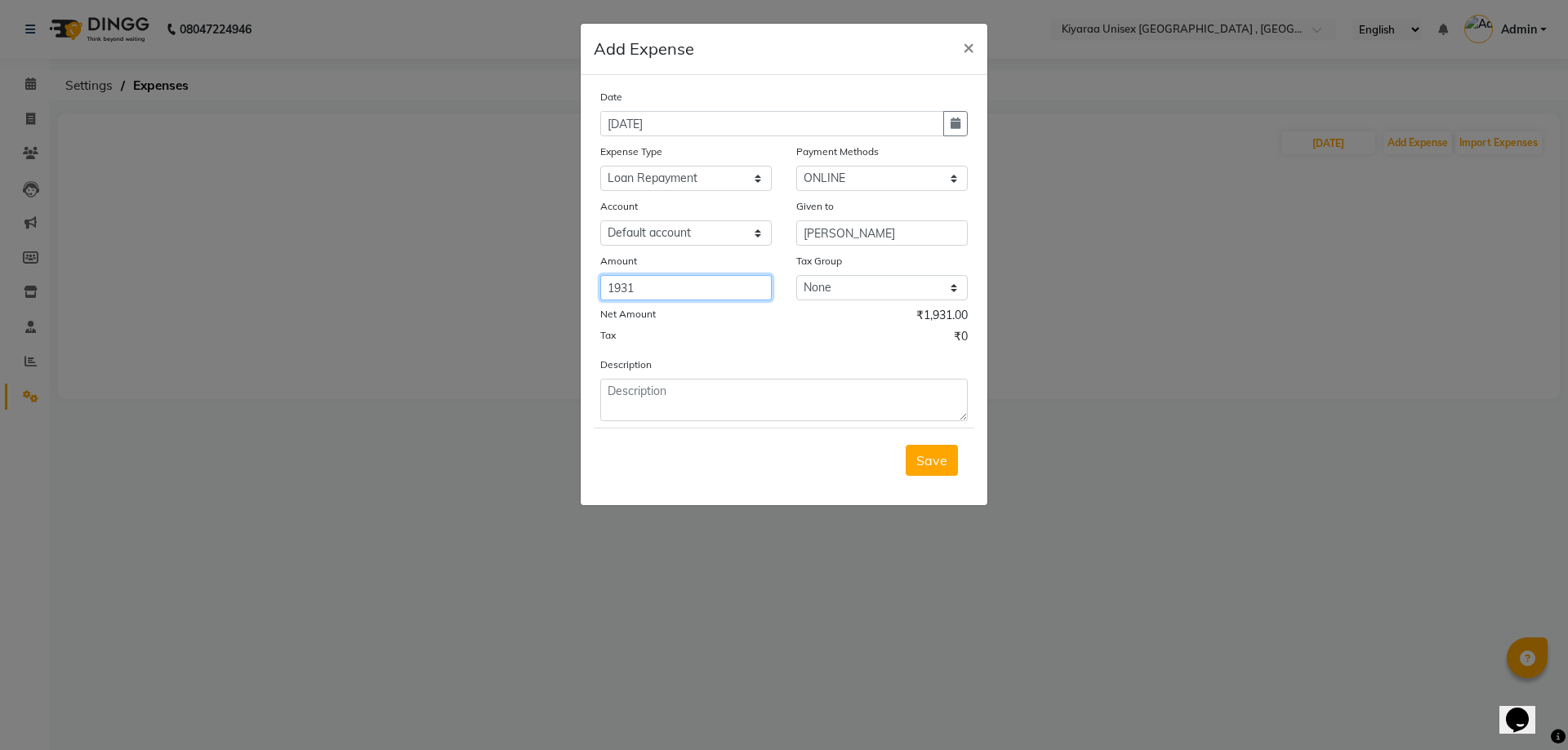
type input "1931"
click at [633, 397] on textarea at bounding box center [784, 399] width 368 height 43
type textarea "PAYTM LOAN EMI"
click at [938, 457] on span "Save" at bounding box center [931, 460] width 31 height 16
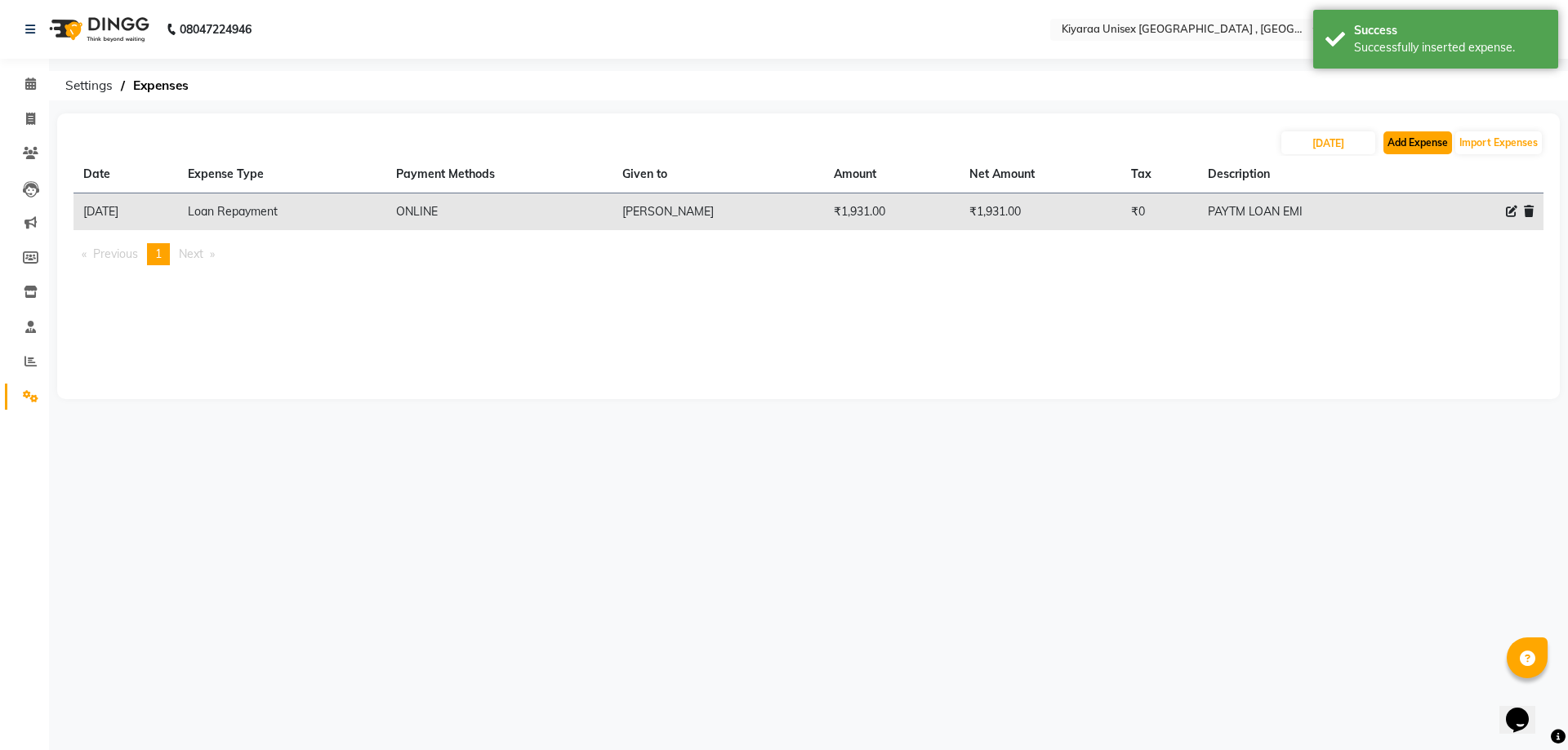
click at [1412, 142] on button "Add Expense" at bounding box center [1418, 142] width 69 height 23
select select "1"
select select "6061"
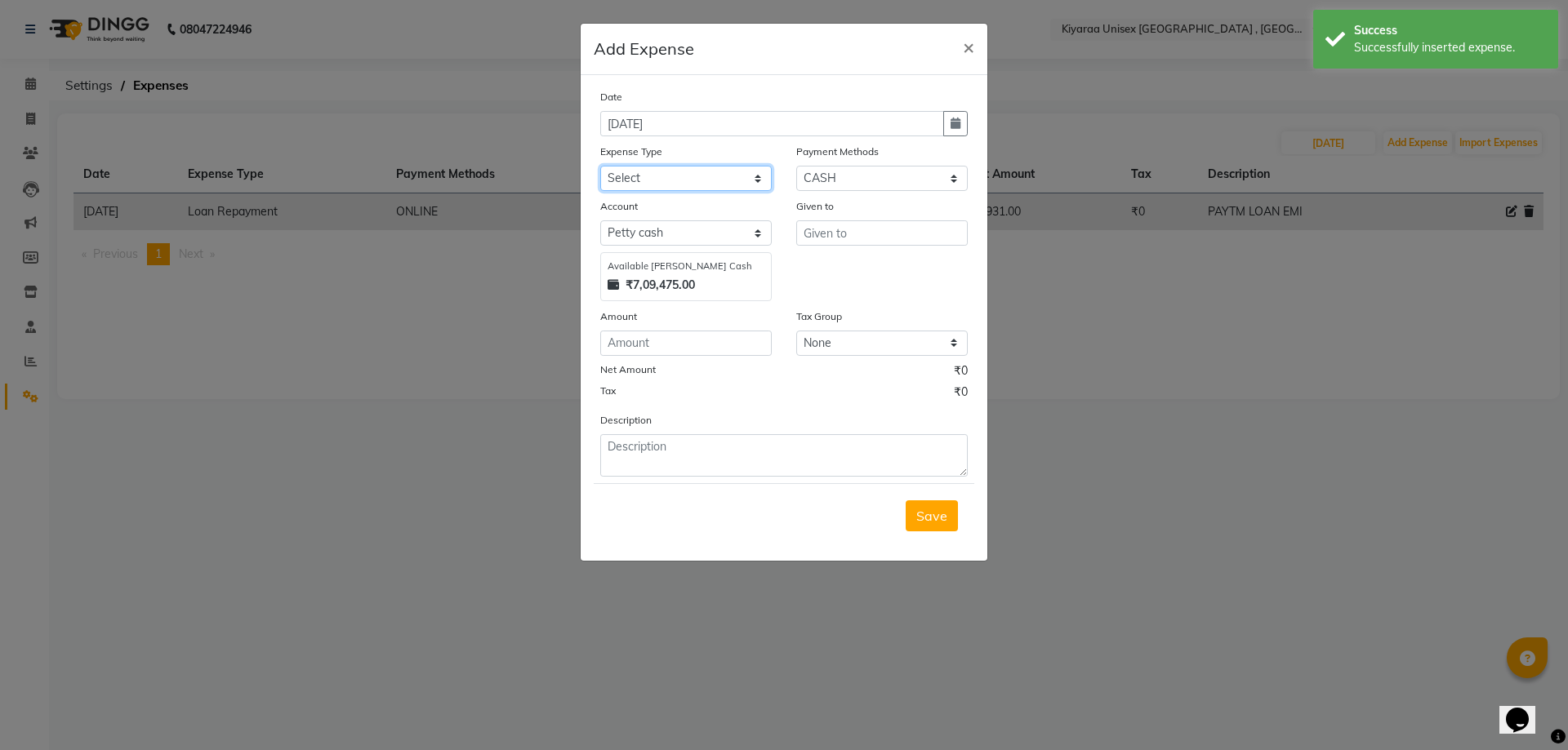
click at [629, 175] on select "Select Advance Salary Bank charges Car maintenance Cash transfer to bank Cash t…" at bounding box center [686, 178] width 172 height 25
select select "17493"
click at [600, 166] on select "Select Advance Salary Bank charges Car maintenance Cash transfer to bank Cash t…" at bounding box center [686, 178] width 172 height 25
click at [808, 231] on input "text" at bounding box center [882, 232] width 172 height 25
type input "RAVI"
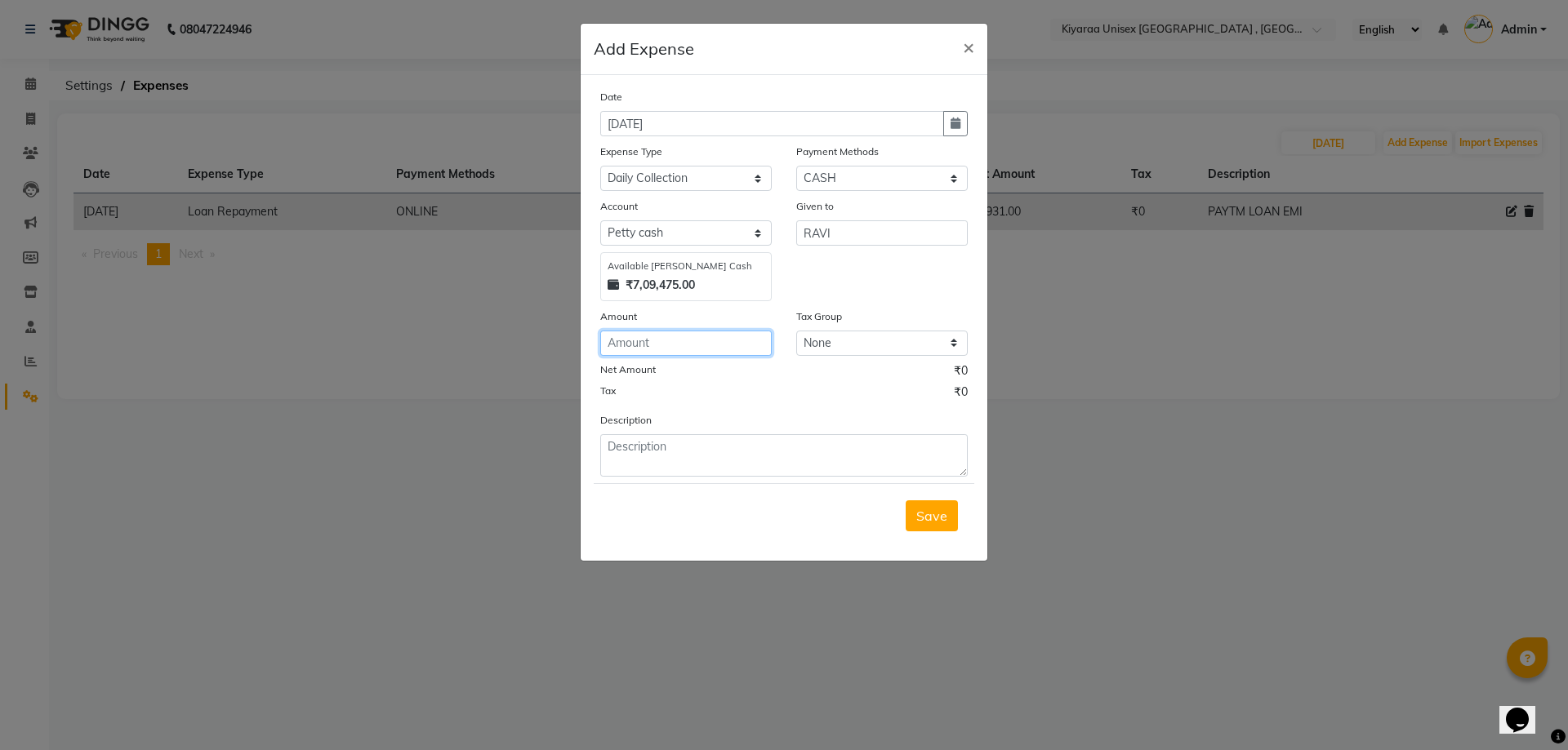
click at [639, 342] on input "number" at bounding box center [686, 343] width 172 height 25
type input "1000"
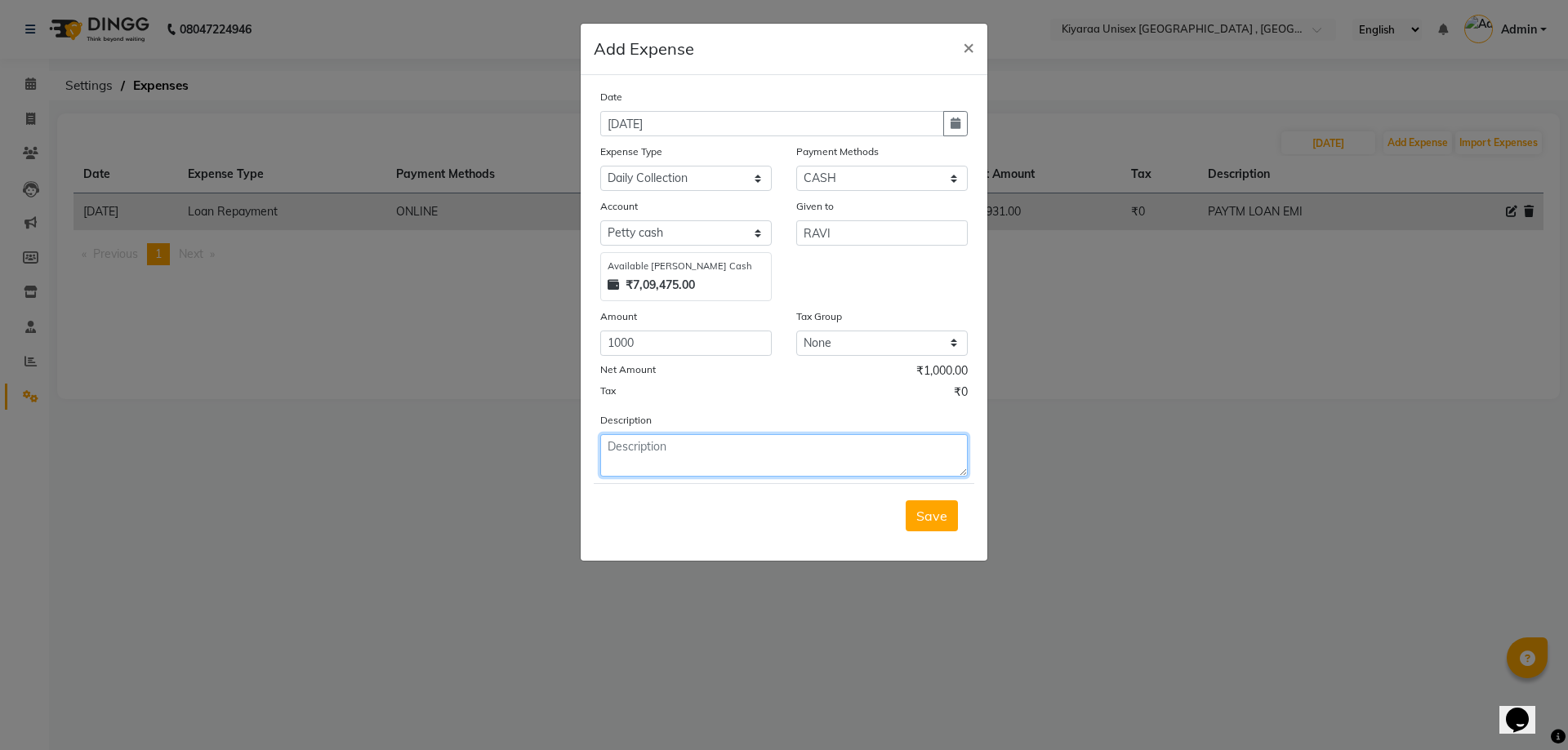
click at [649, 448] on textarea at bounding box center [784, 455] width 368 height 43
type textarea "DAILY COLLECTION"
click at [943, 518] on span "Save" at bounding box center [931, 516] width 31 height 16
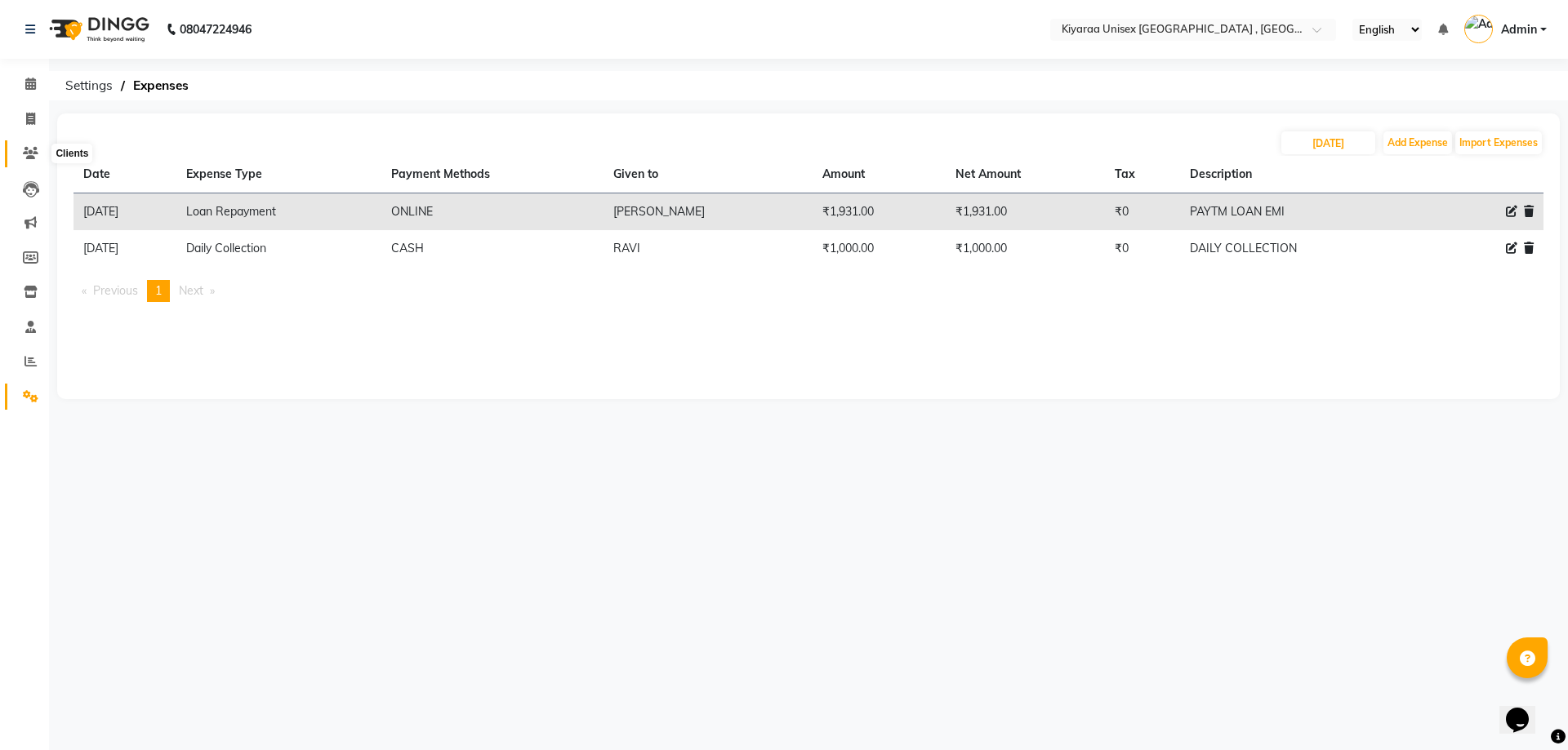
click at [30, 152] on icon at bounding box center [31, 153] width 16 height 12
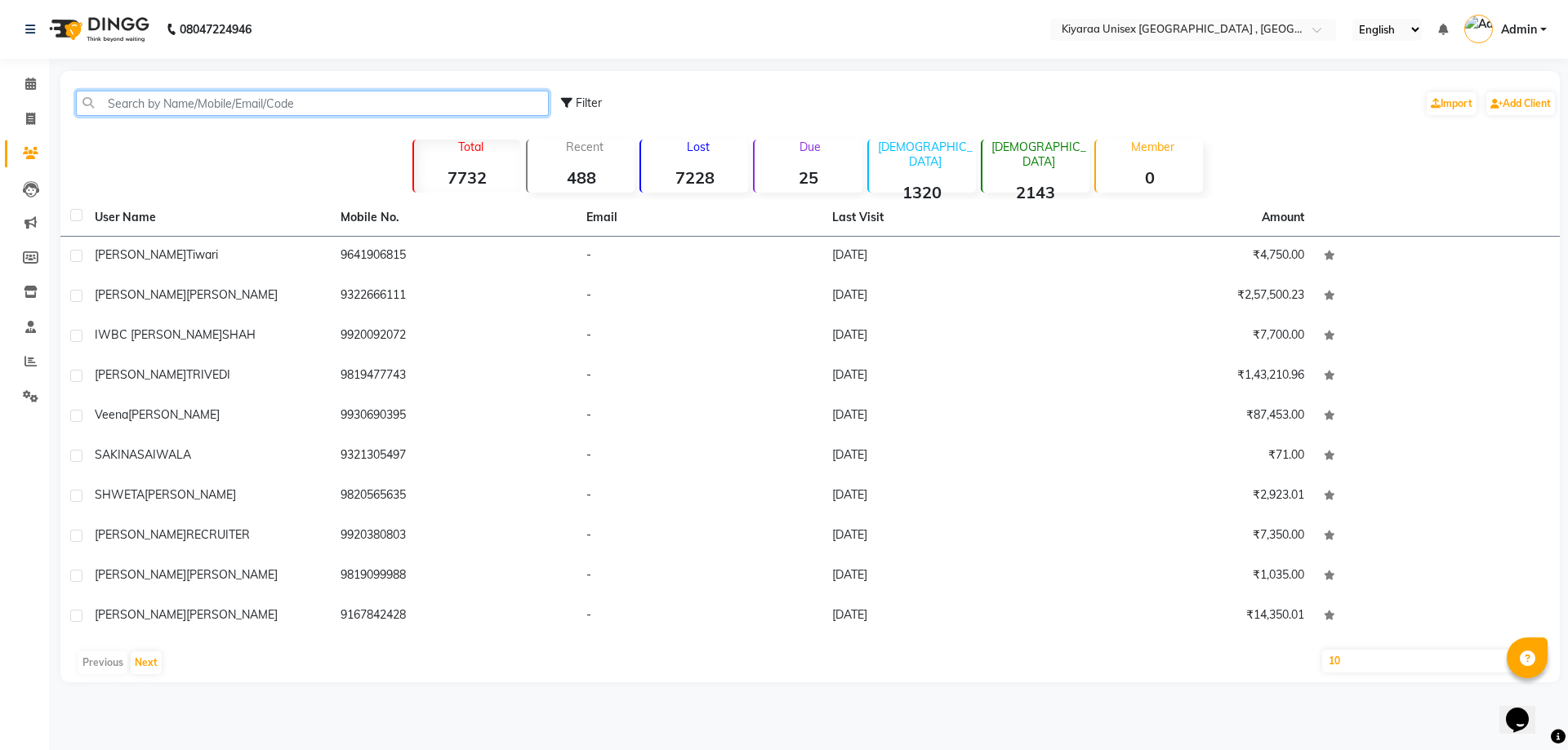
click at [135, 109] on input "text" at bounding box center [312, 102] width 473 height 25
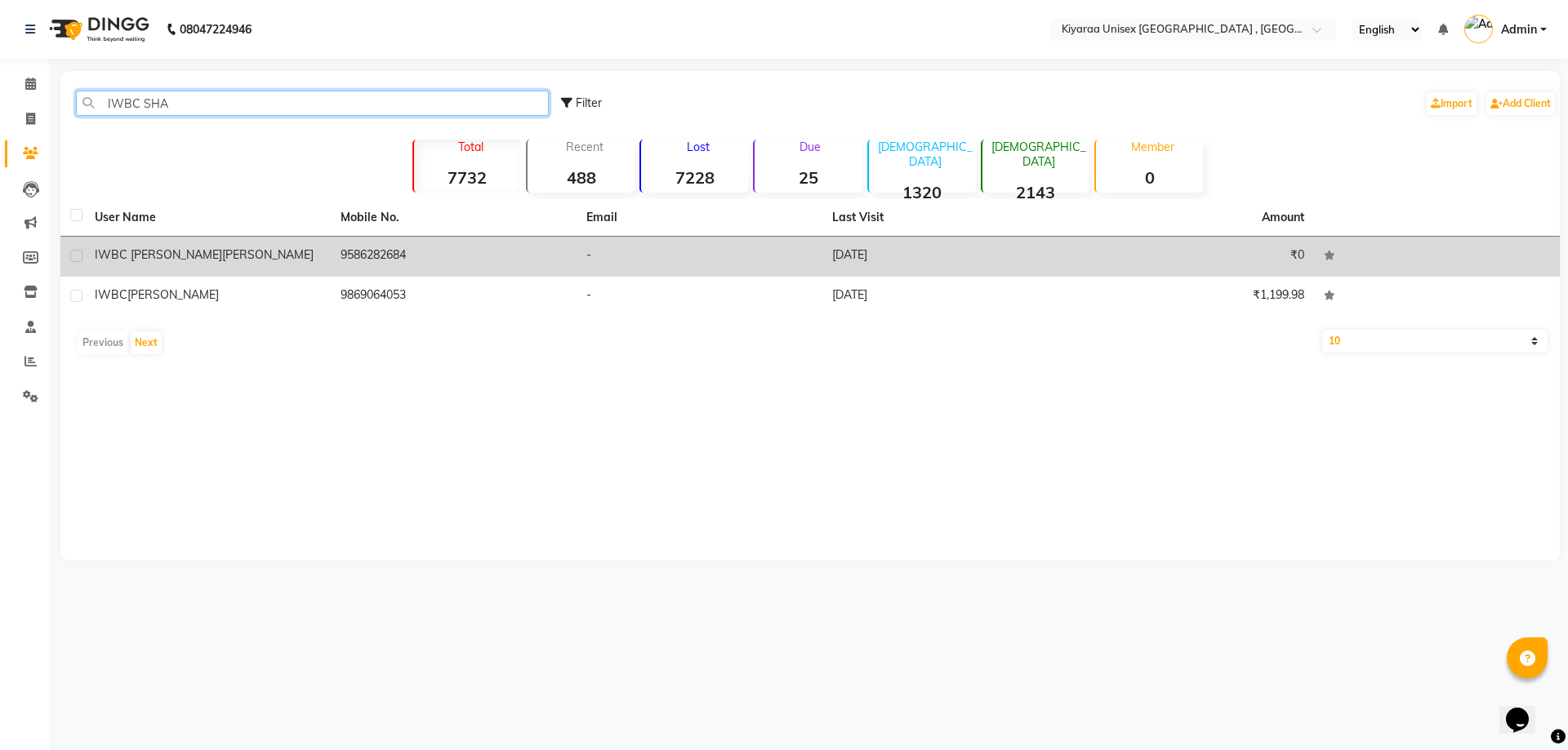
type input "IWBC SHA"
click at [527, 247] on td "9586282684" at bounding box center [453, 256] width 245 height 40
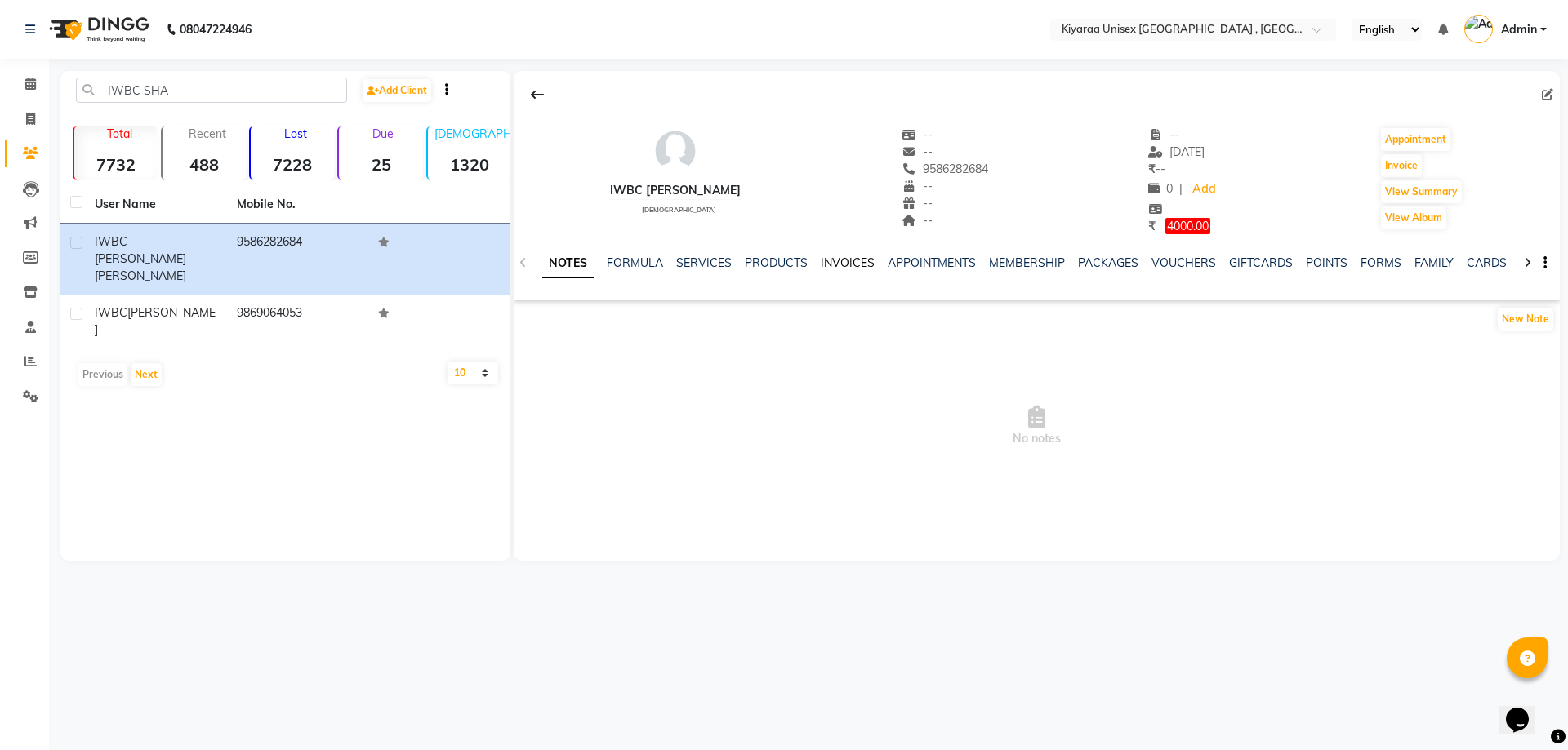
click at [830, 259] on link "INVOICES" at bounding box center [848, 262] width 54 height 15
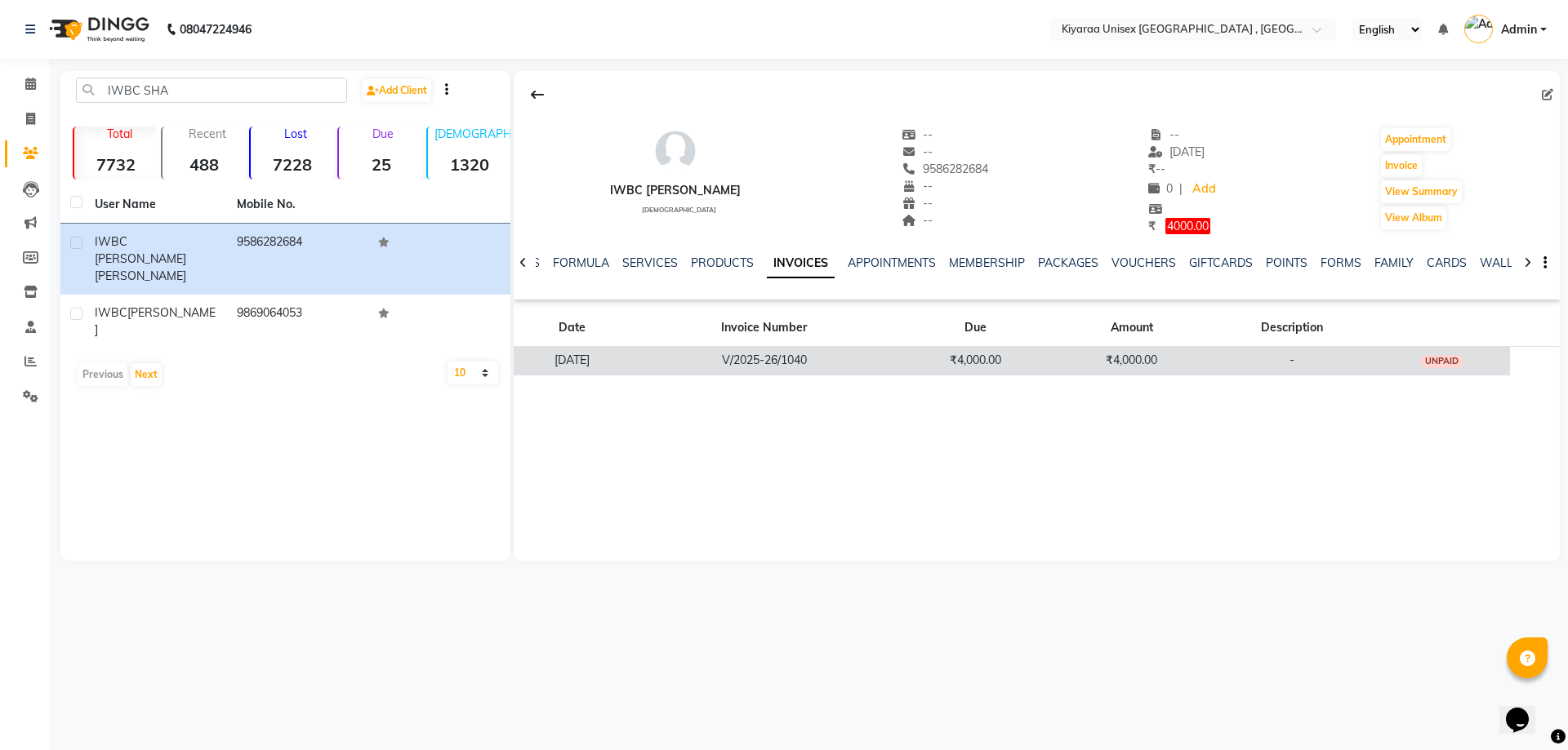
click at [1263, 365] on td "-" at bounding box center [1292, 361] width 163 height 29
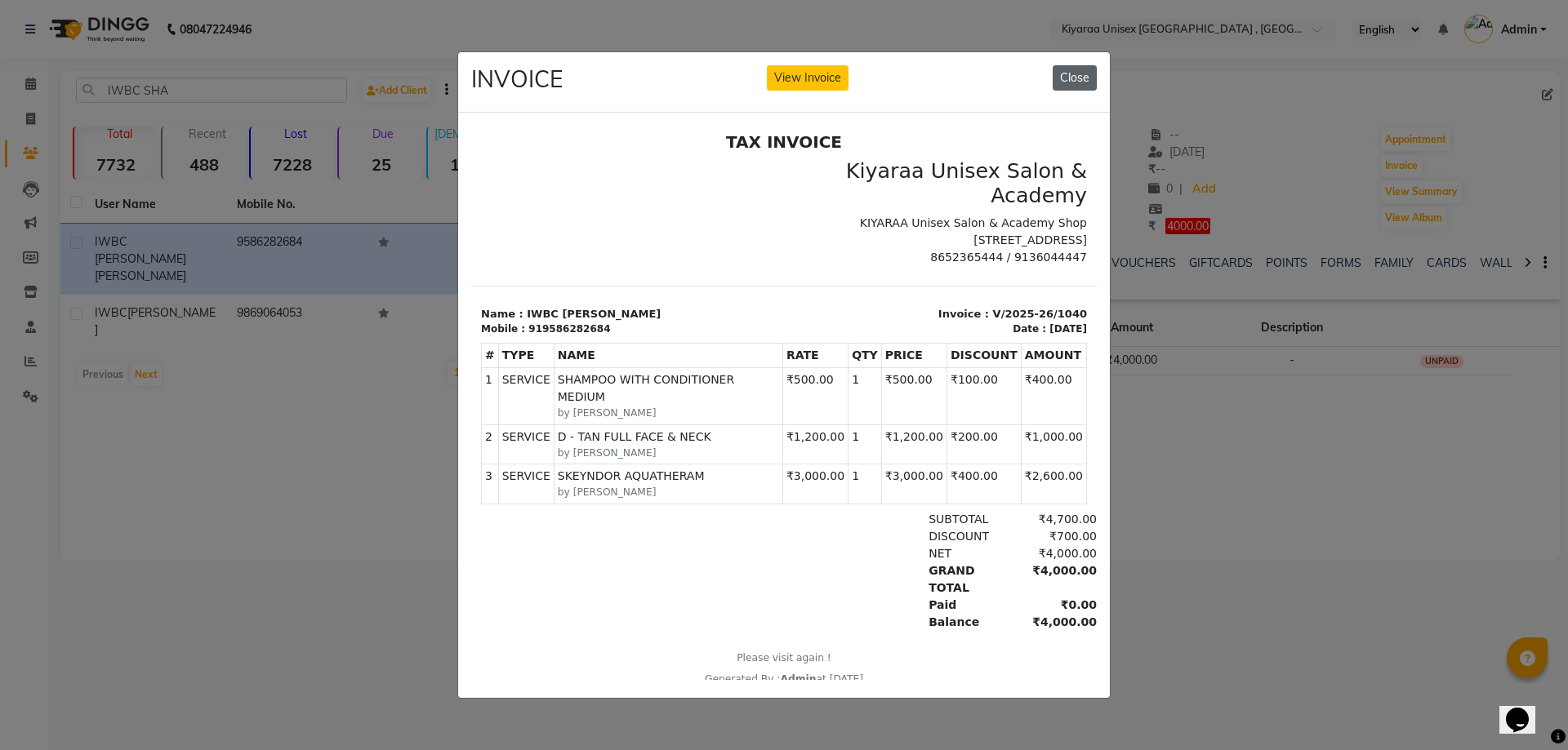
click at [1067, 71] on button "Close" at bounding box center [1075, 77] width 44 height 25
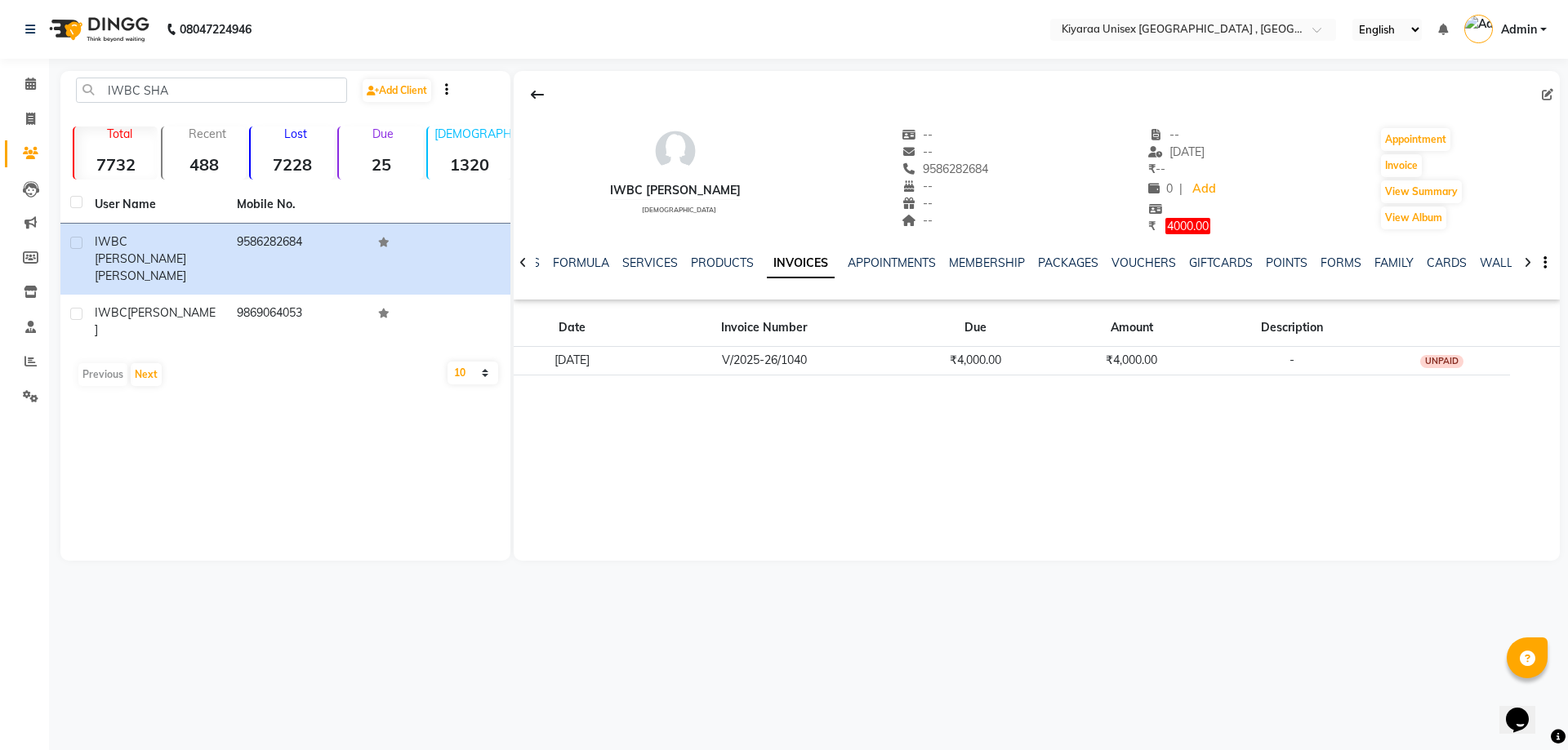
click at [65, 140] on div "Total 7732 Recent 488 Lost 7228 Due 25 [DEMOGRAPHIC_DATA] 1320 [DEMOGRAPHIC_DAT…" at bounding box center [285, 151] width 450 height 58
click at [32, 117] on icon at bounding box center [30, 118] width 9 height 12
select select "7001"
select select "service"
